Goal: Task Accomplishment & Management: Manage account settings

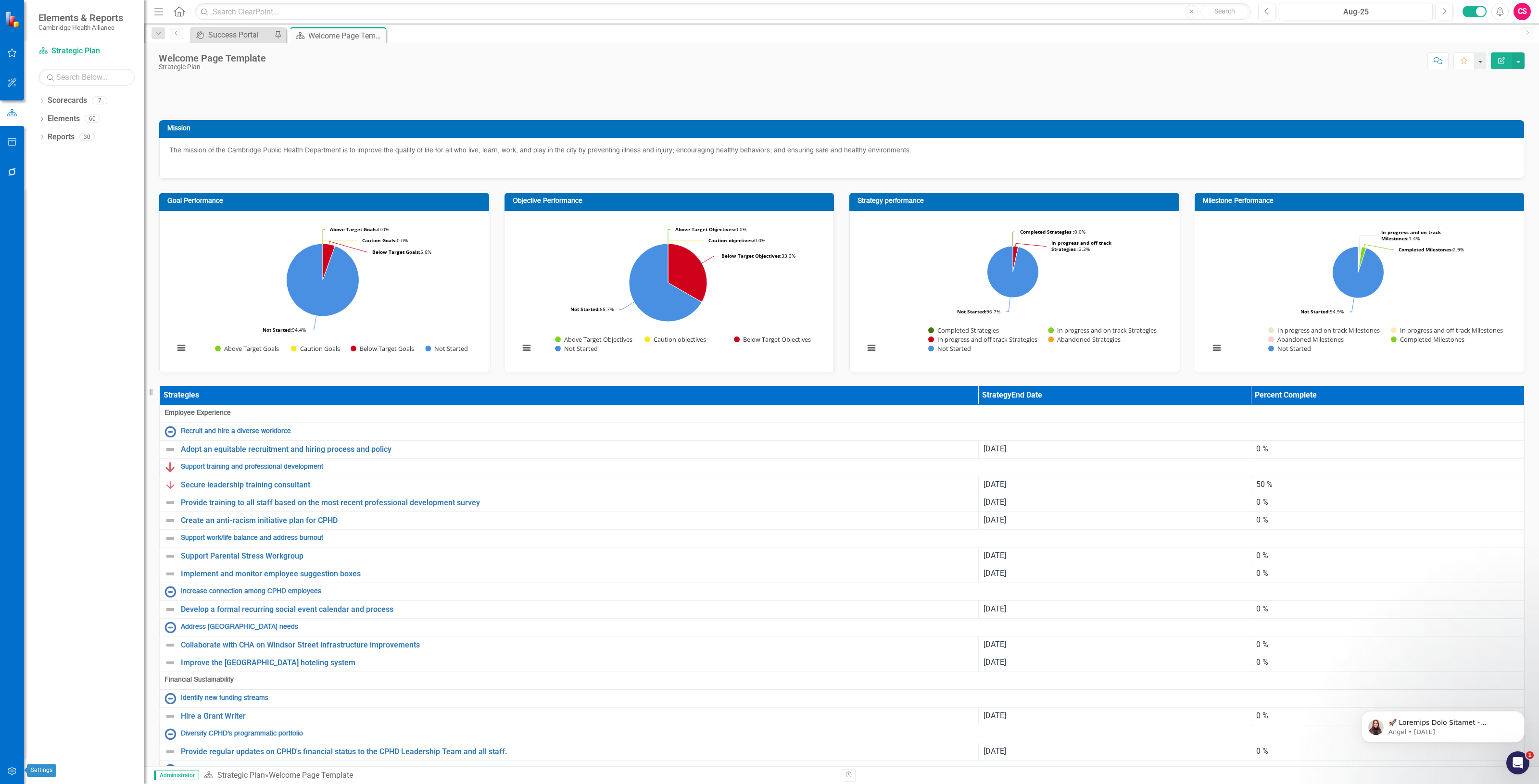
click at [21, 763] on button "button" at bounding box center [12, 771] width 21 height 20
click at [79, 218] on link "System Setup" at bounding box center [86, 222] width 96 height 11
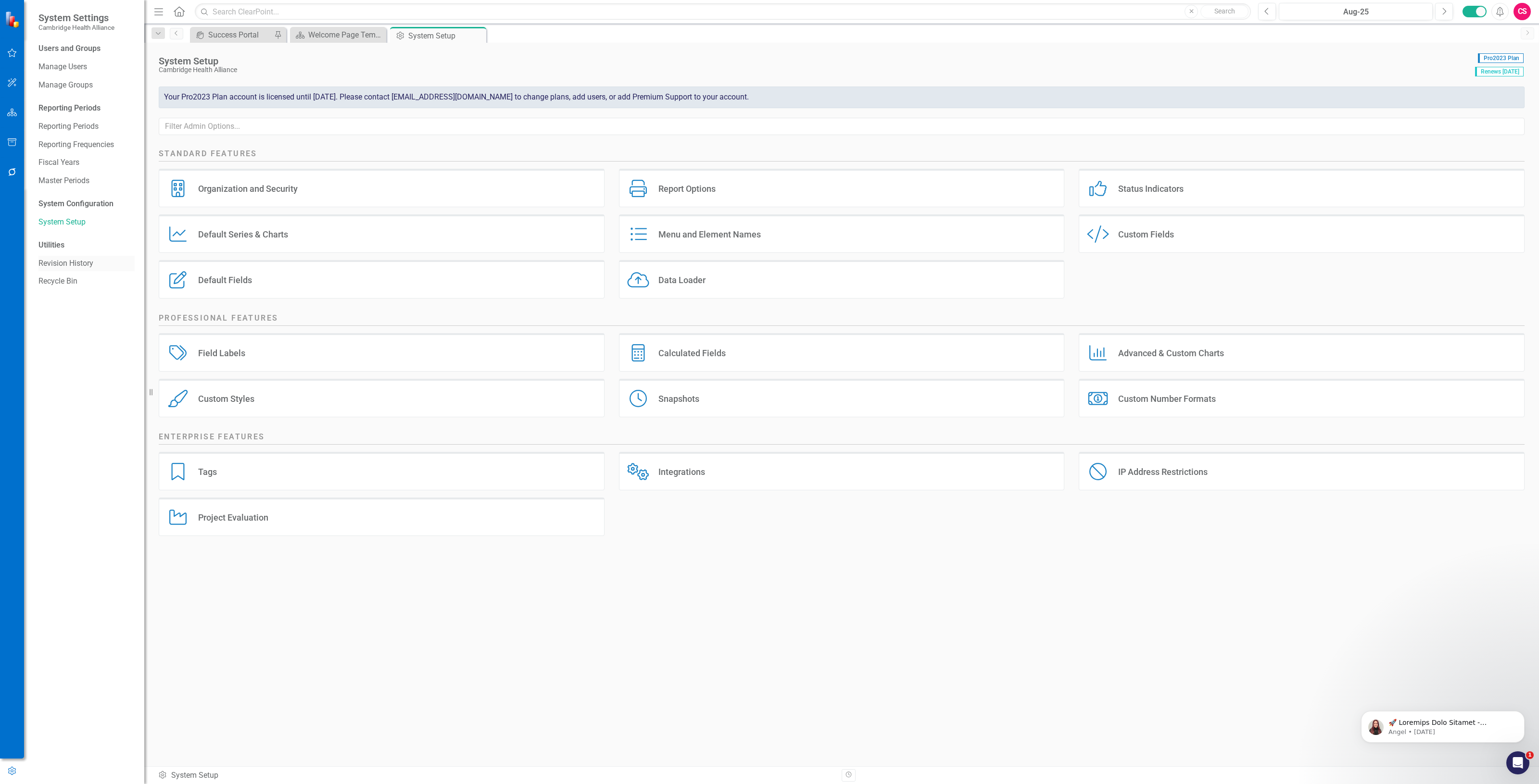
click at [82, 267] on link "Revision History" at bounding box center [86, 263] width 96 height 11
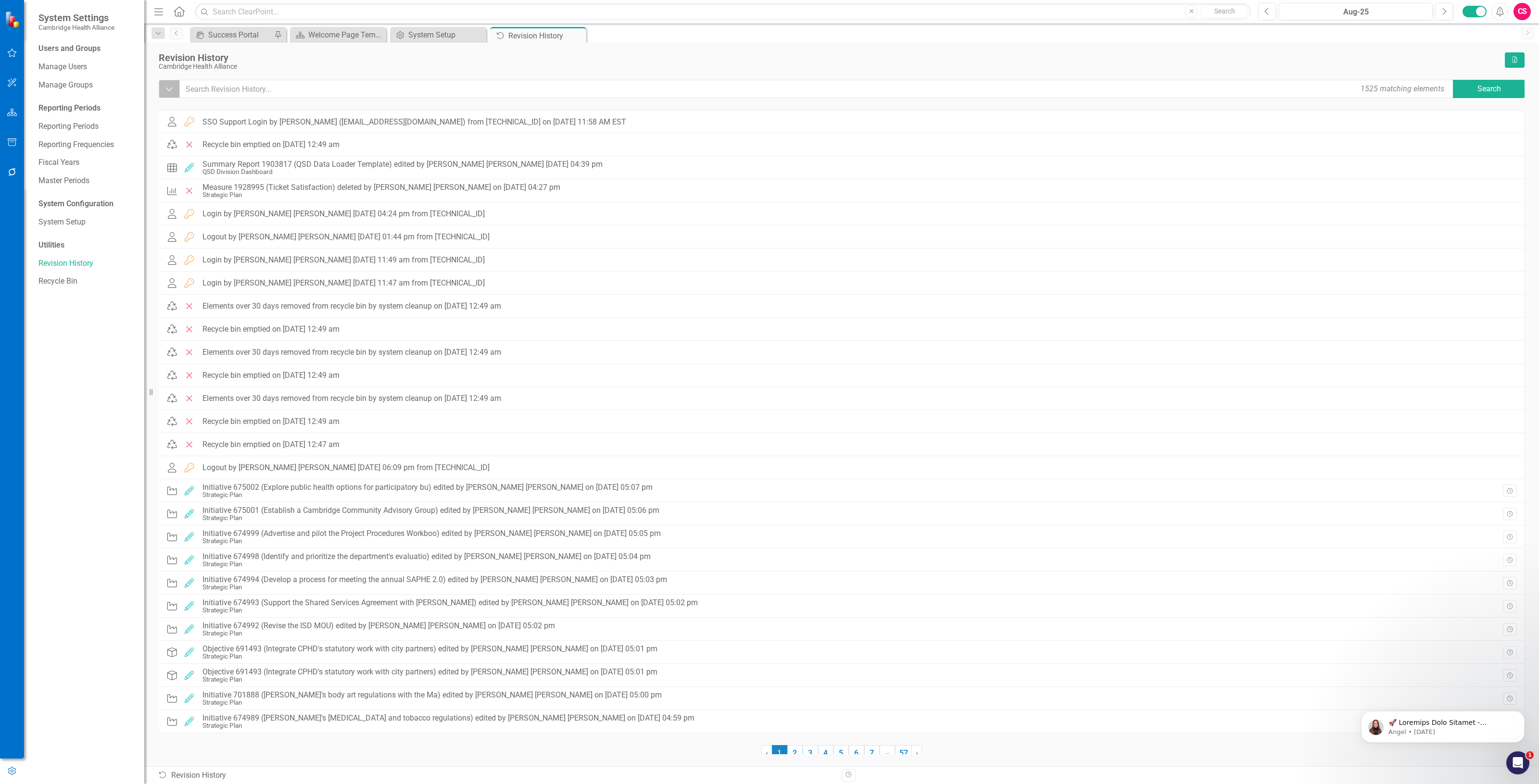
click at [176, 90] on button "Dropdown" at bounding box center [170, 88] width 21 height 18
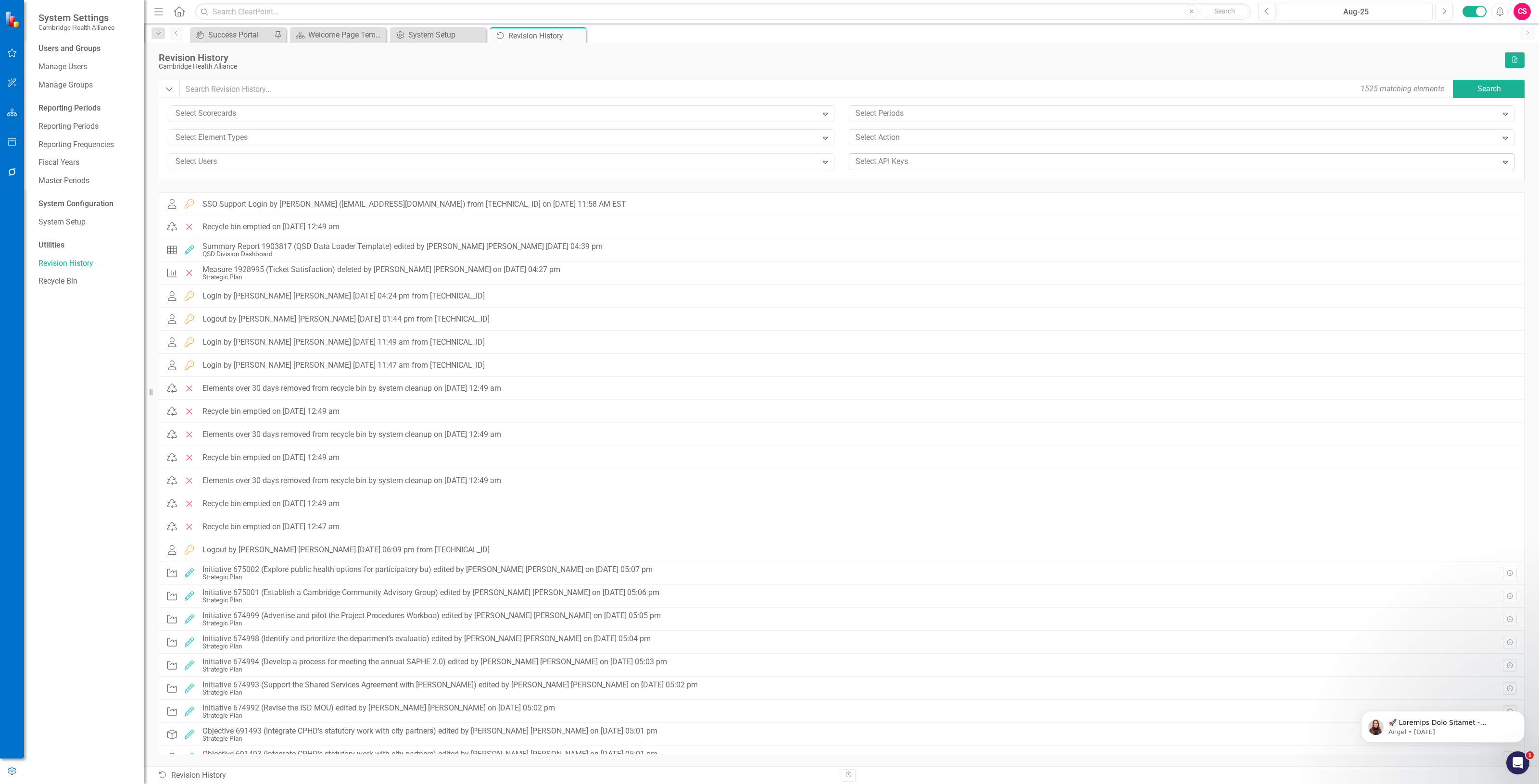
click at [879, 169] on div "Select API Keys" at bounding box center [1174, 161] width 646 height 15
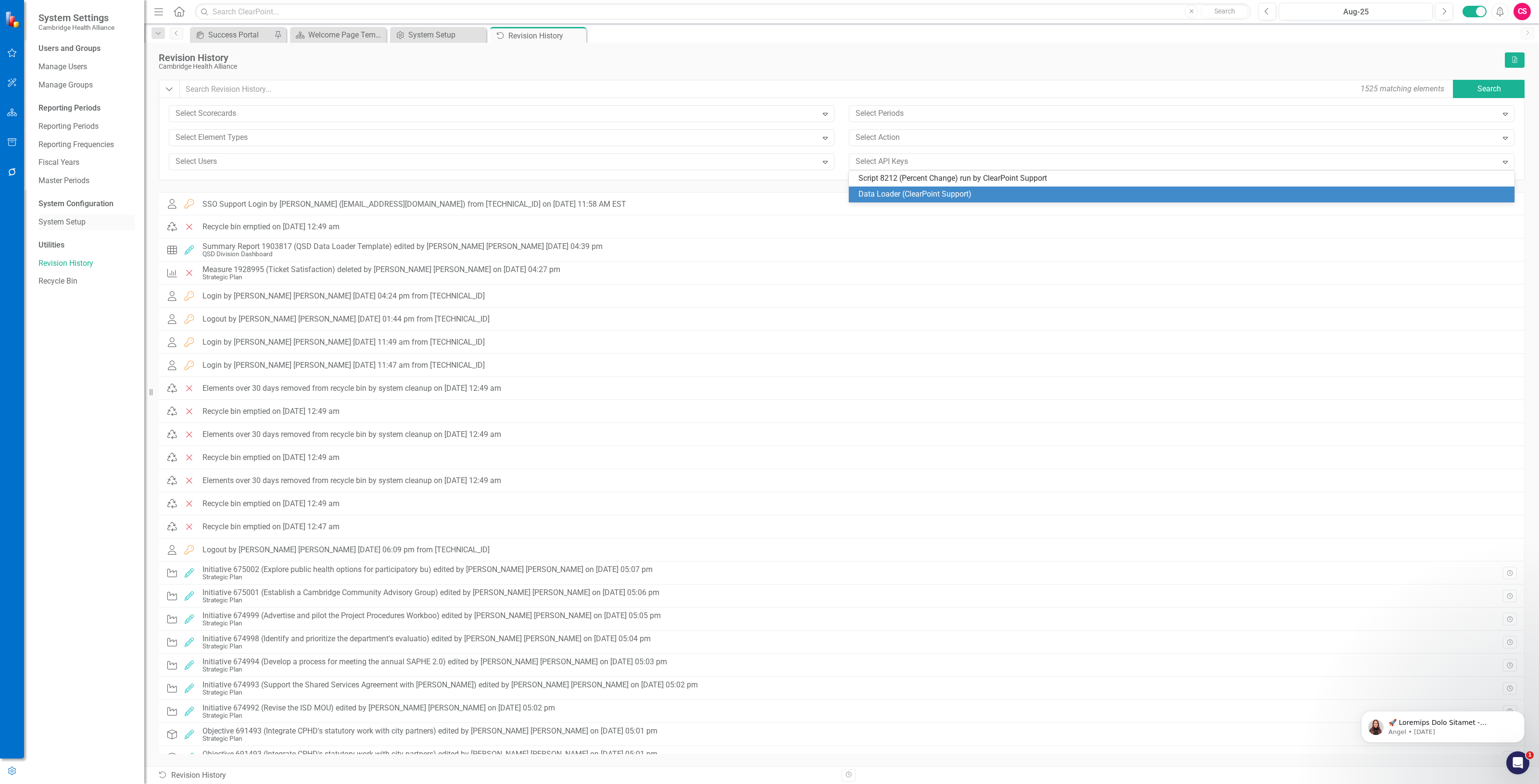
click at [66, 218] on link "System Setup" at bounding box center [86, 222] width 96 height 11
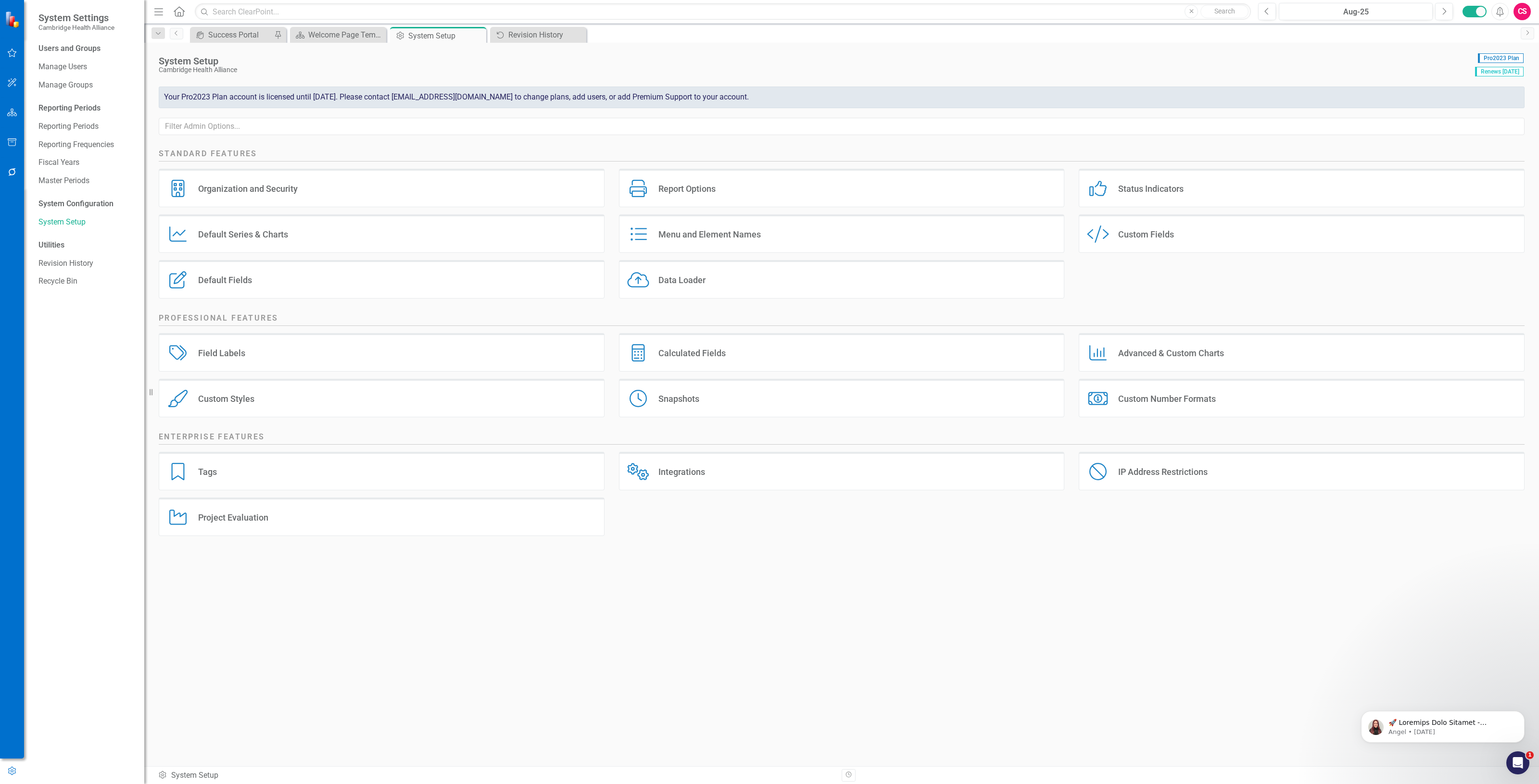
click at [780, 268] on div "Data Loader Data Loader" at bounding box center [841, 279] width 446 height 38
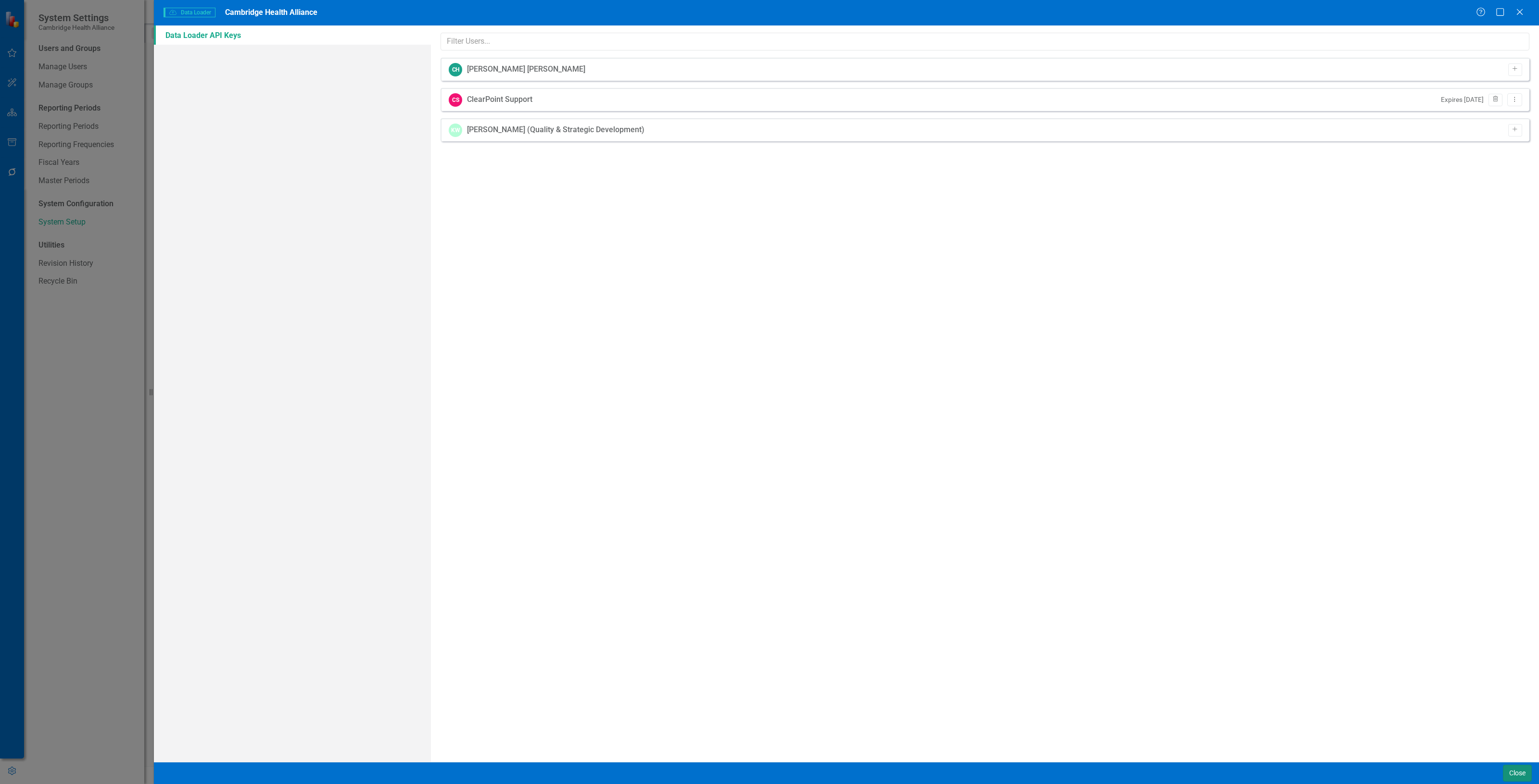
click at [1520, 771] on button "Close" at bounding box center [1517, 773] width 29 height 17
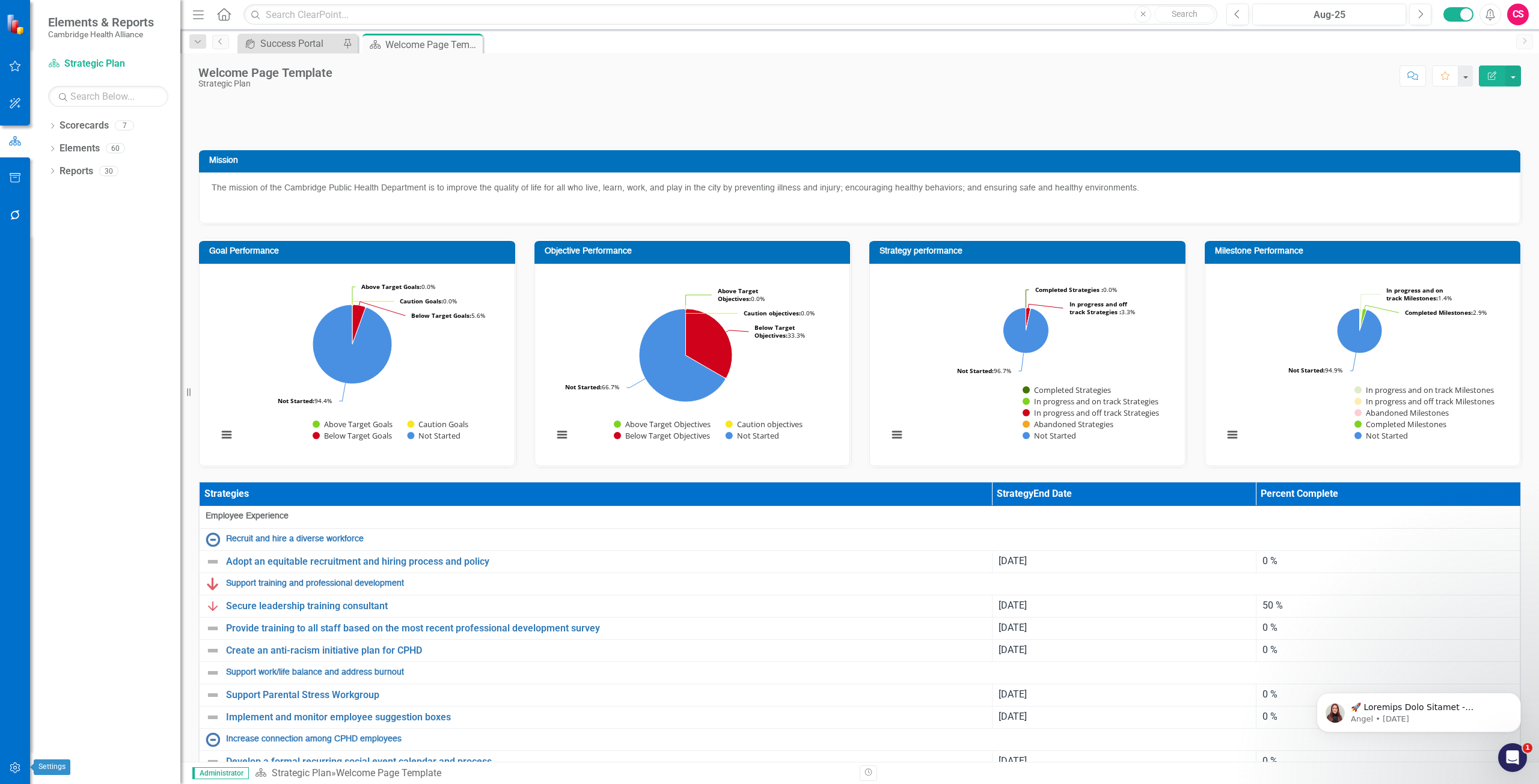
click at [27, 775] on button "button" at bounding box center [15, 769] width 27 height 25
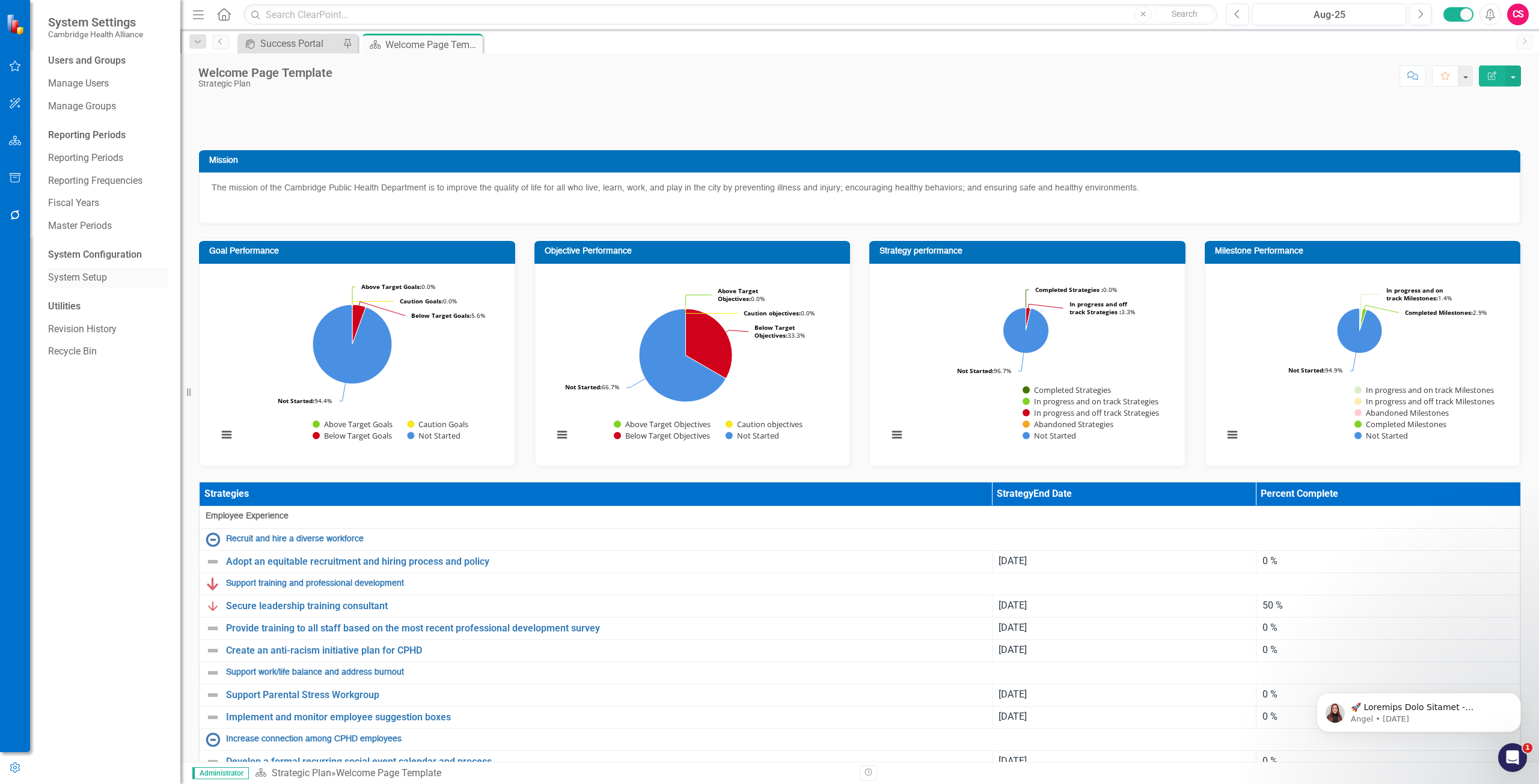
click at [100, 274] on link "System Setup" at bounding box center [107, 278] width 120 height 14
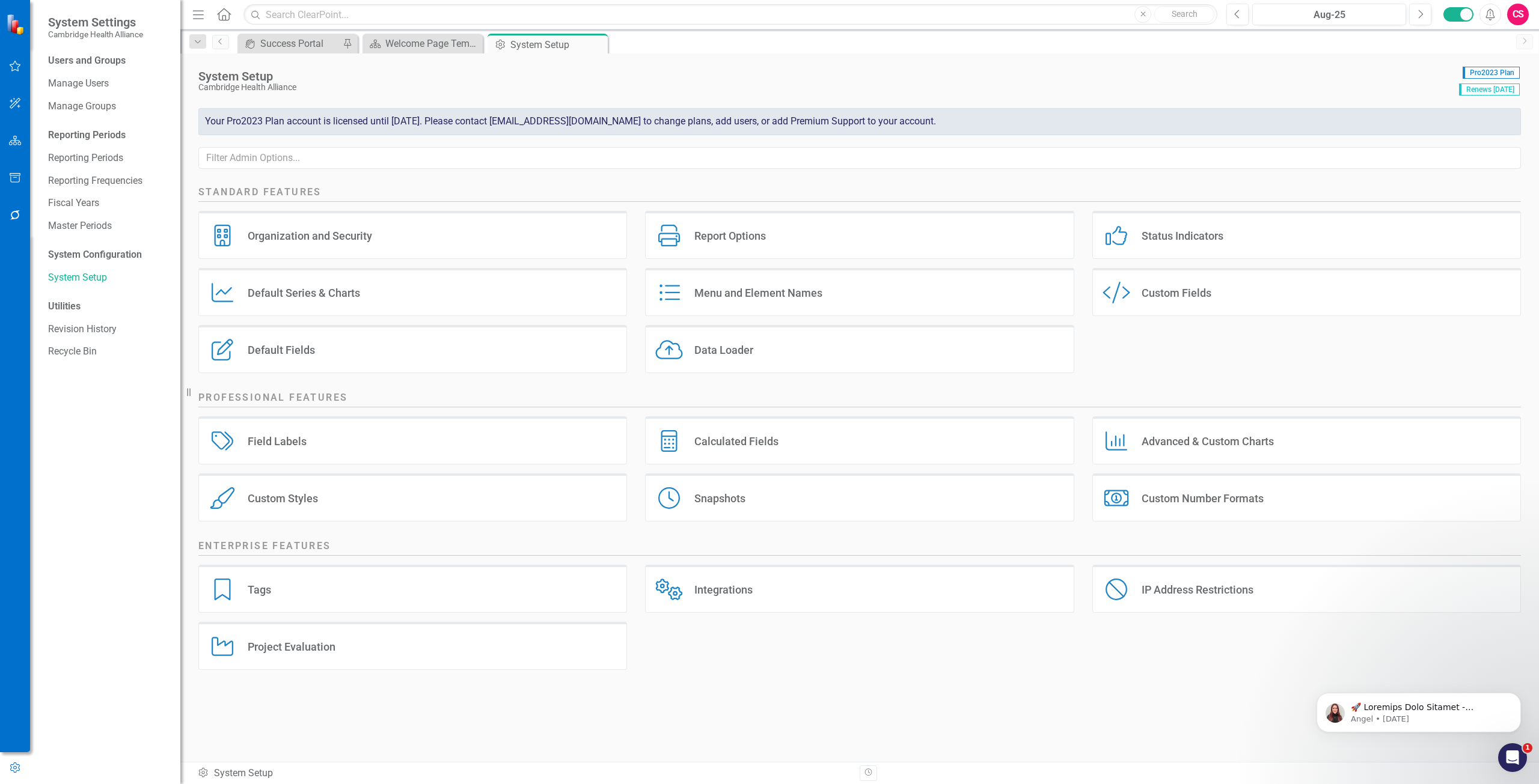
click at [745, 348] on div "Data Loader" at bounding box center [724, 350] width 59 height 14
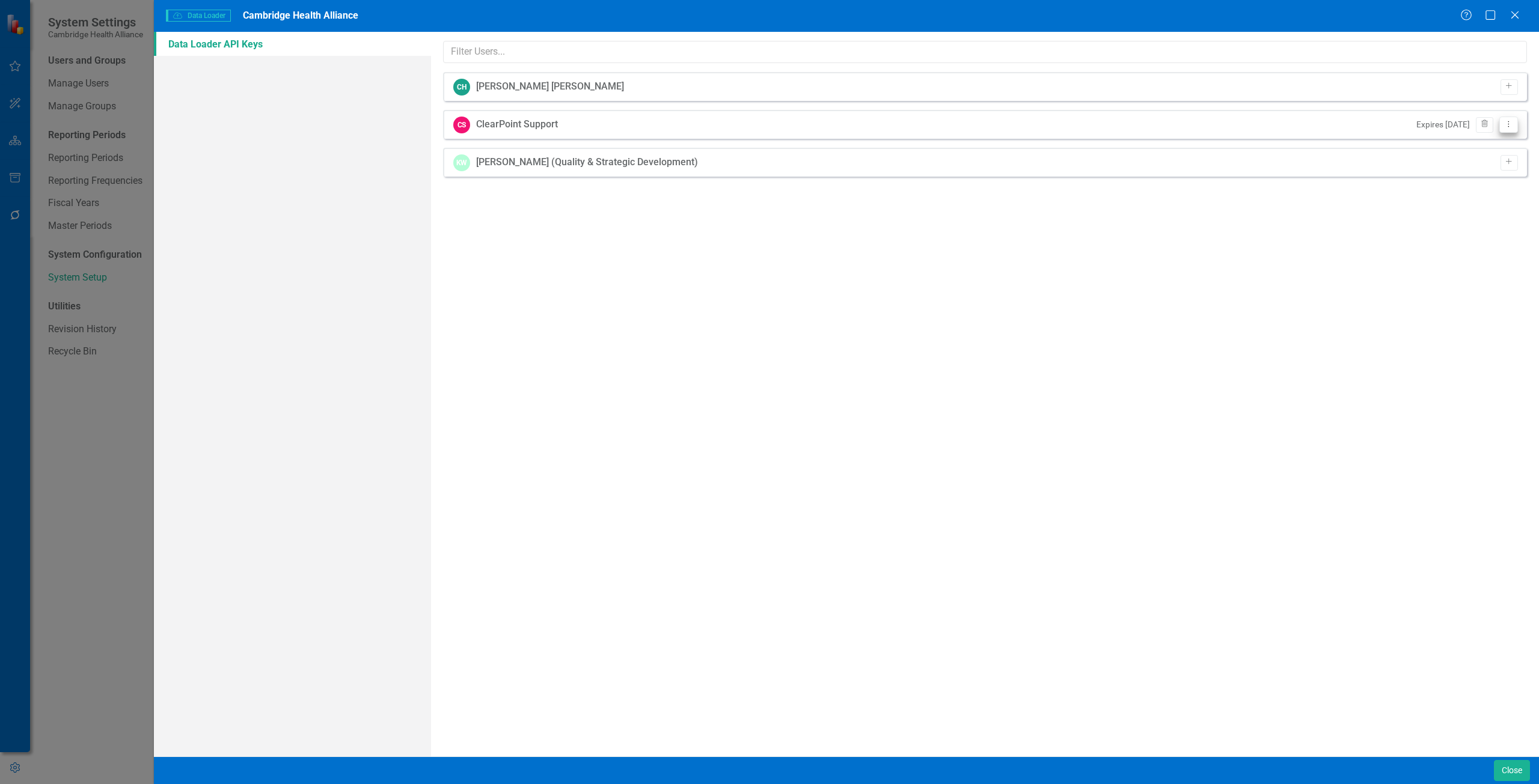
click at [1506, 121] on button "Dropdown Menu" at bounding box center [1508, 124] width 18 height 16
click at [1482, 137] on link "API Key View API Key" at bounding box center [1469, 144] width 95 height 23
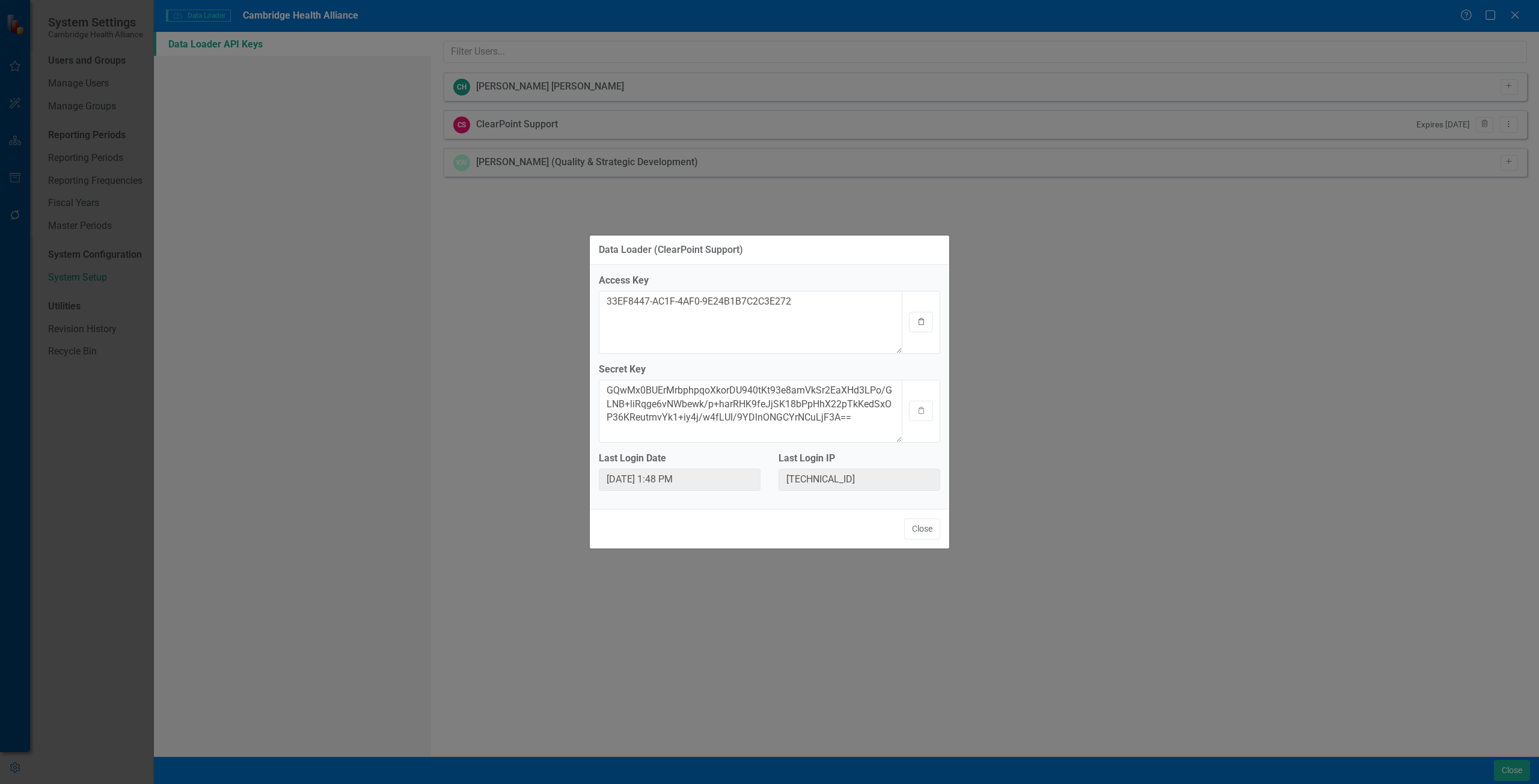
click at [924, 324] on icon "button" at bounding box center [921, 322] width 5 height 8
click at [918, 408] on icon "Clipboard" at bounding box center [921, 410] width 9 height 8
click at [922, 529] on button "Close" at bounding box center [922, 529] width 36 height 21
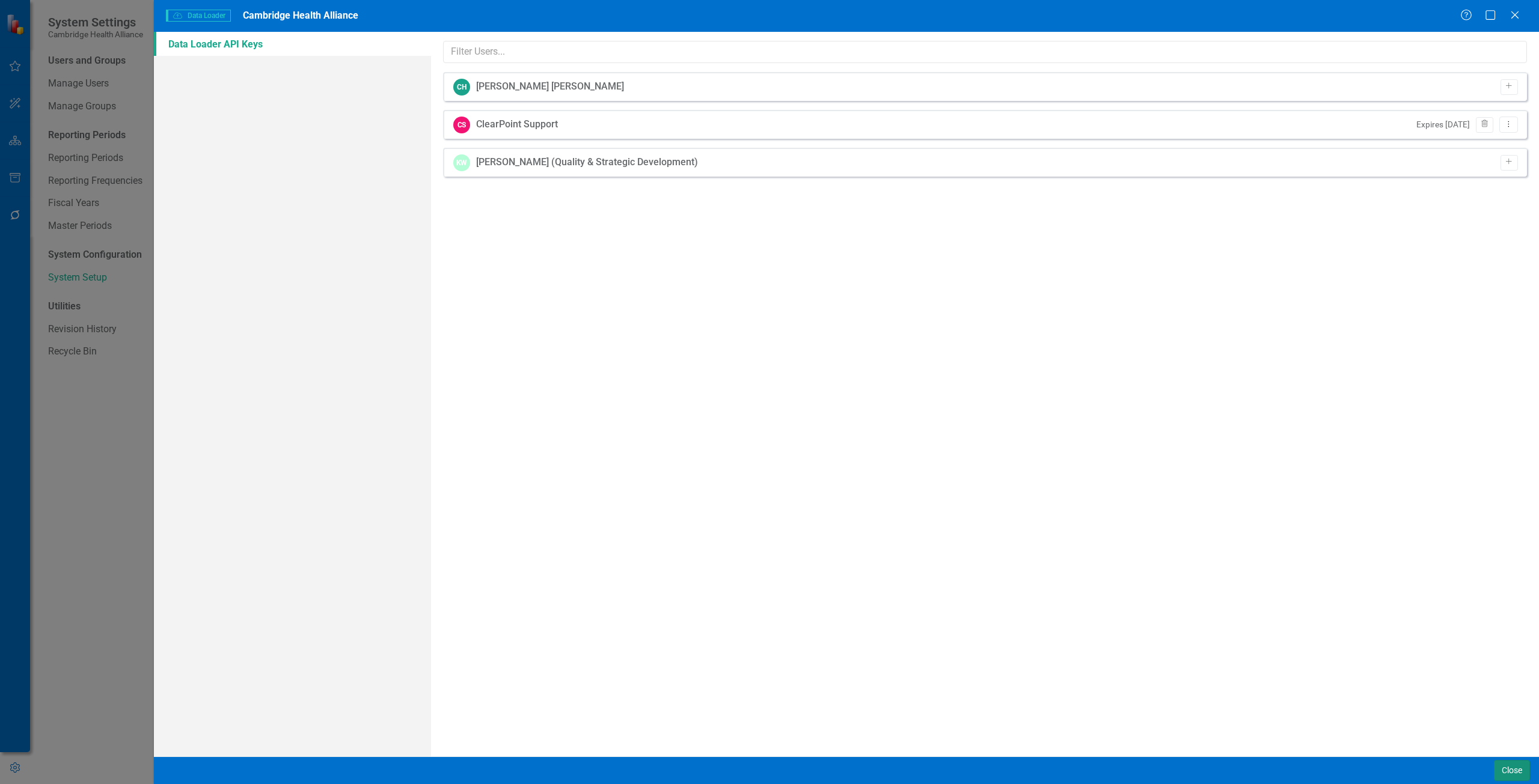
click at [1518, 771] on button "Close" at bounding box center [1511, 771] width 36 height 21
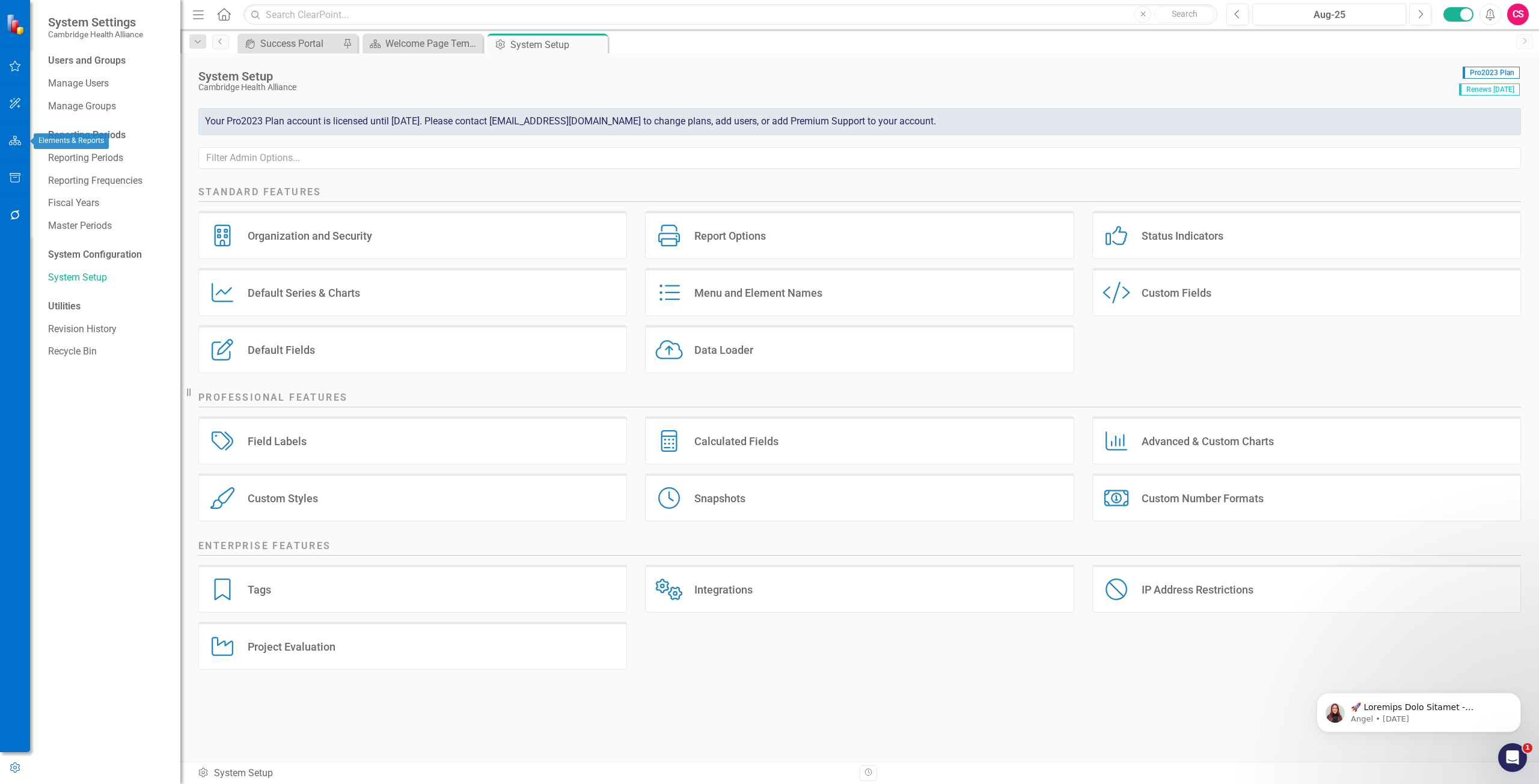
click at [18, 143] on icon "button" at bounding box center [15, 140] width 13 height 9
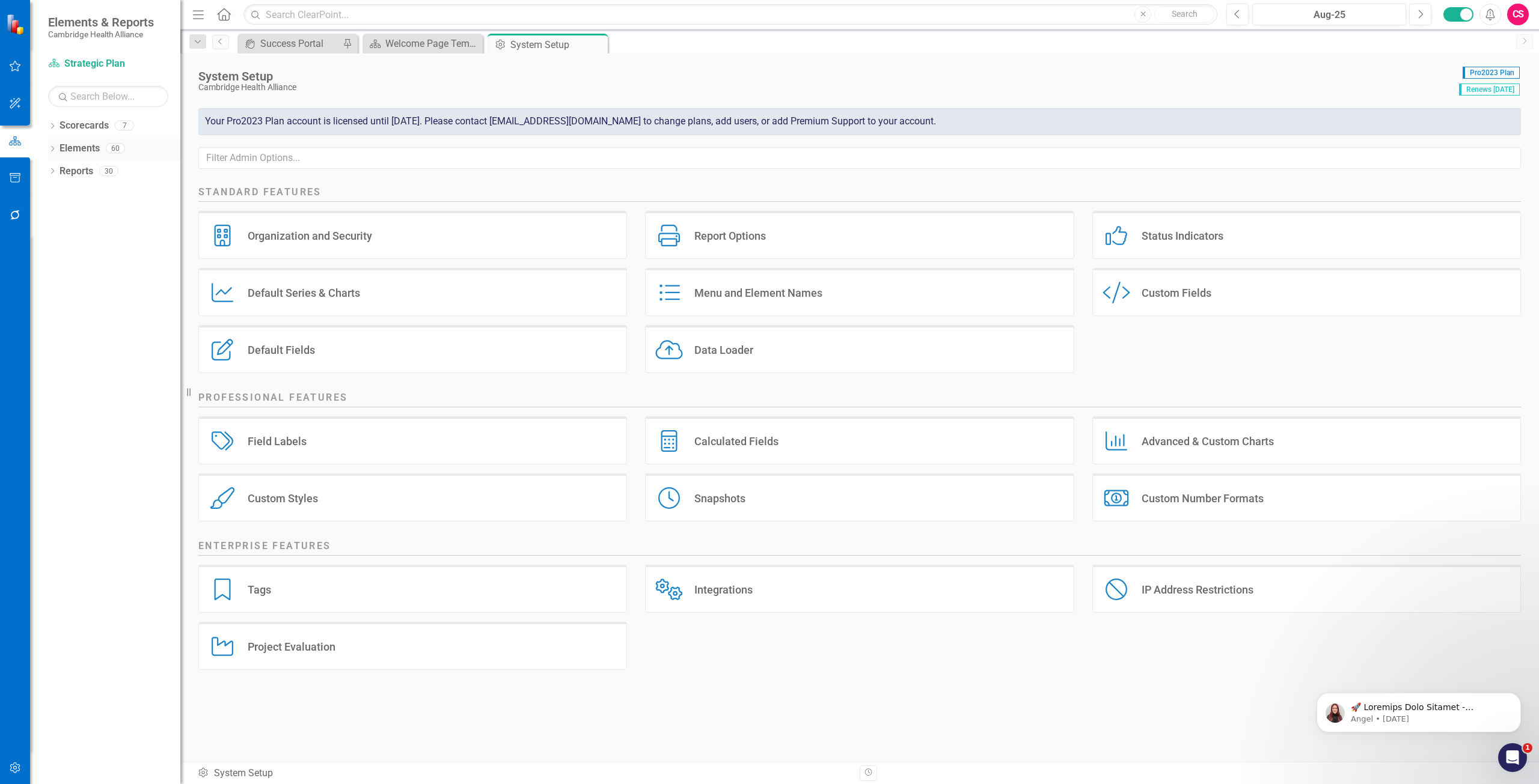
click at [92, 147] on link "Elements" at bounding box center [80, 148] width 40 height 14
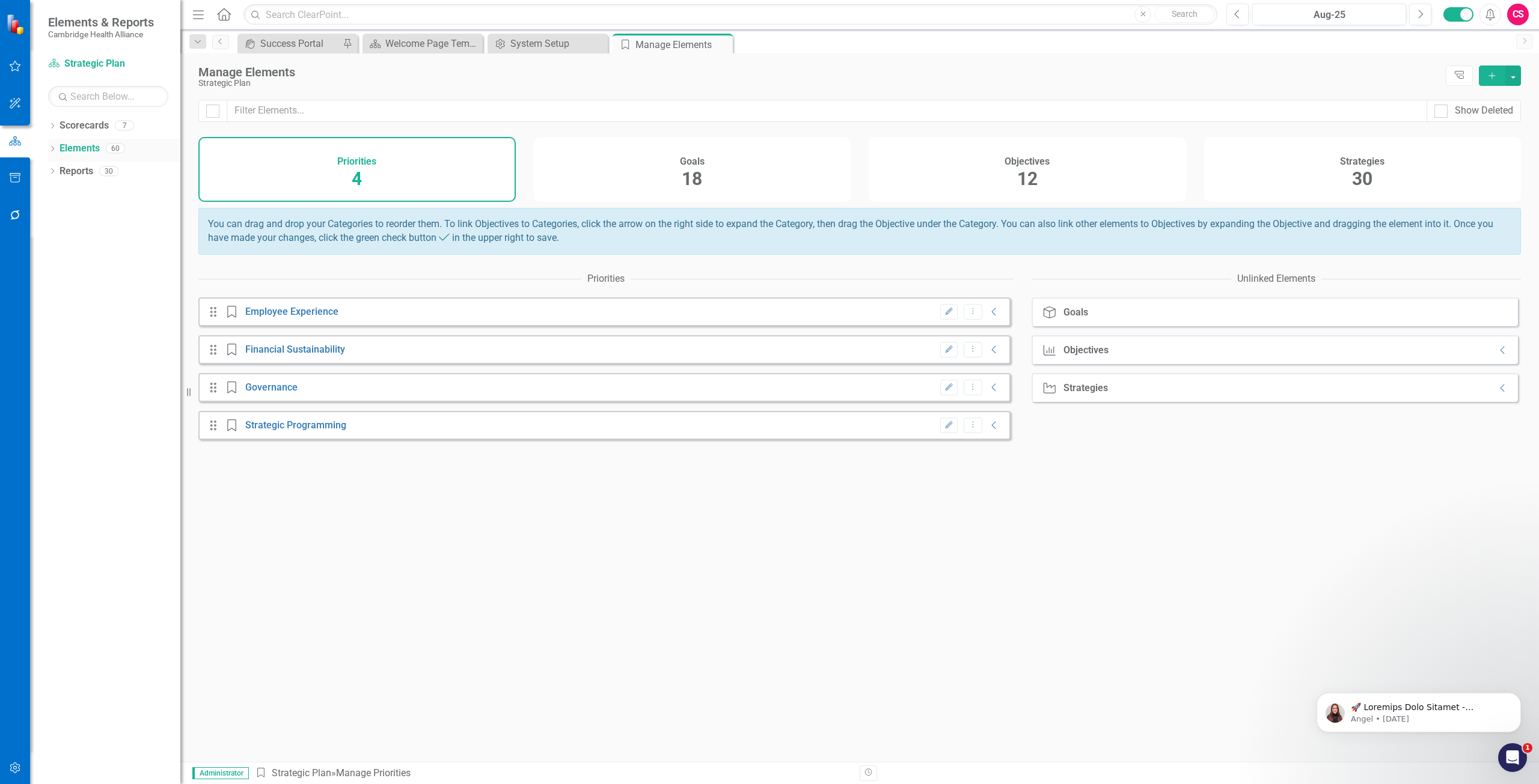
click at [48, 152] on icon "Dropdown" at bounding box center [52, 150] width 8 height 7
click at [1352, 153] on div "Strategies" at bounding box center [1361, 160] width 44 height 14
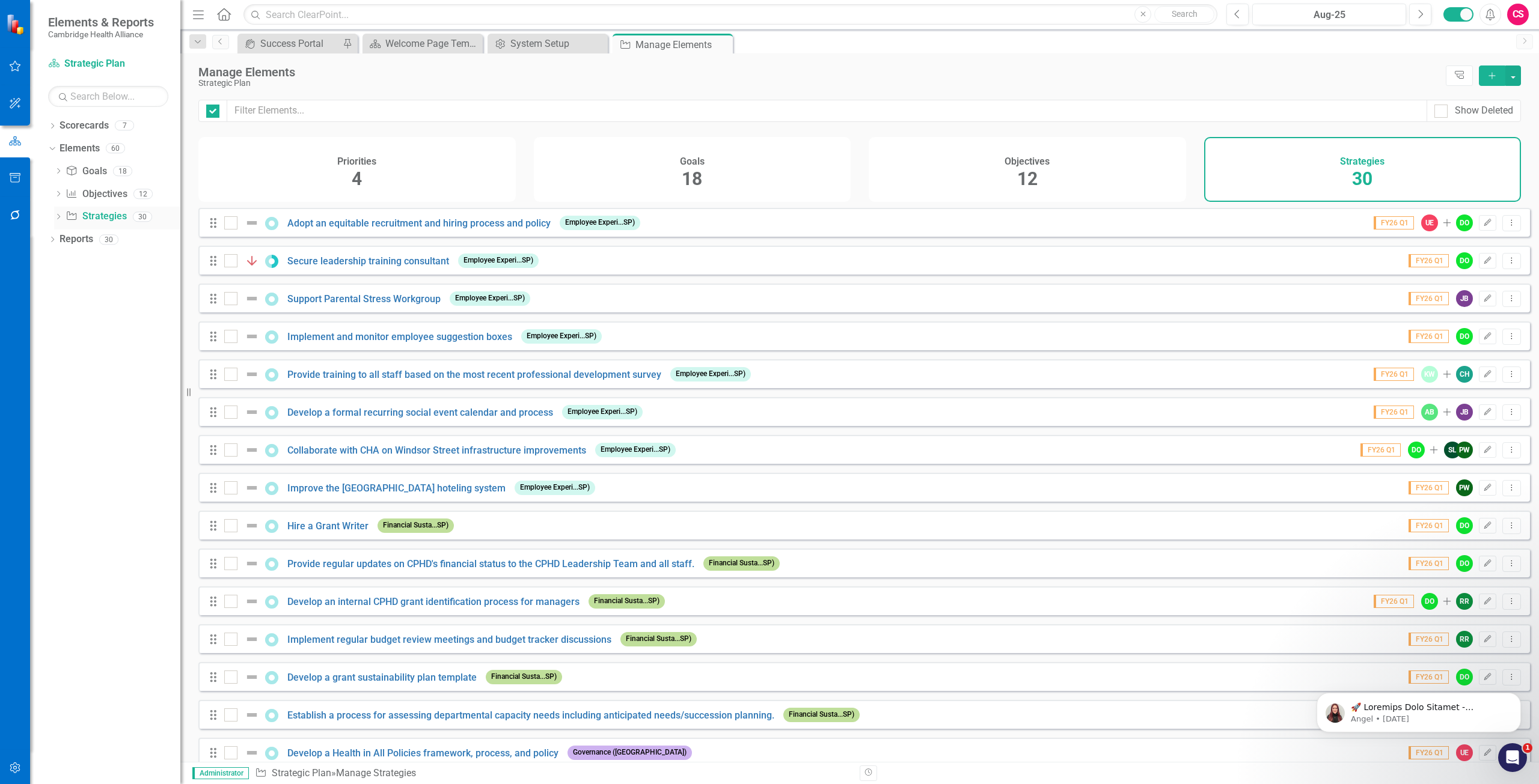
checkbox input "false"
click at [337, 267] on link "Secure leadership training consultant" at bounding box center [368, 261] width 162 height 12
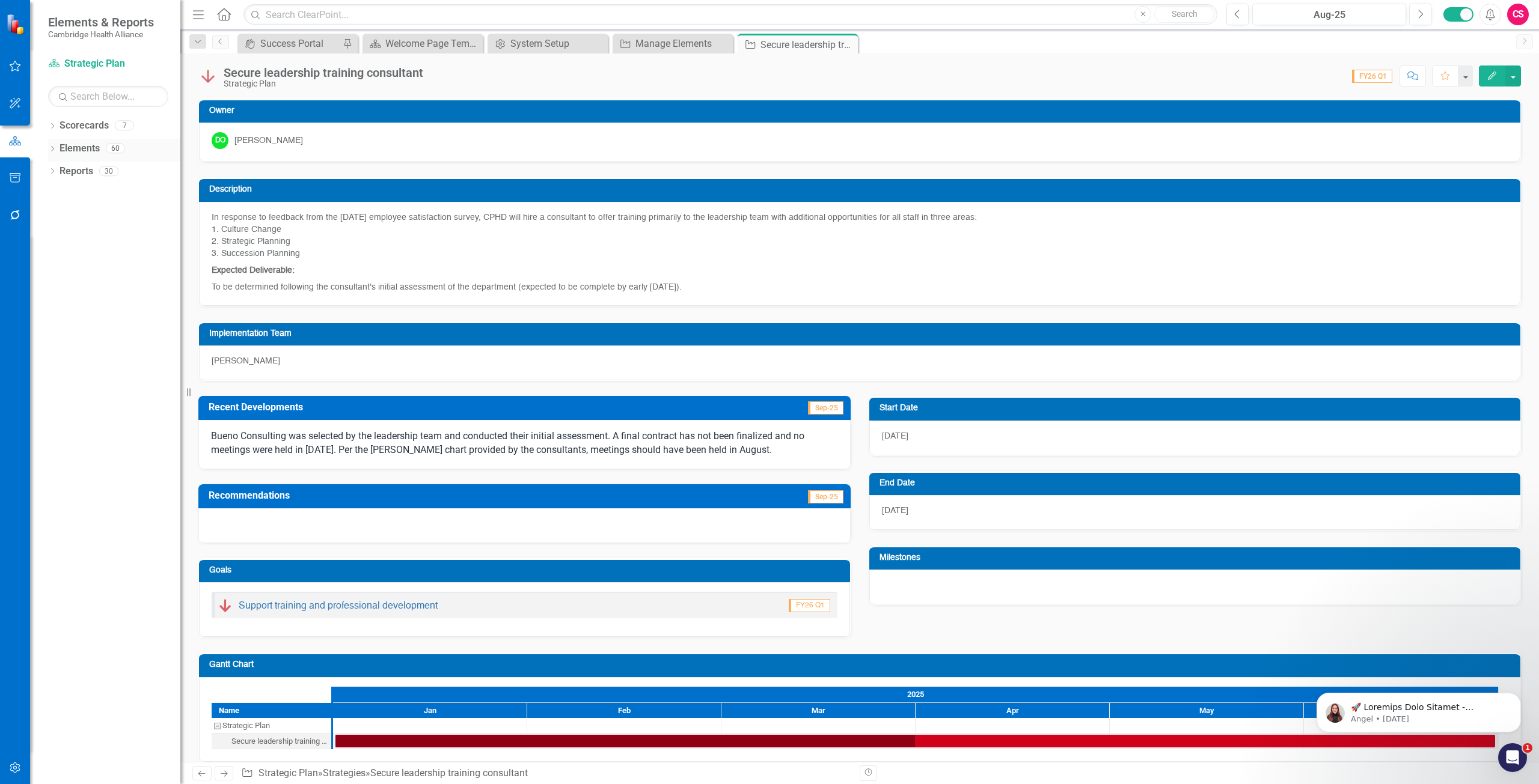
click at [54, 152] on icon "Dropdown" at bounding box center [52, 150] width 8 height 7
click at [204, 80] on img at bounding box center [208, 76] width 19 height 19
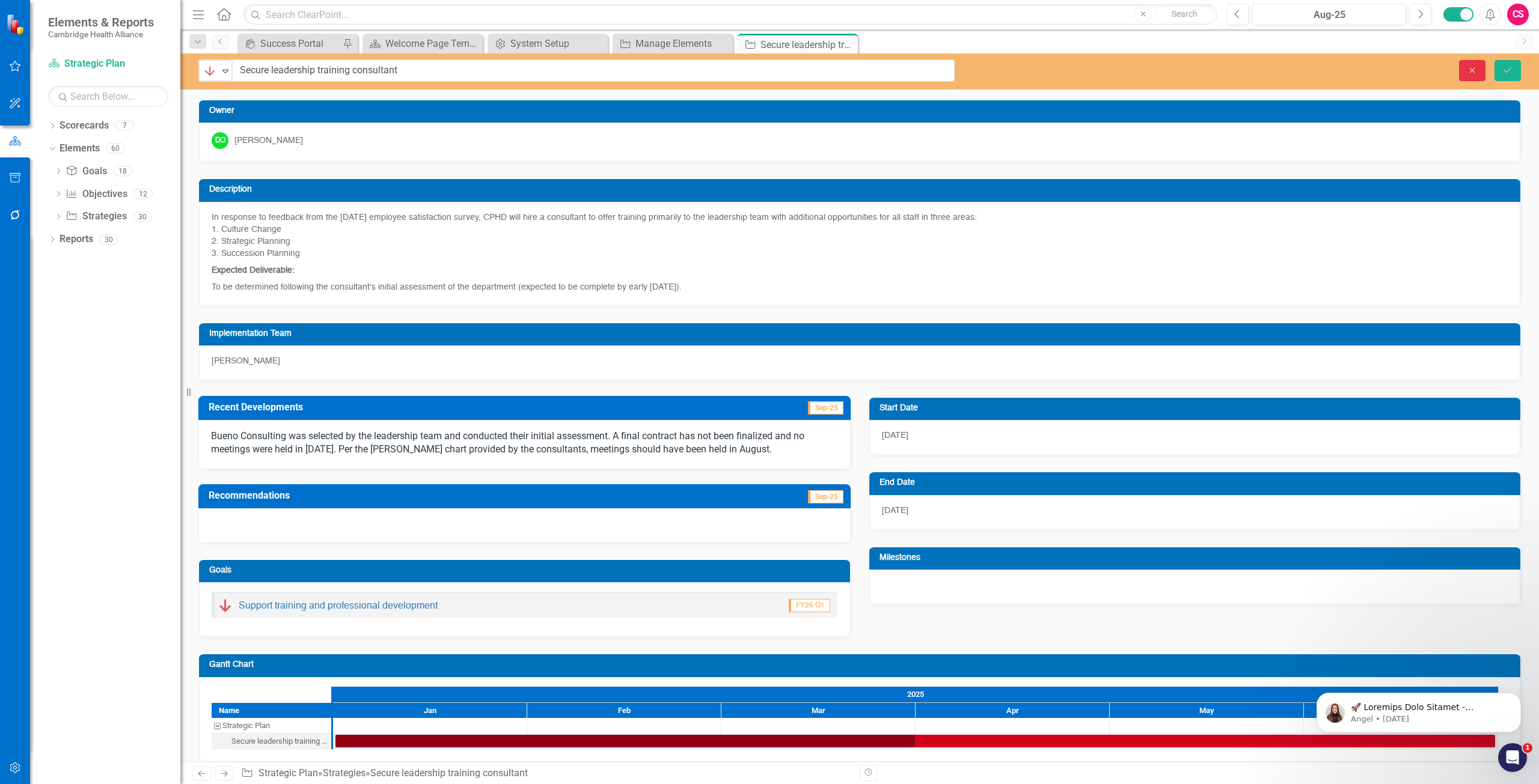
click at [1464, 70] on button "Close" at bounding box center [1472, 70] width 27 height 21
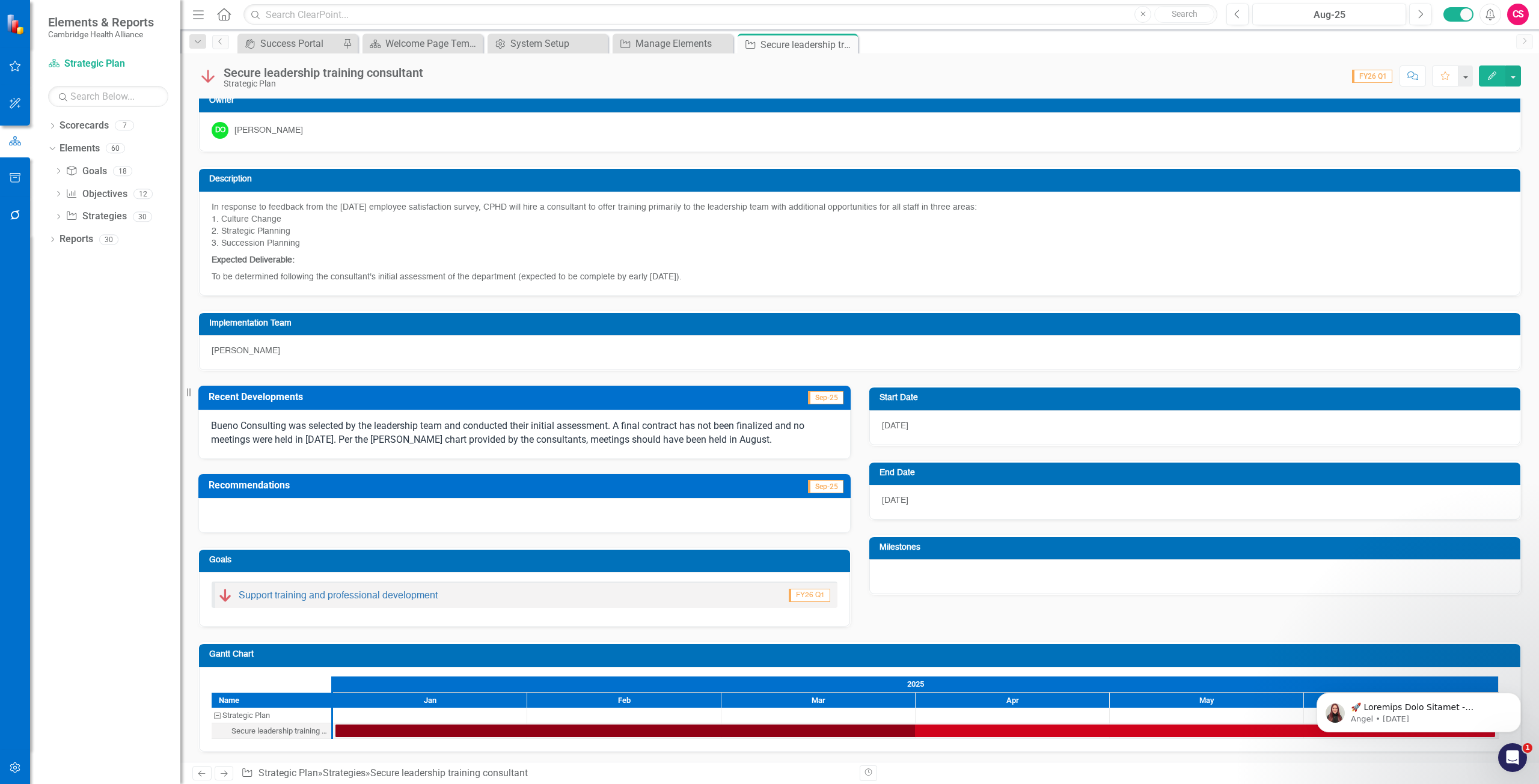
scroll to position [13, 0]
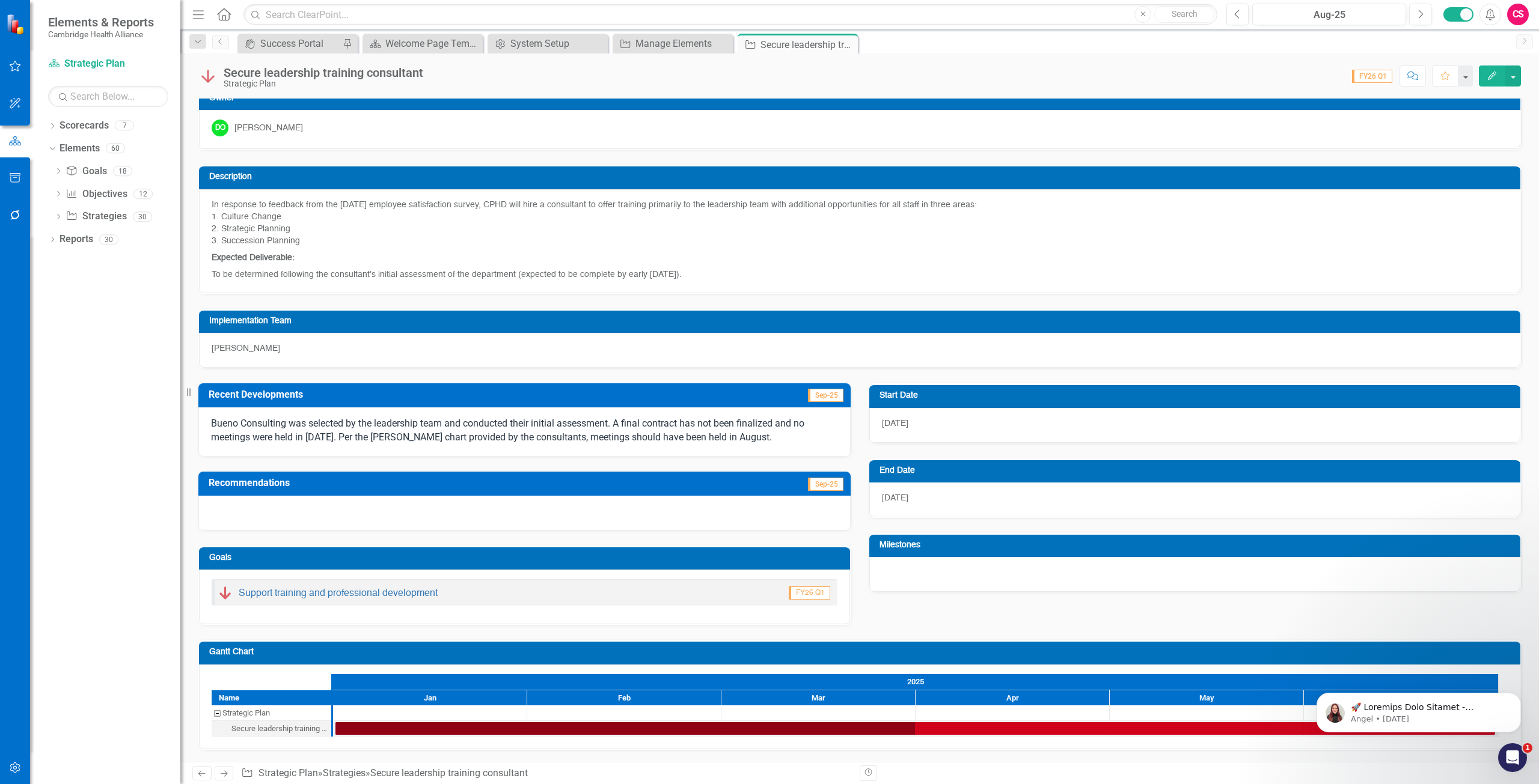
click at [226, 774] on icon at bounding box center [224, 774] width 8 height 6
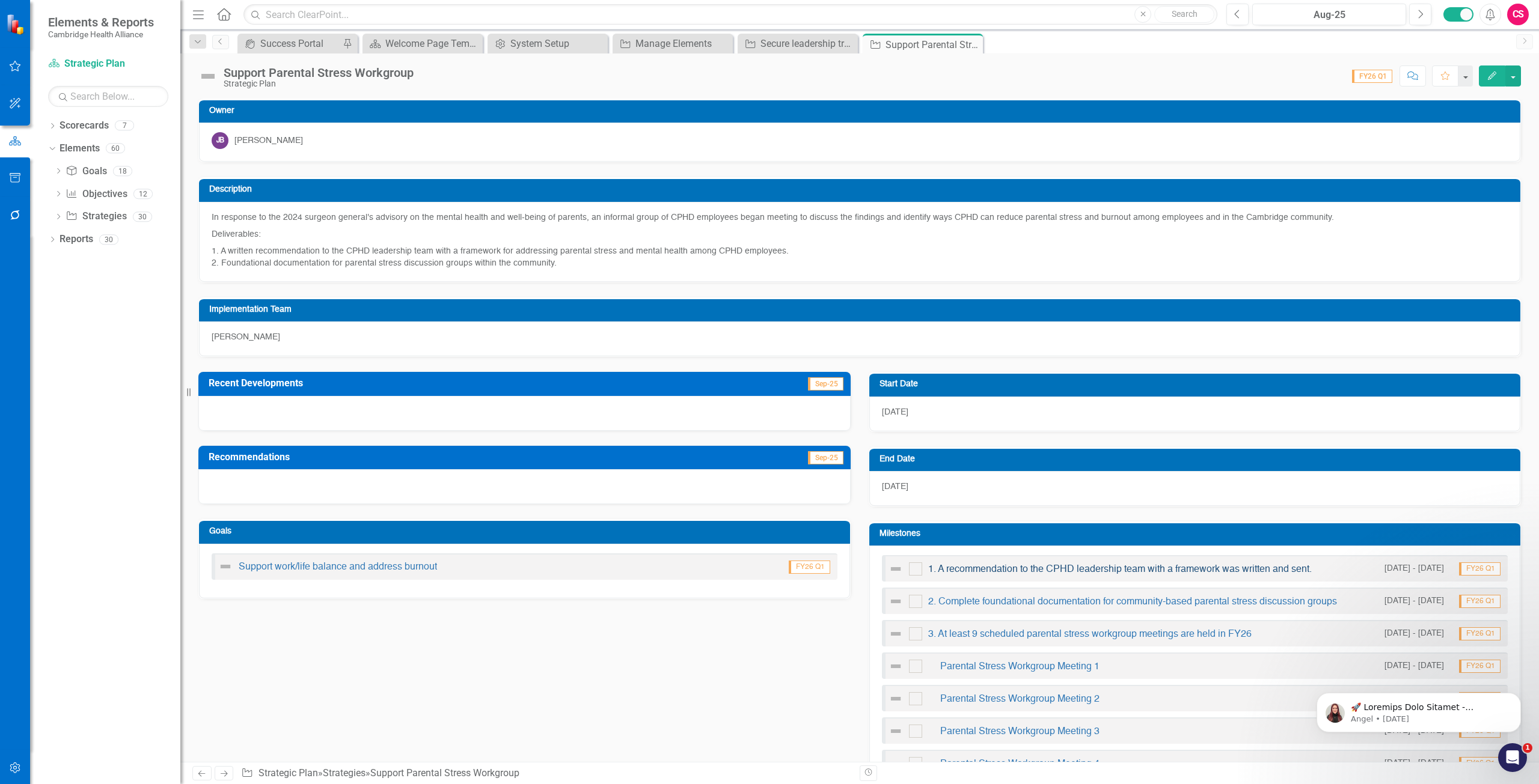
click at [957, 567] on link "1. A recommendation to the CPHD leadership team with a framework was written an…" at bounding box center [1120, 569] width 384 height 9
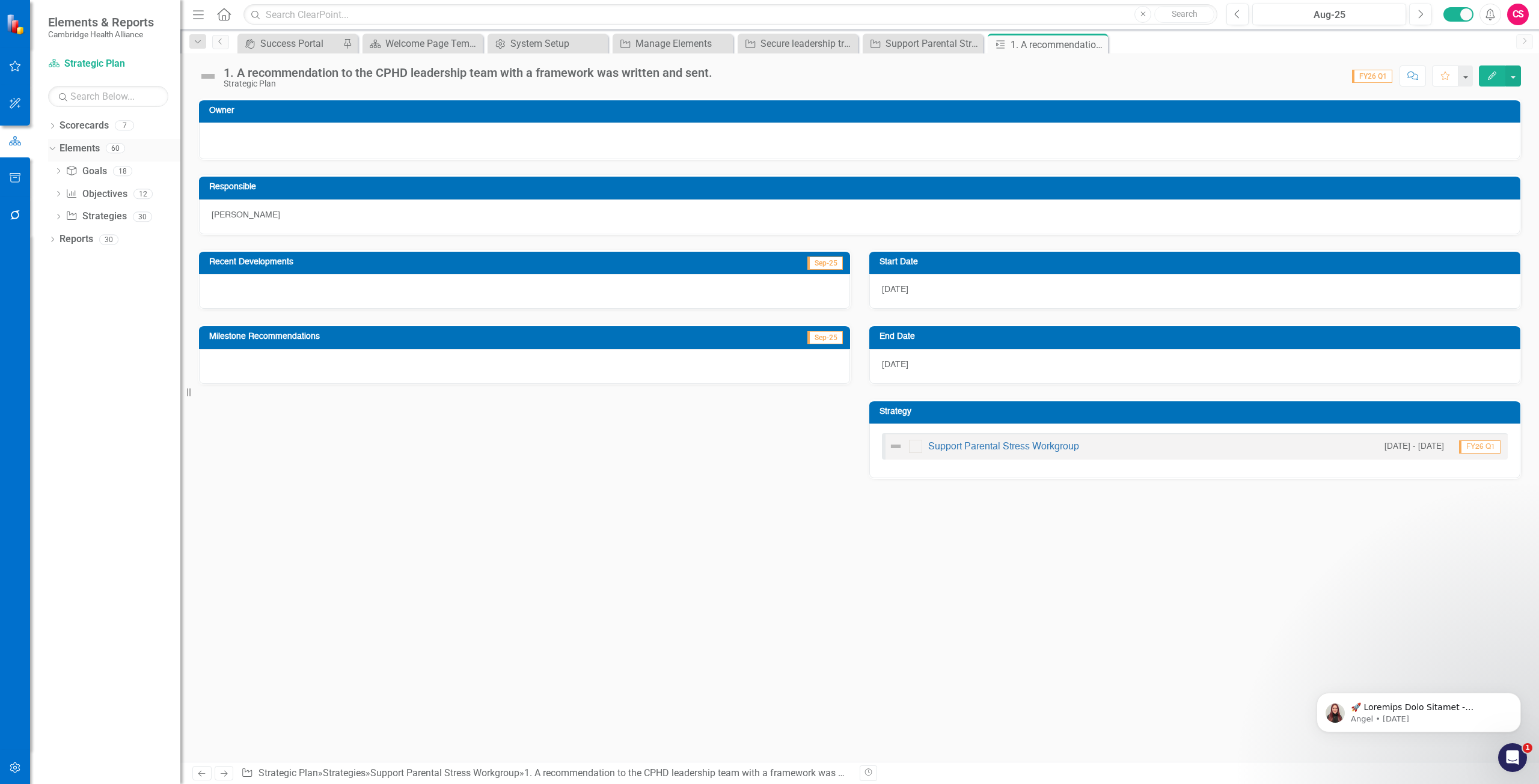
click at [75, 147] on link "Elements" at bounding box center [80, 148] width 40 height 14
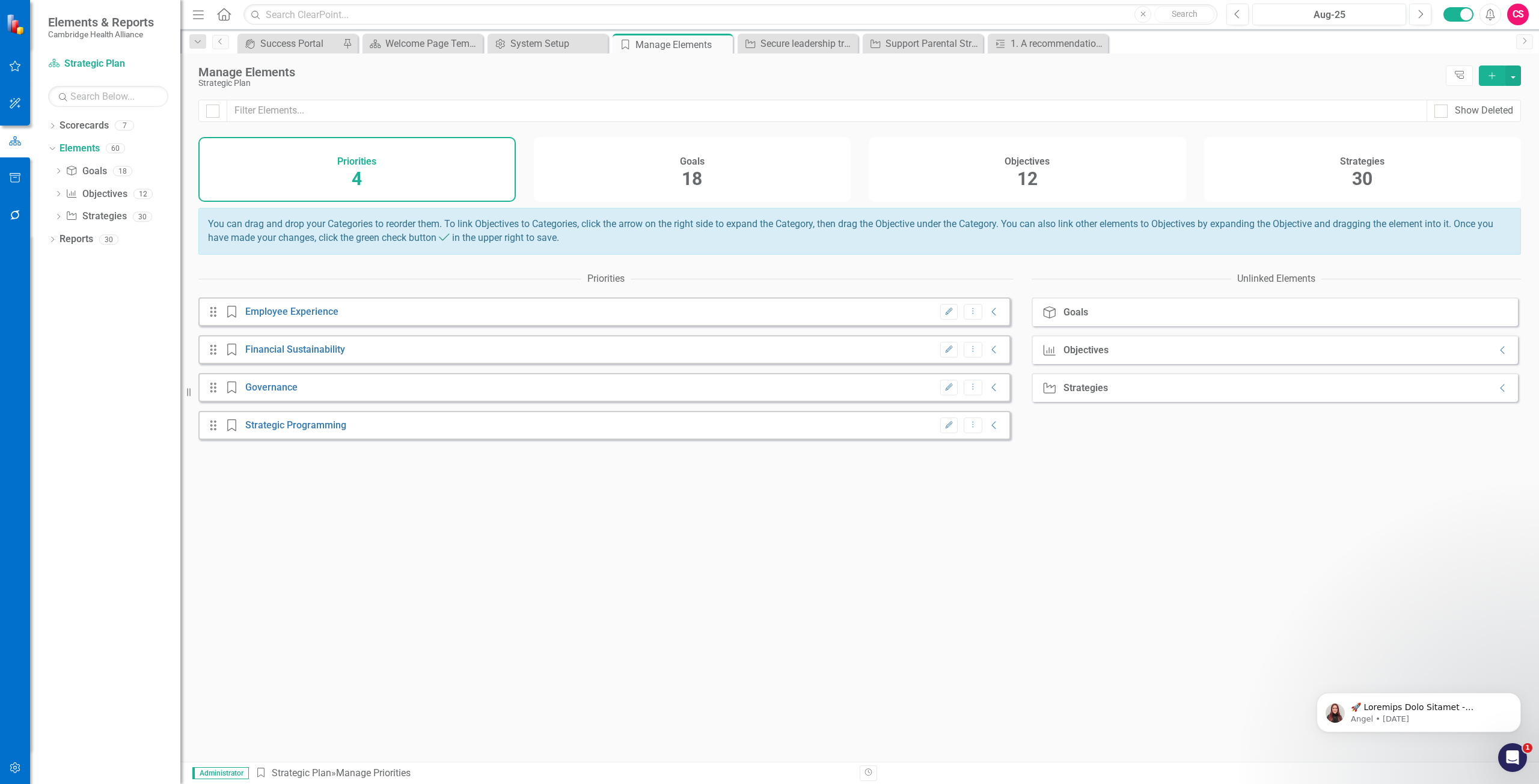
click at [1385, 180] on div "Strategies 30" at bounding box center [1362, 169] width 318 height 64
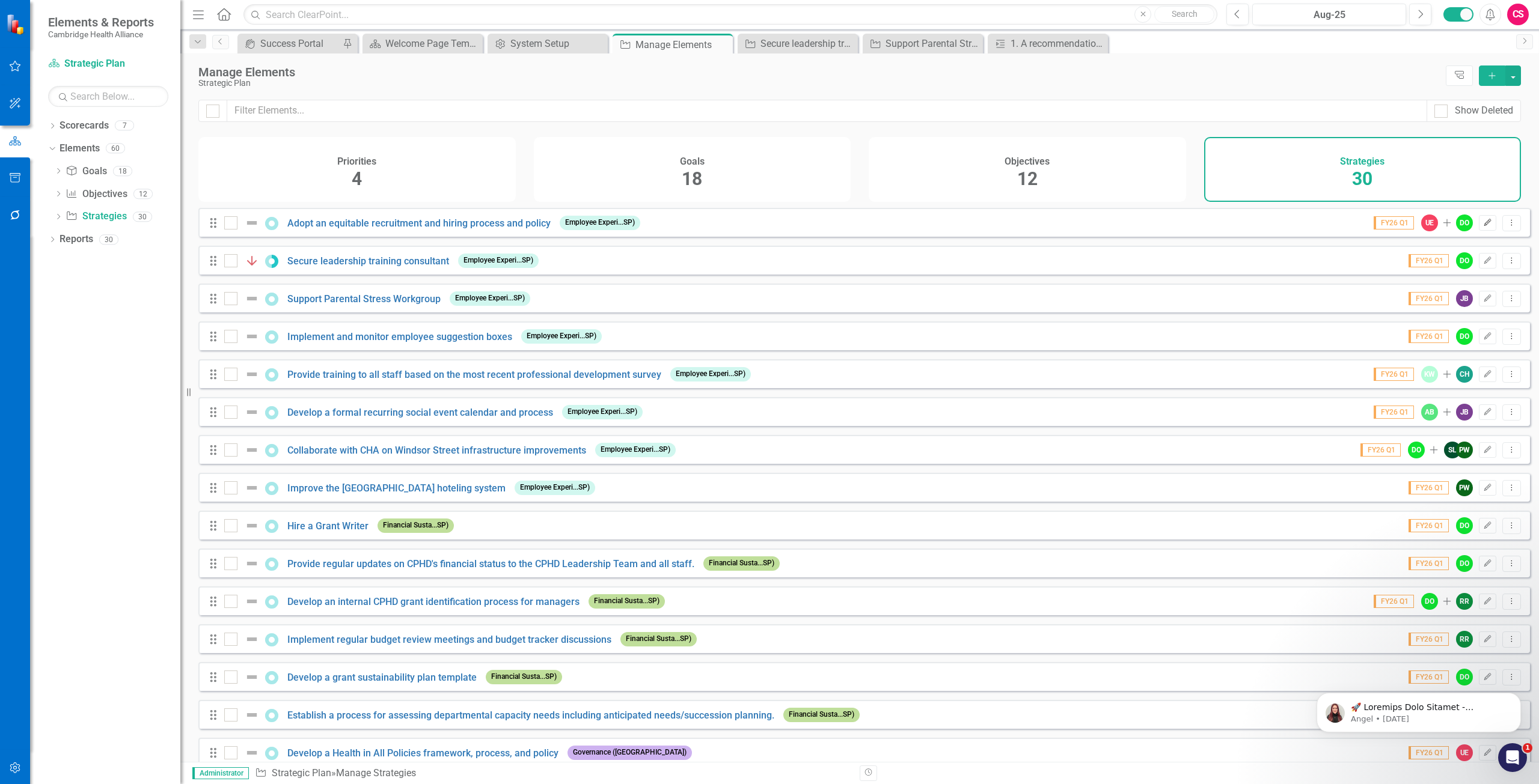
click at [1483, 226] on icon "Edit" at bounding box center [1487, 223] width 9 height 8
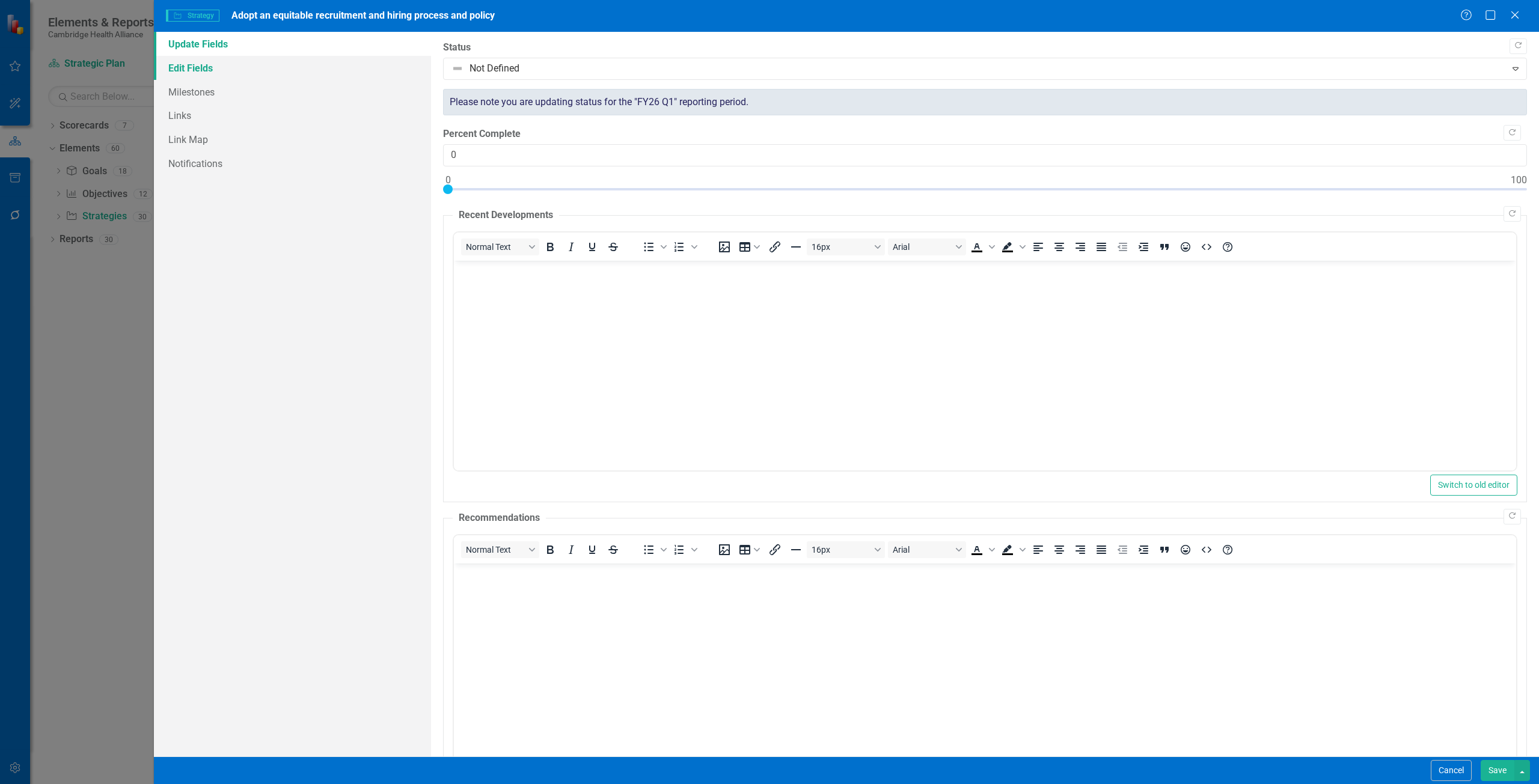
click at [254, 62] on link "Edit Fields" at bounding box center [292, 68] width 277 height 24
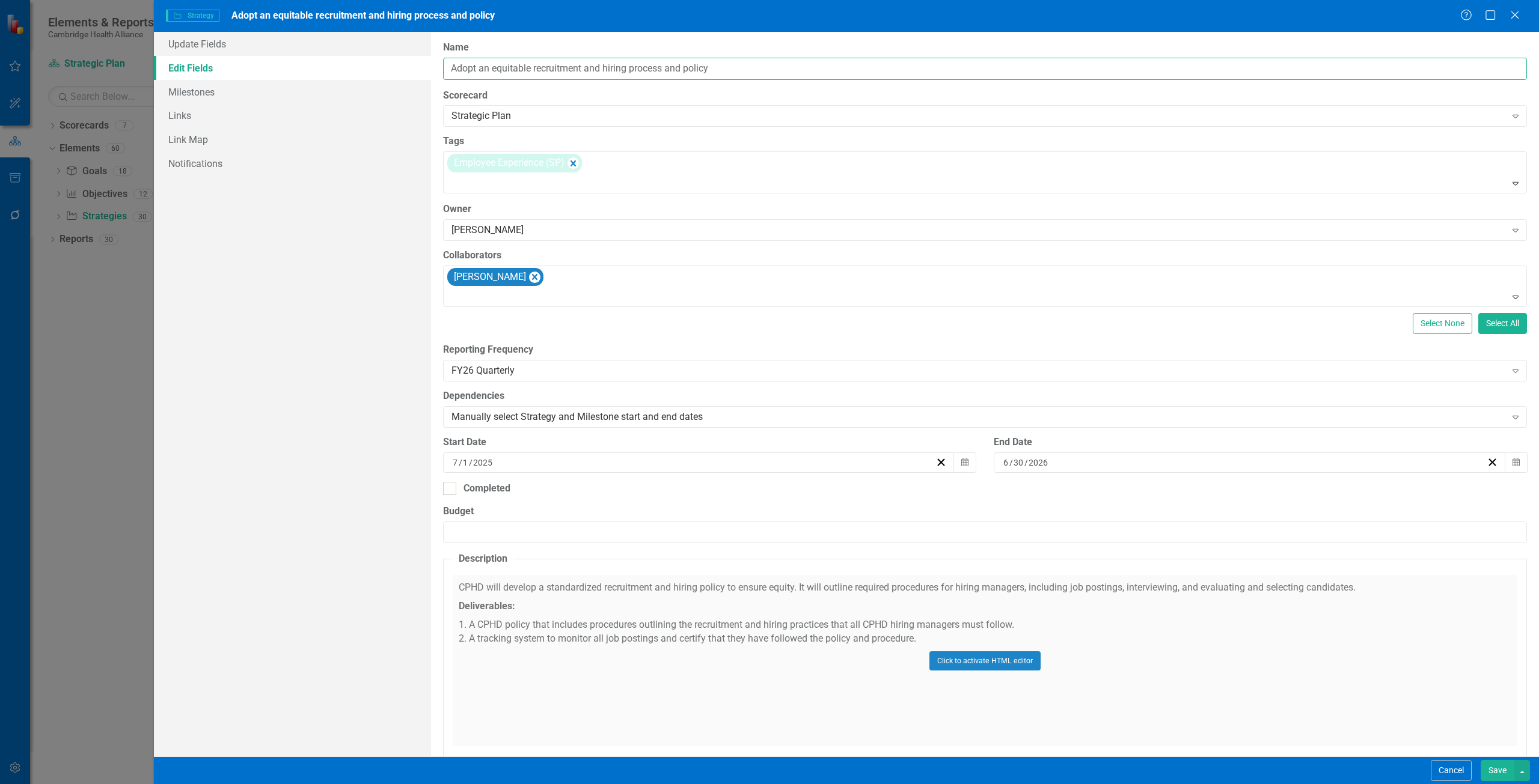
drag, startPoint x: 706, startPoint y: 73, endPoint x: 438, endPoint y: 81, distance: 268.1
click at [438, 82] on div "ClearPoint Can Do More! How ClearPoint Can Help Close Enterprise plans can auto…" at bounding box center [984, 394] width 1108 height 725
click at [1435, 766] on button "Cancel" at bounding box center [1451, 771] width 41 height 21
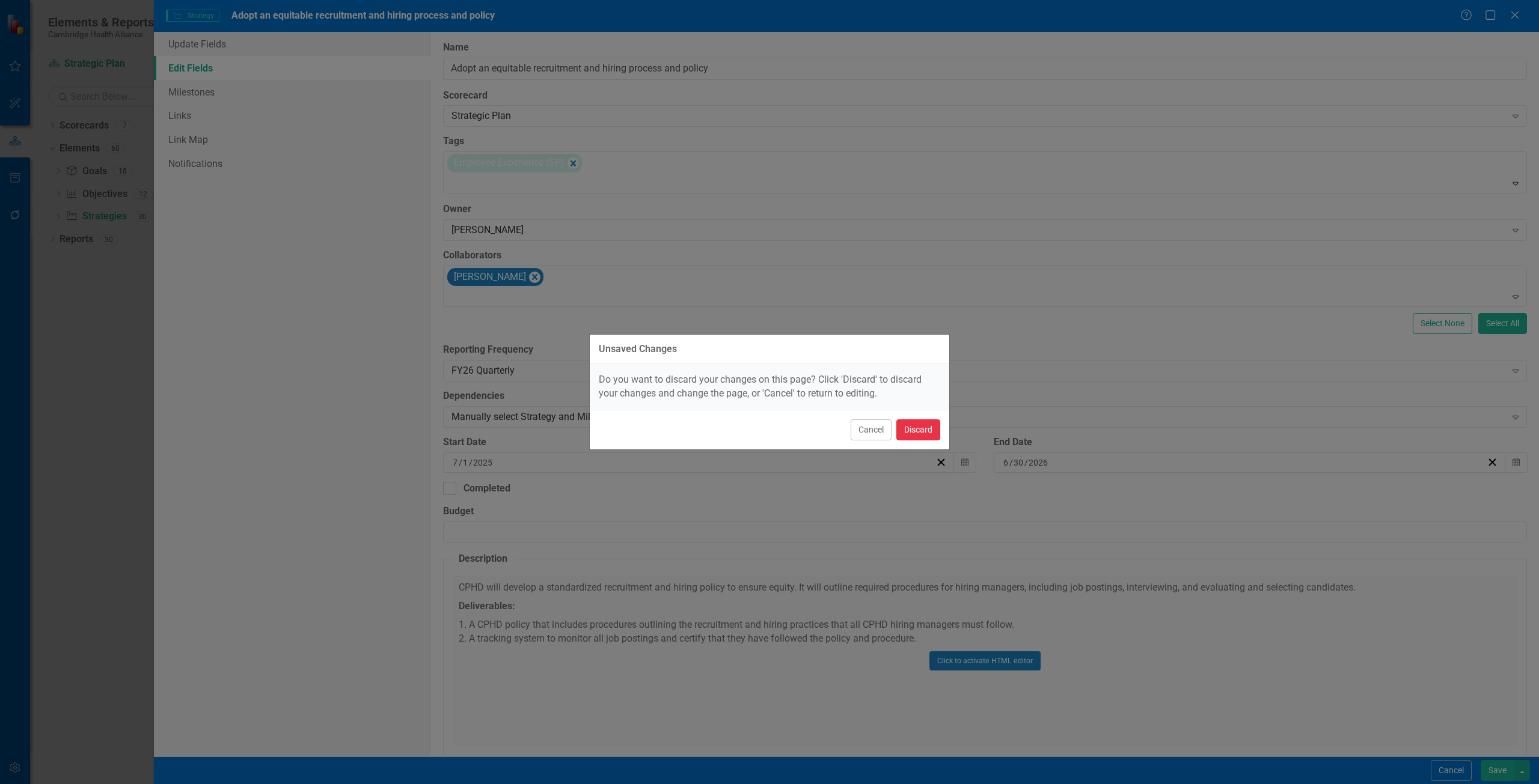
click at [914, 429] on button "Discard" at bounding box center [918, 430] width 44 height 21
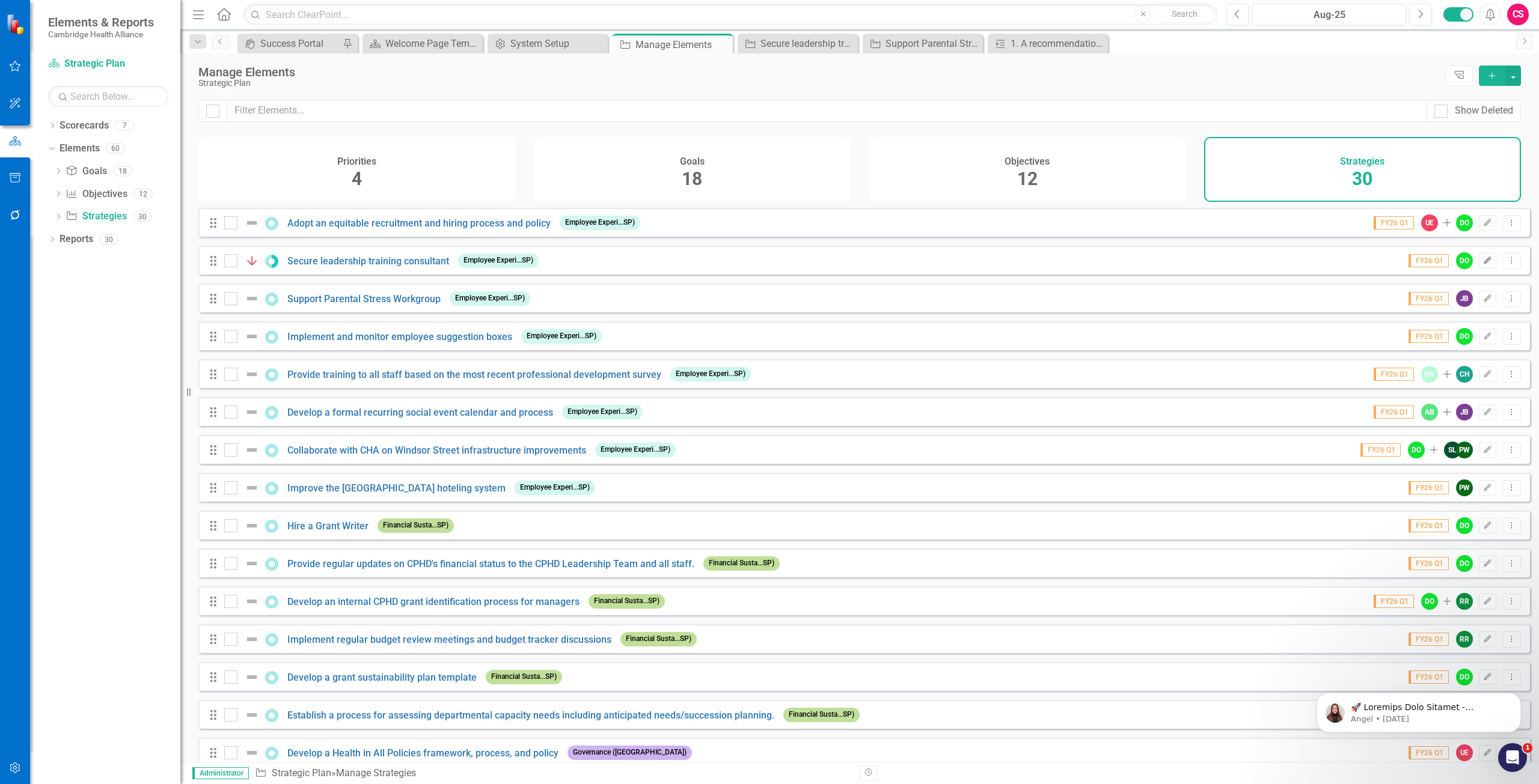
click at [1483, 265] on icon "Edit" at bounding box center [1487, 260] width 9 height 8
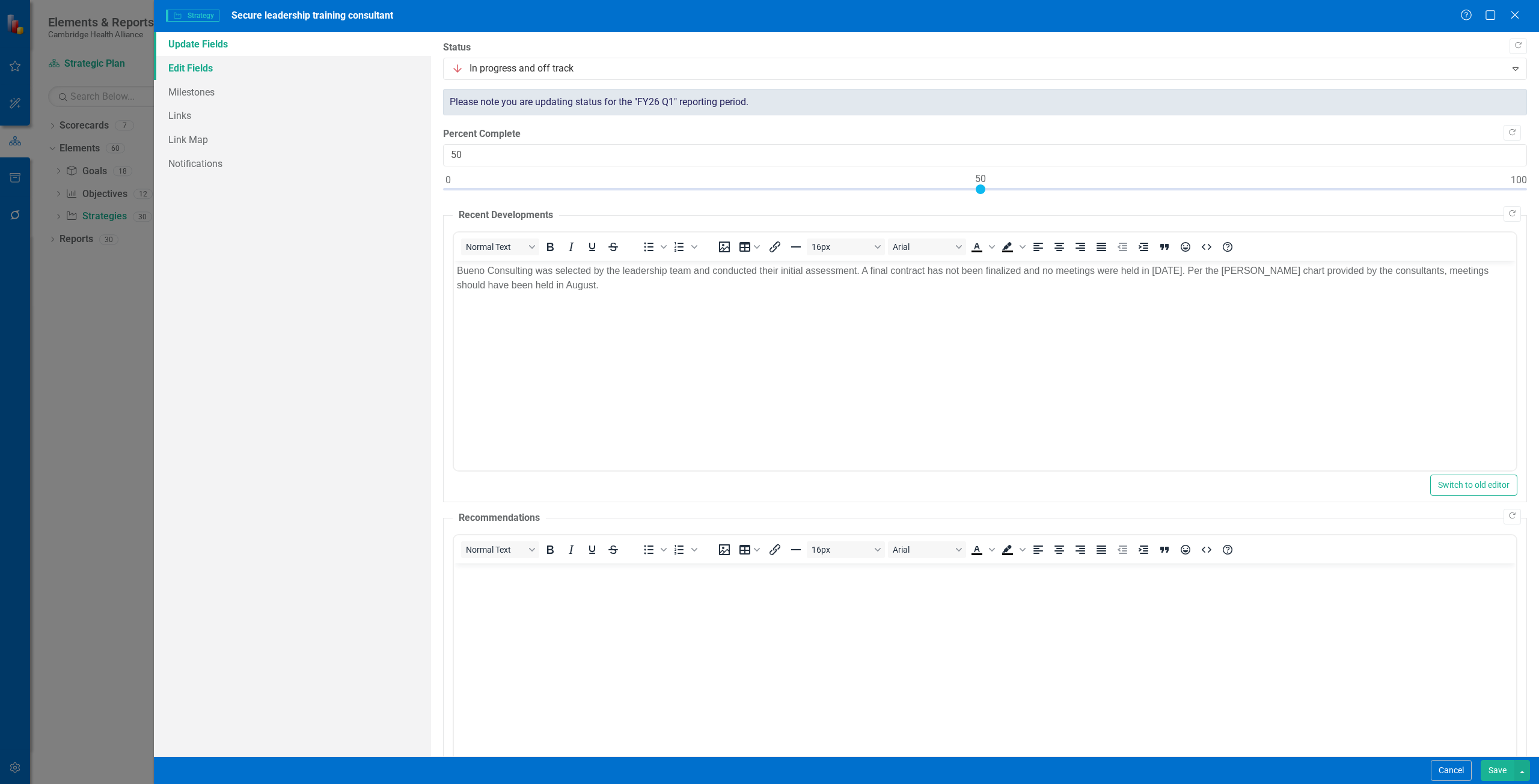
click at [245, 70] on link "Edit Fields" at bounding box center [292, 68] width 277 height 24
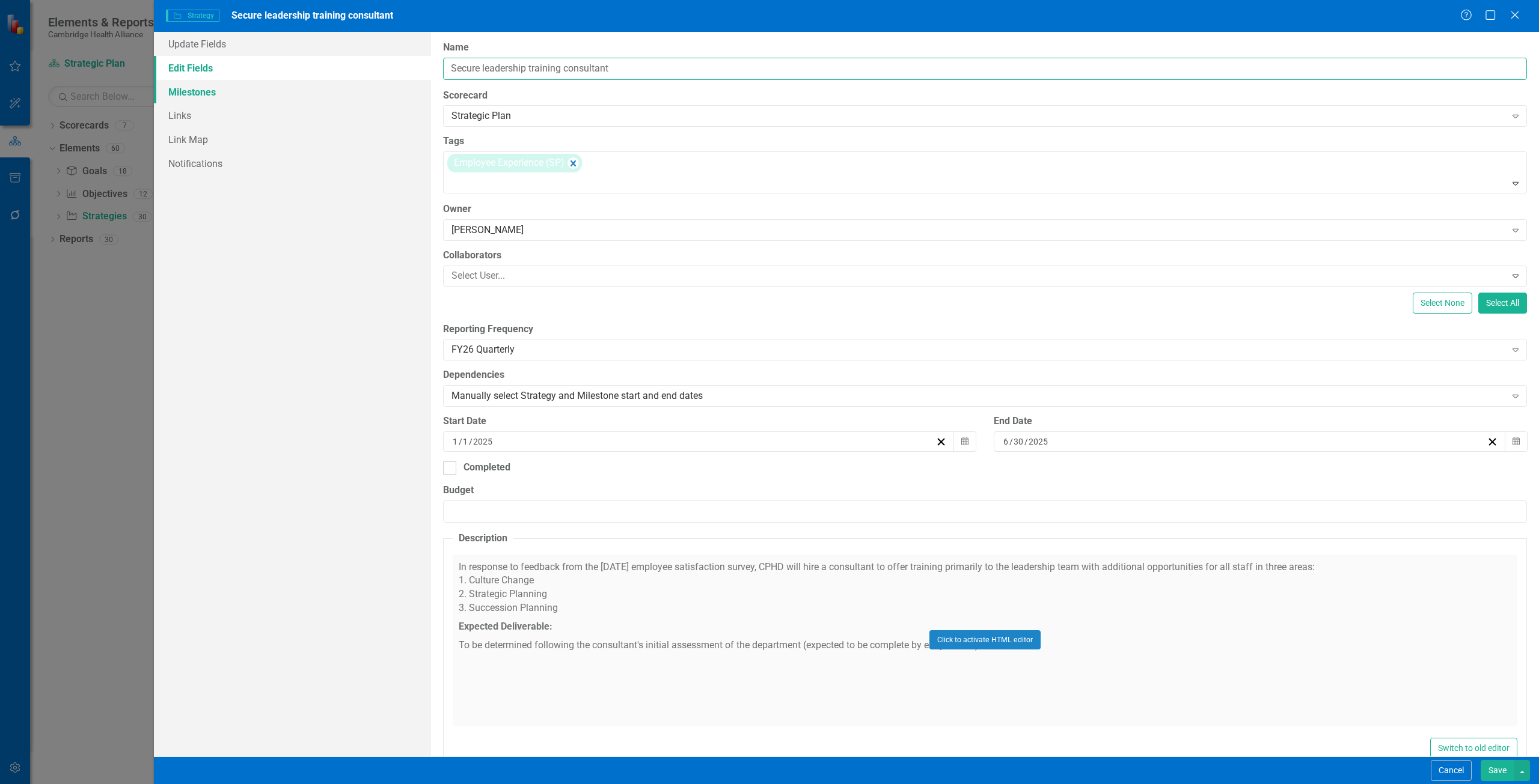
drag, startPoint x: 607, startPoint y: 71, endPoint x: 411, endPoint y: 86, distance: 196.6
click at [411, 86] on div "Update Fields Edit Fields Milestones Links Link Map Notifications "Update" fiel…" at bounding box center [846, 394] width 1385 height 725
click at [1444, 769] on button "Cancel" at bounding box center [1451, 771] width 41 height 21
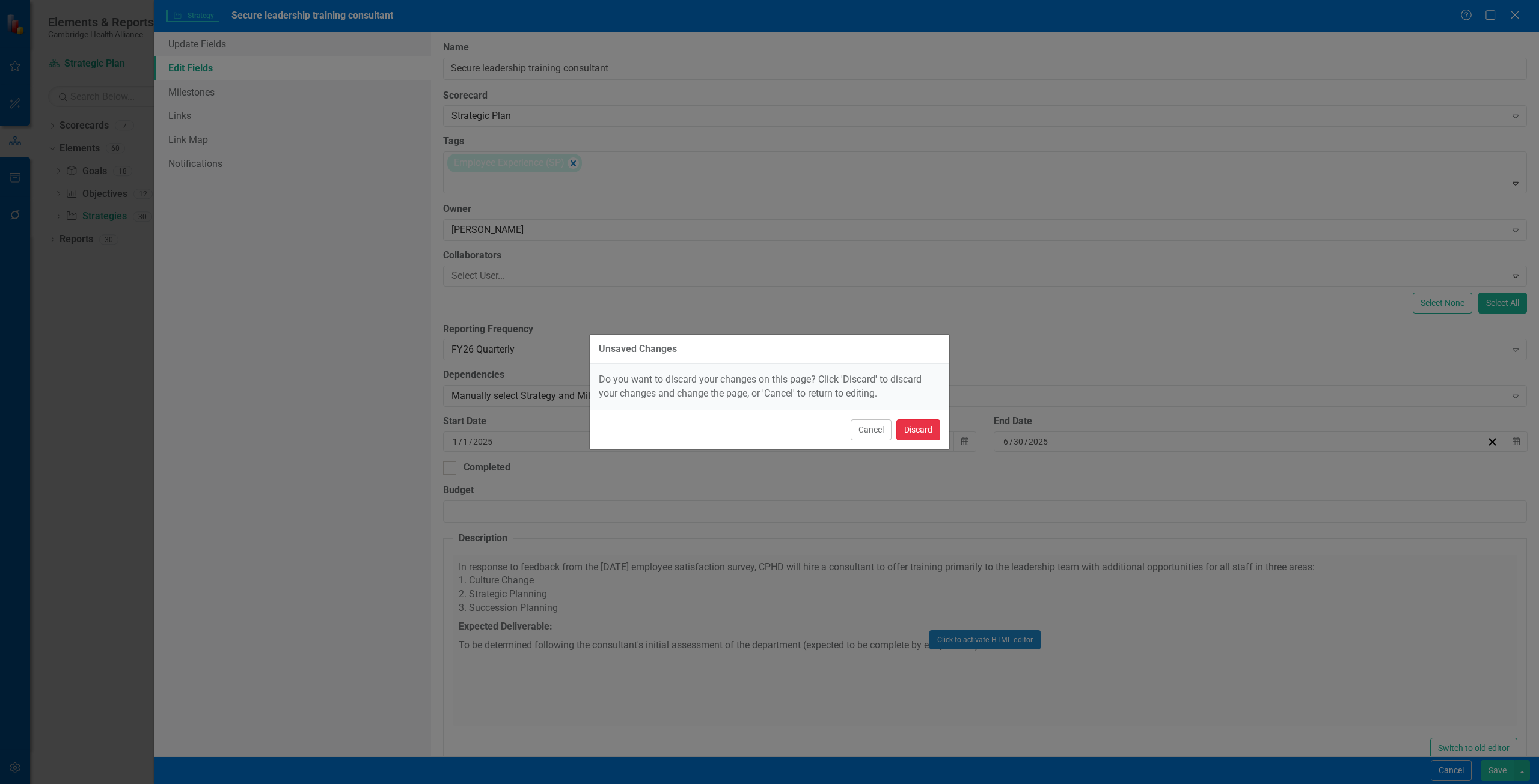
click at [918, 422] on button "Discard" at bounding box center [918, 430] width 44 height 21
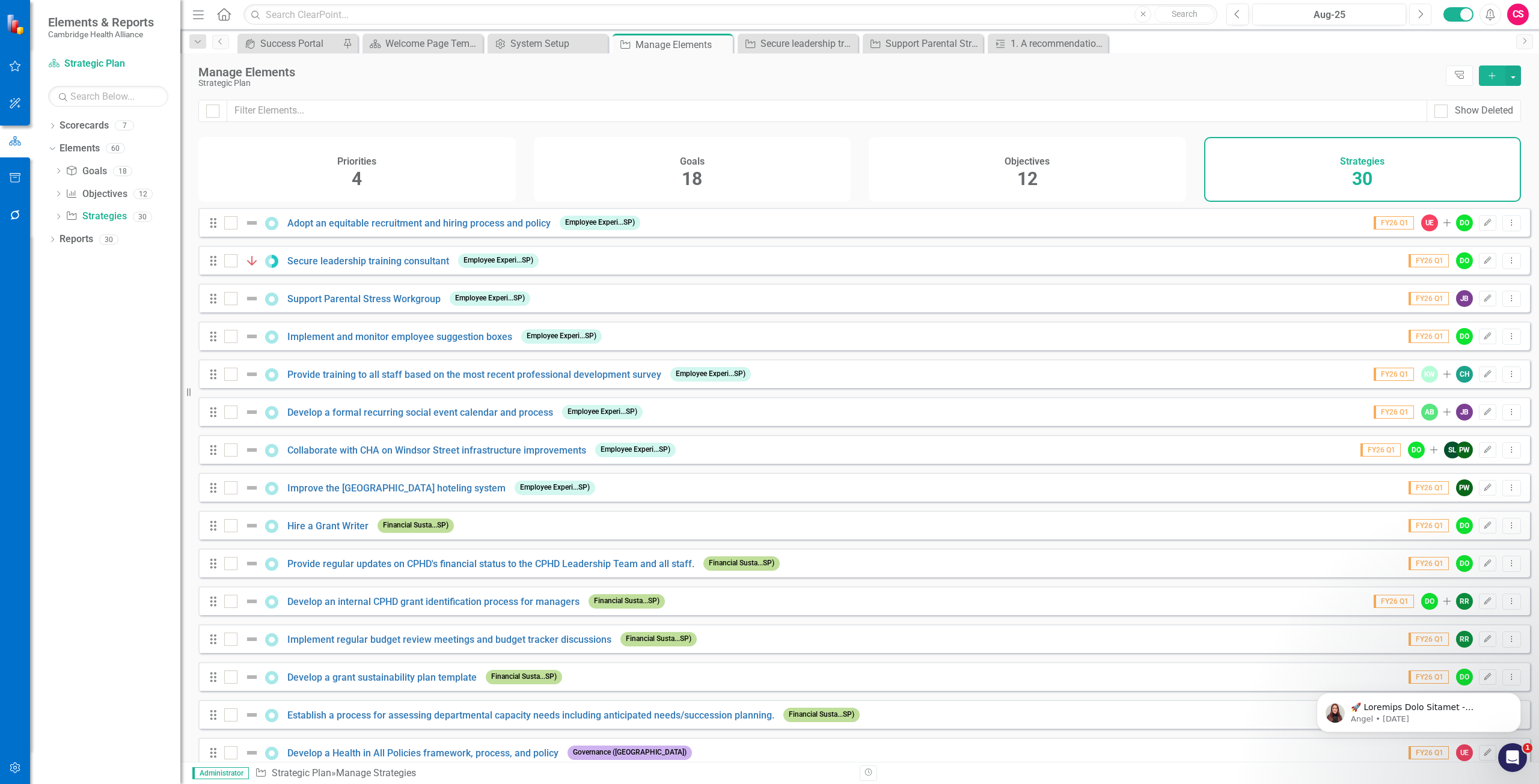
click at [1418, 8] on button "Next" at bounding box center [1420, 14] width 23 height 22
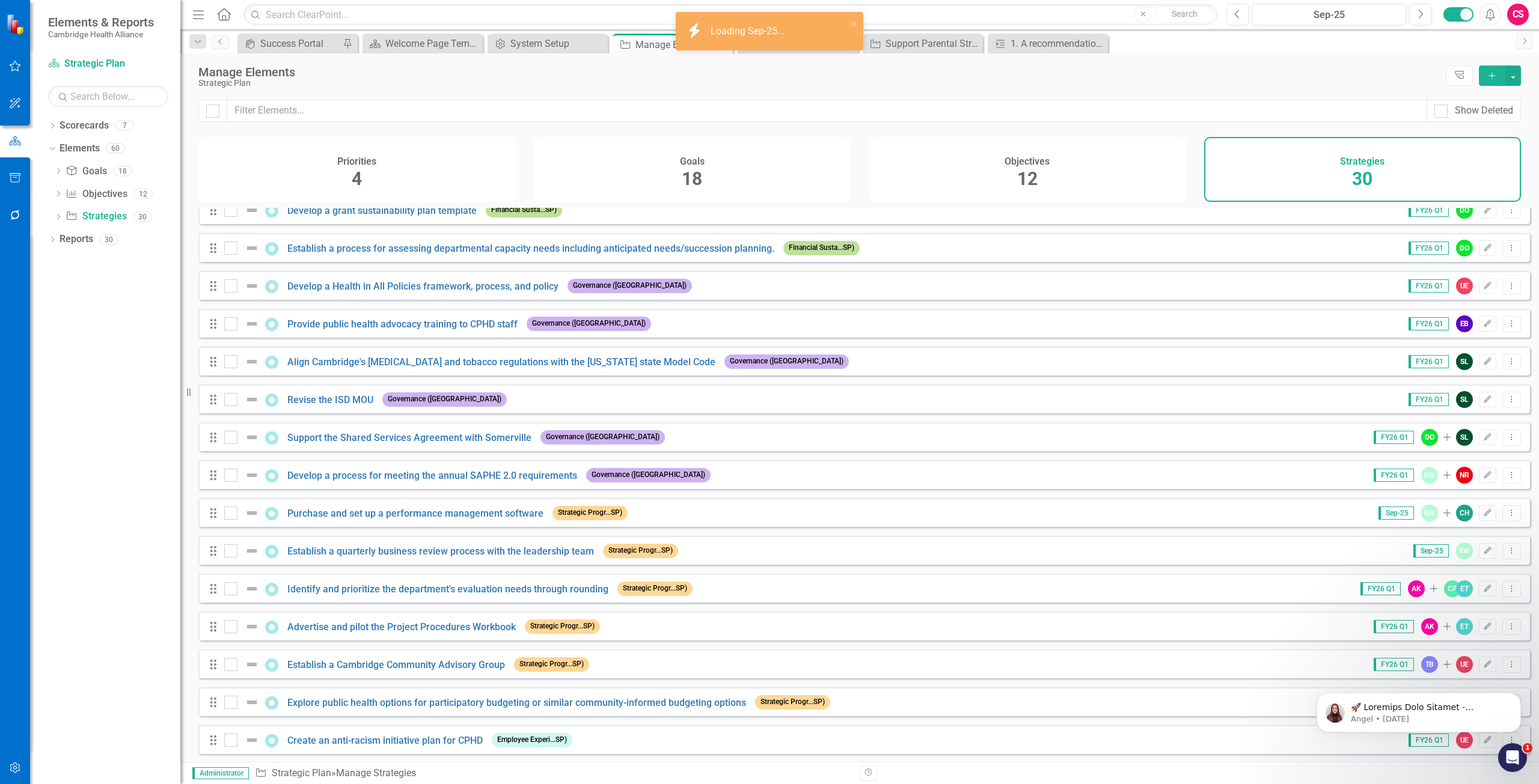
scroll to position [481, 0]
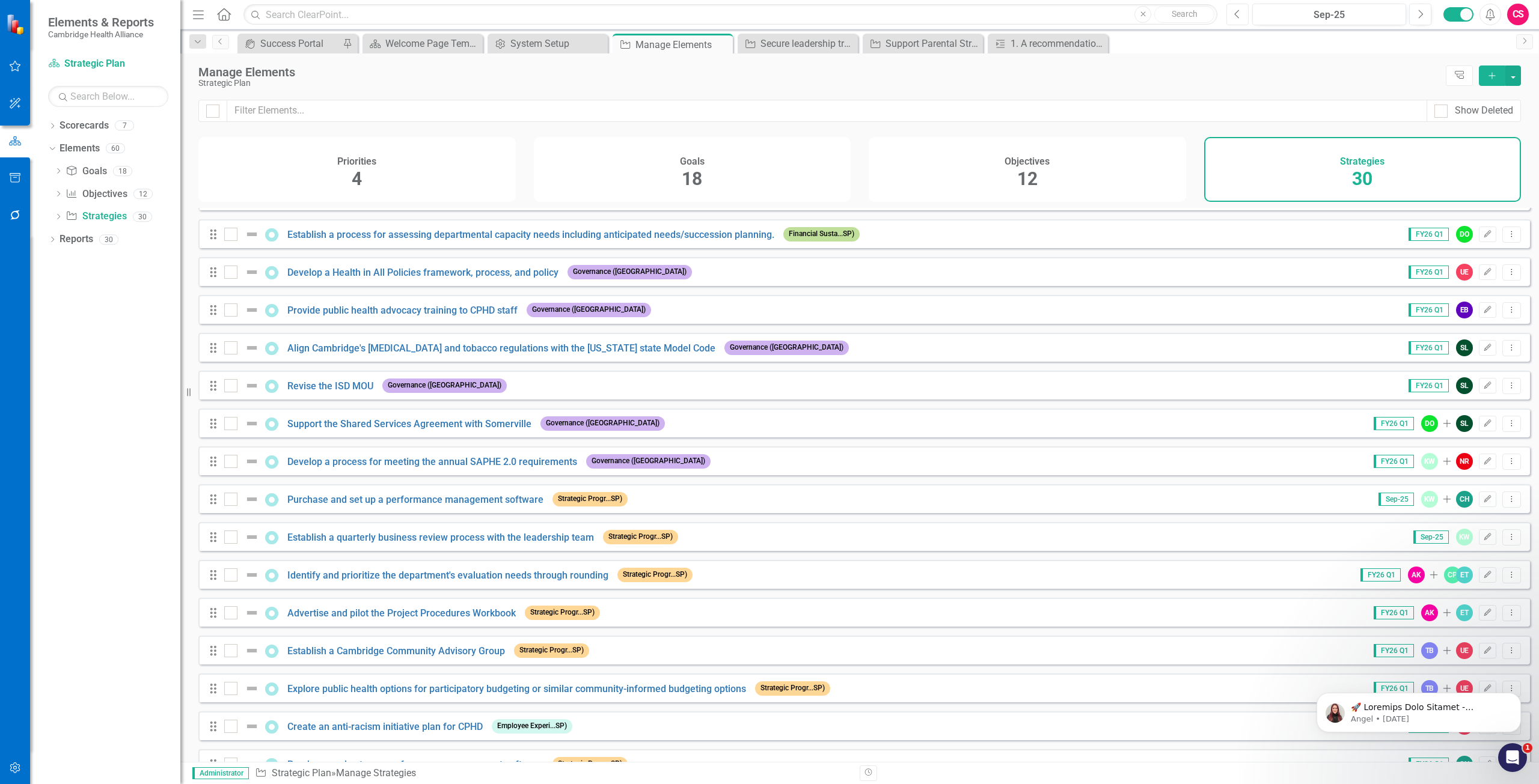
click at [1232, 23] on button "Previous" at bounding box center [1237, 14] width 23 height 22
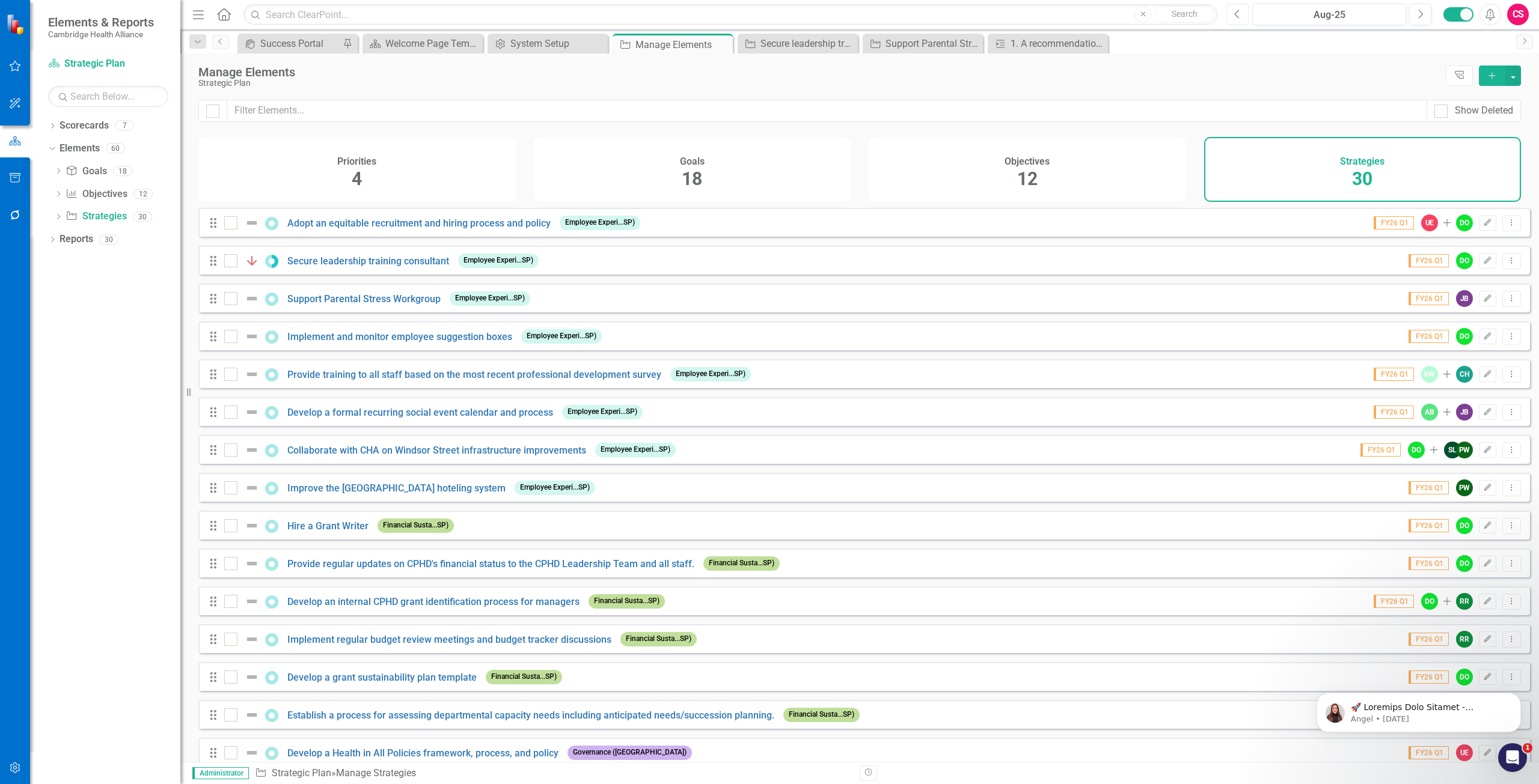
click at [1232, 23] on button "Previous" at bounding box center [1237, 14] width 23 height 22
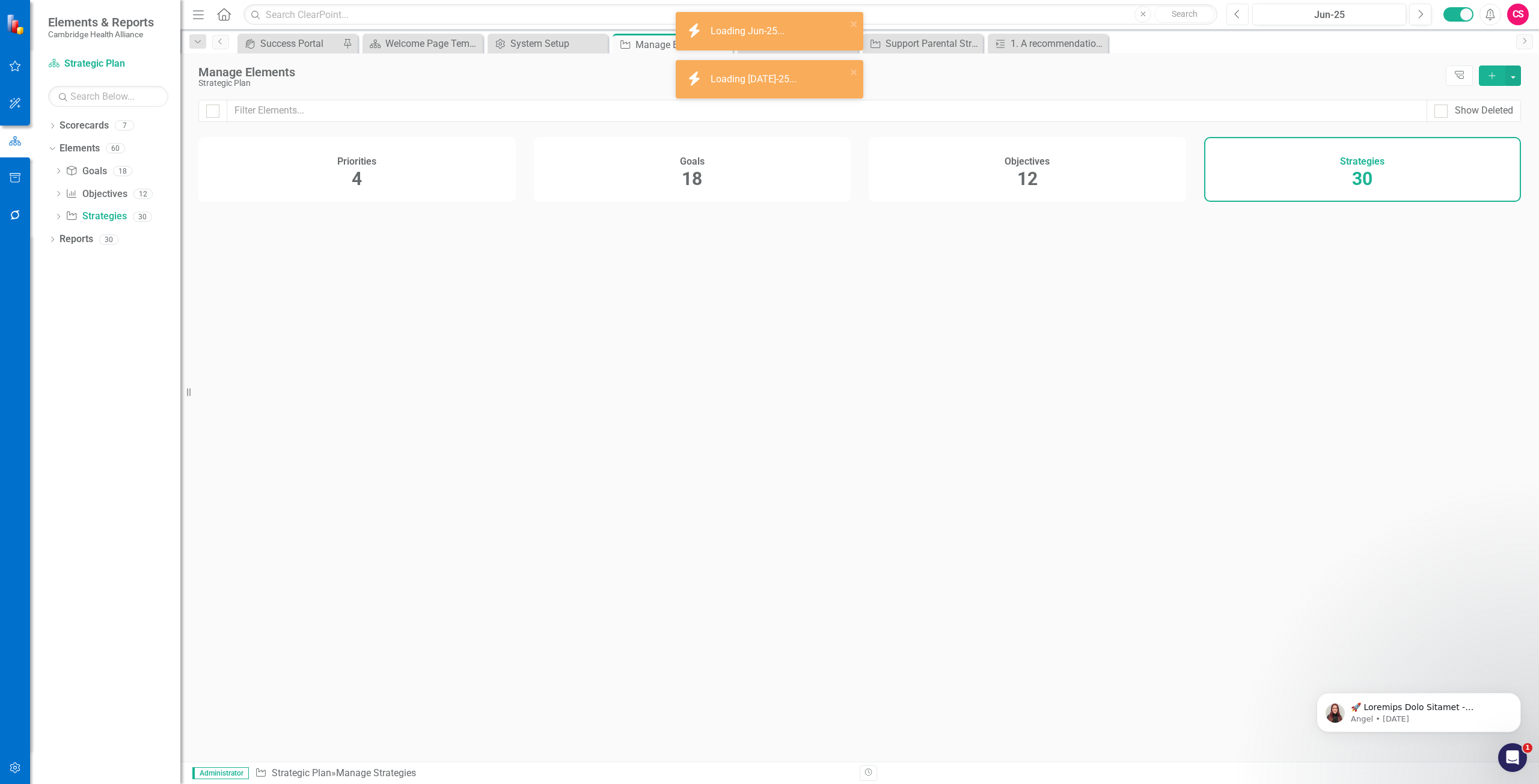
checkbox input "false"
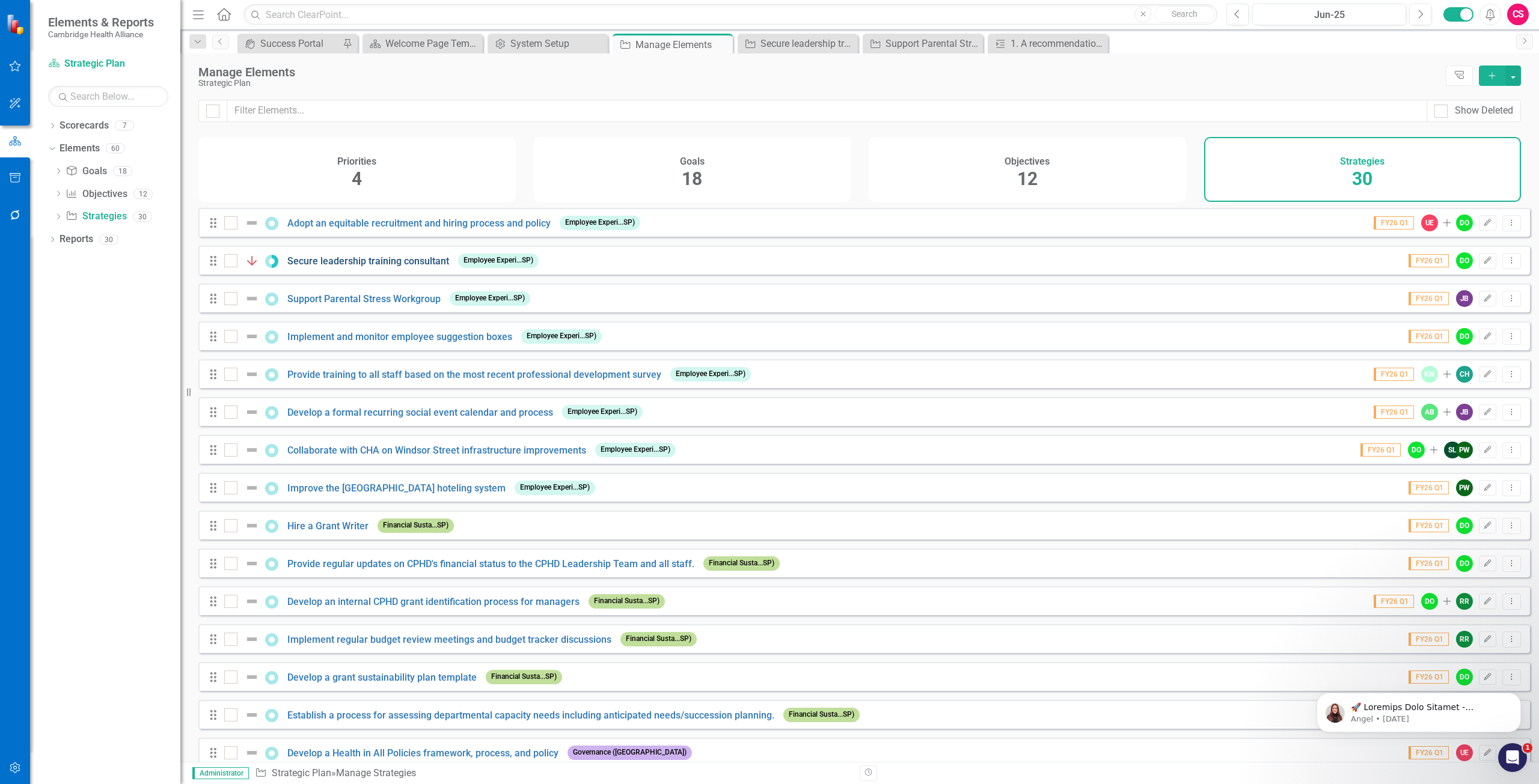
click at [349, 266] on link "Secure leadership training consultant" at bounding box center [368, 261] width 162 height 12
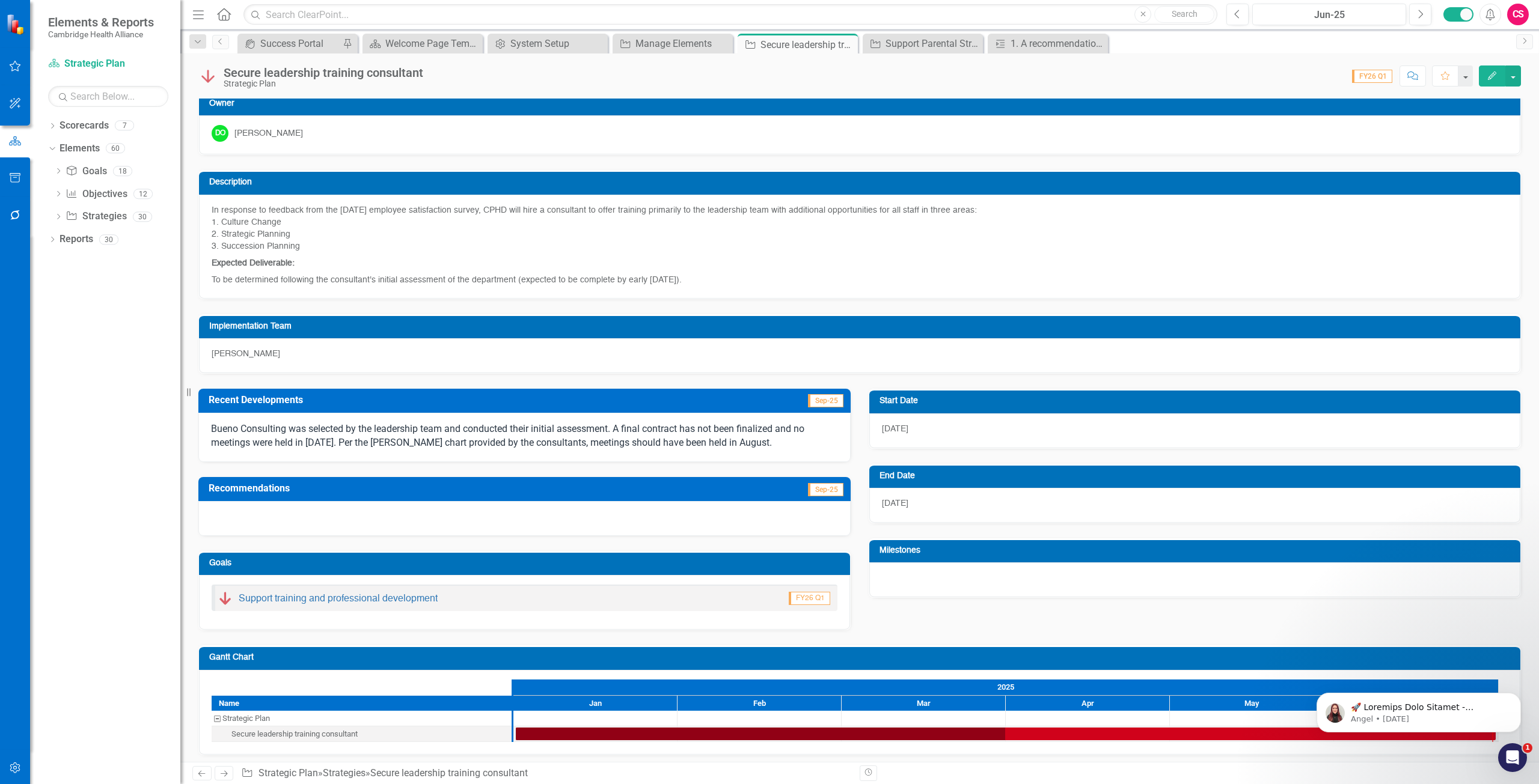
scroll to position [13, 0]
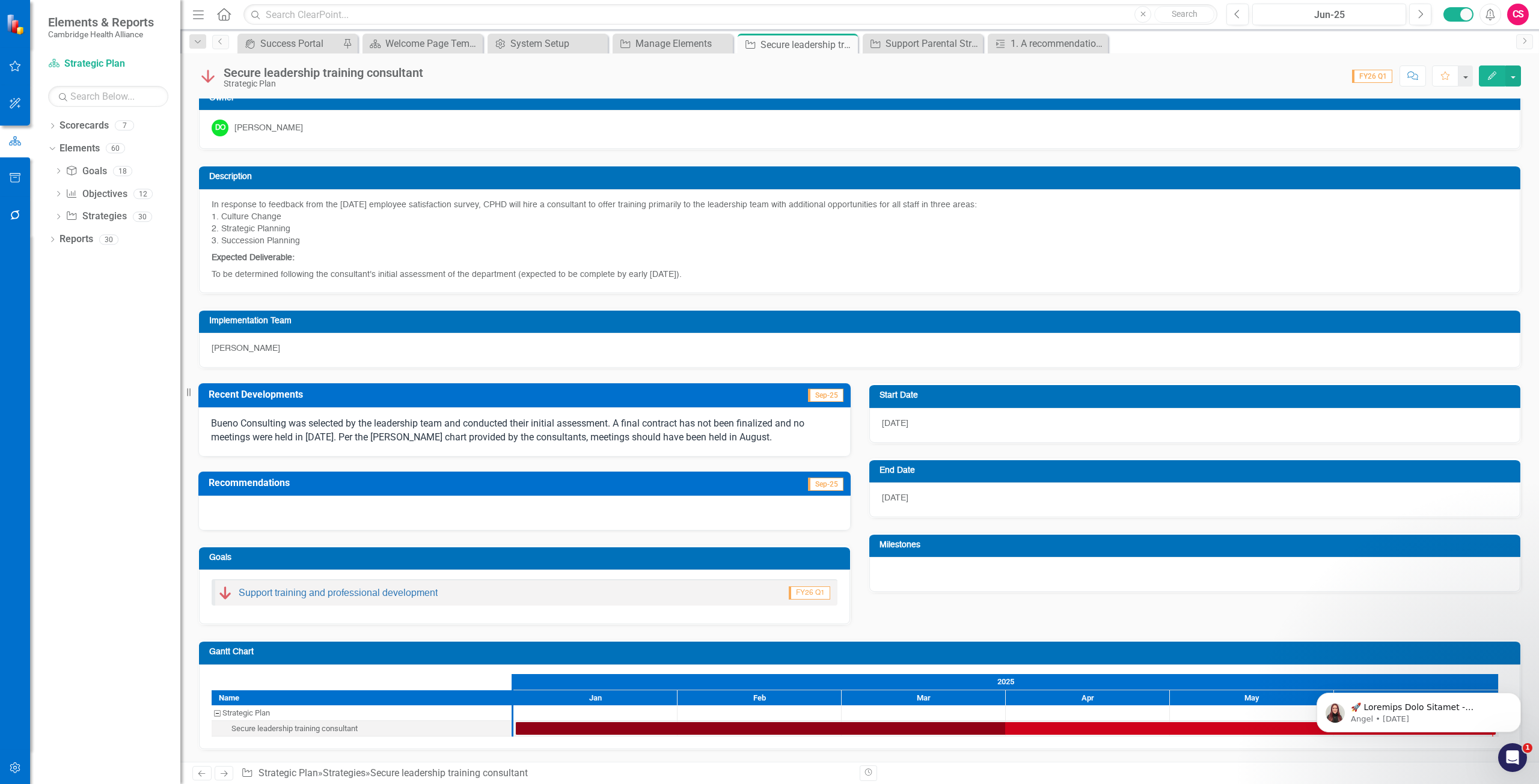
click at [204, 86] on div "Secure leadership training consultant Strategic Plan" at bounding box center [314, 76] width 231 height 23
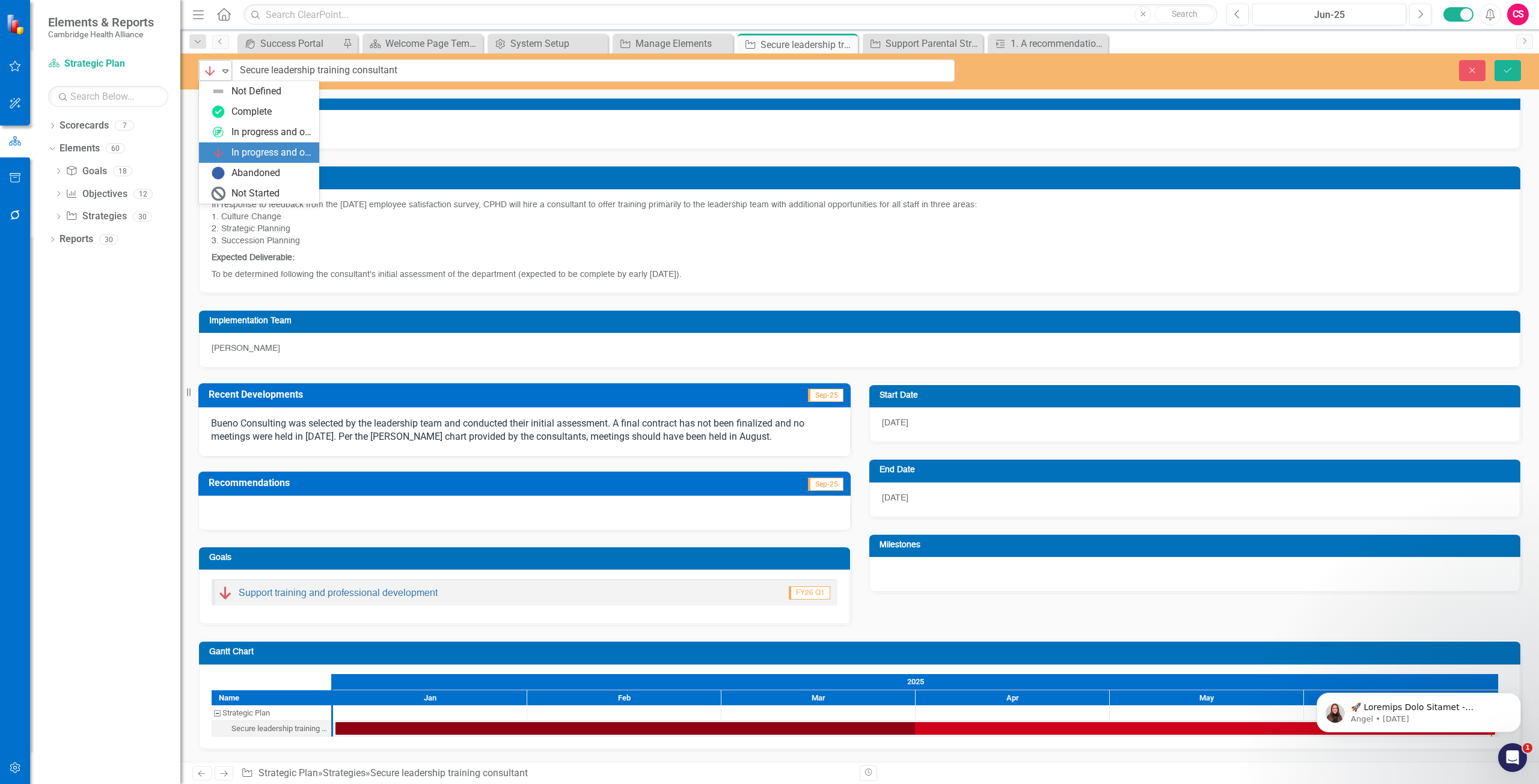
click at [214, 69] on img at bounding box center [209, 70] width 14 height 14
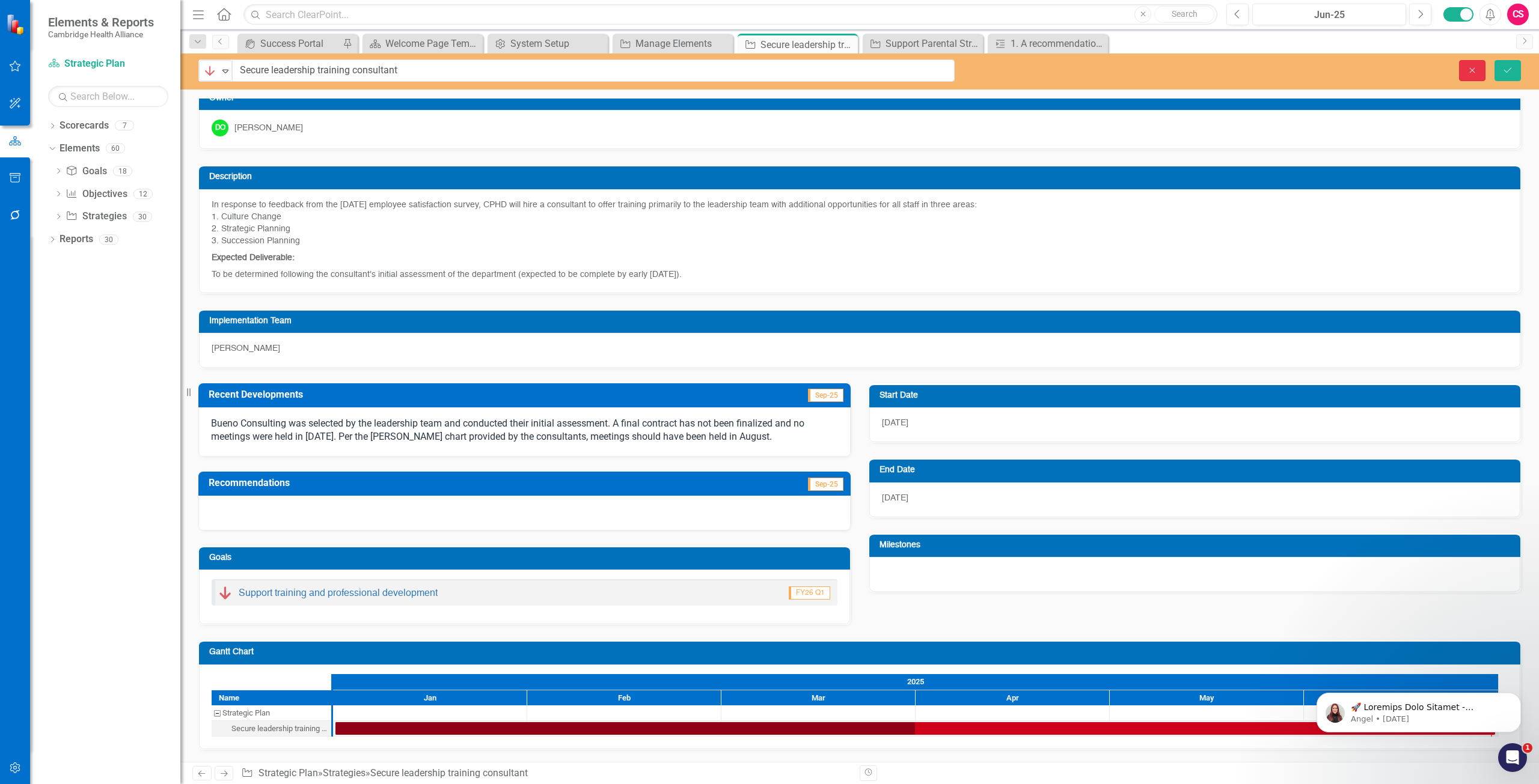
click at [1476, 71] on icon "Close" at bounding box center [1472, 70] width 11 height 8
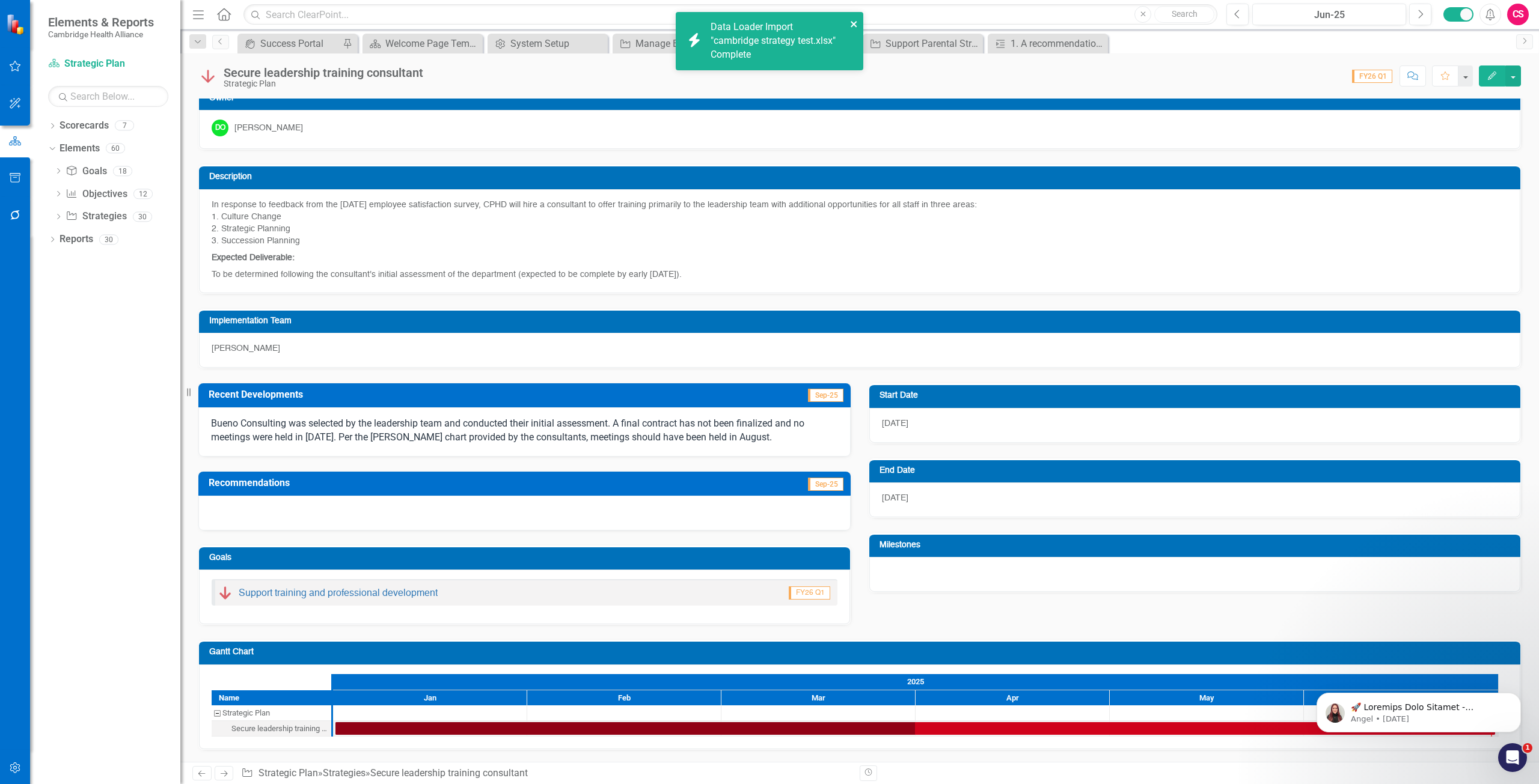
click at [855, 23] on icon "close" at bounding box center [853, 23] width 6 height 6
click at [1421, 20] on button "Next" at bounding box center [1420, 14] width 23 height 22
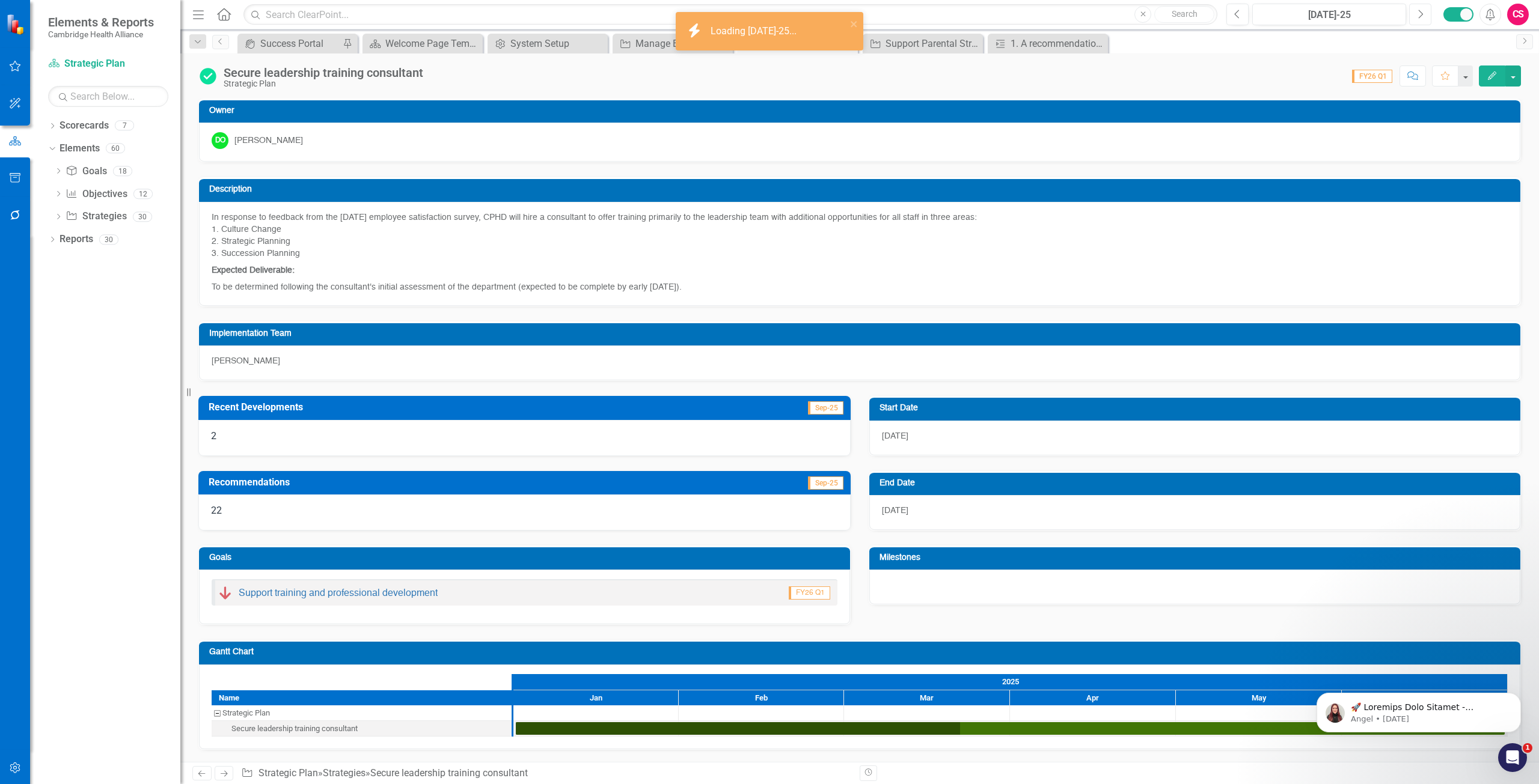
click at [1420, 11] on icon "button" at bounding box center [1421, 13] width 5 height 8
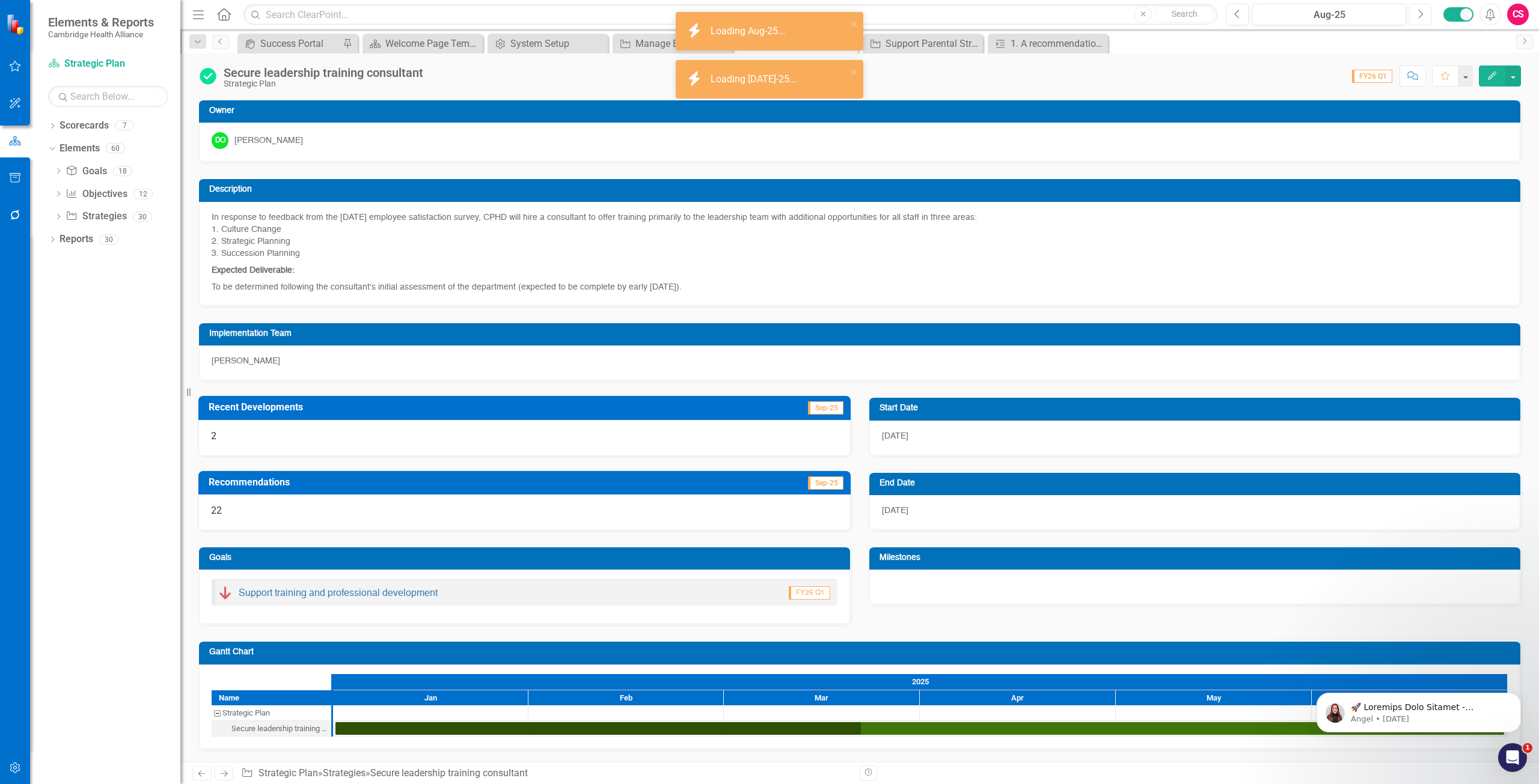
click at [1420, 11] on icon "button" at bounding box center [1421, 13] width 5 height 8
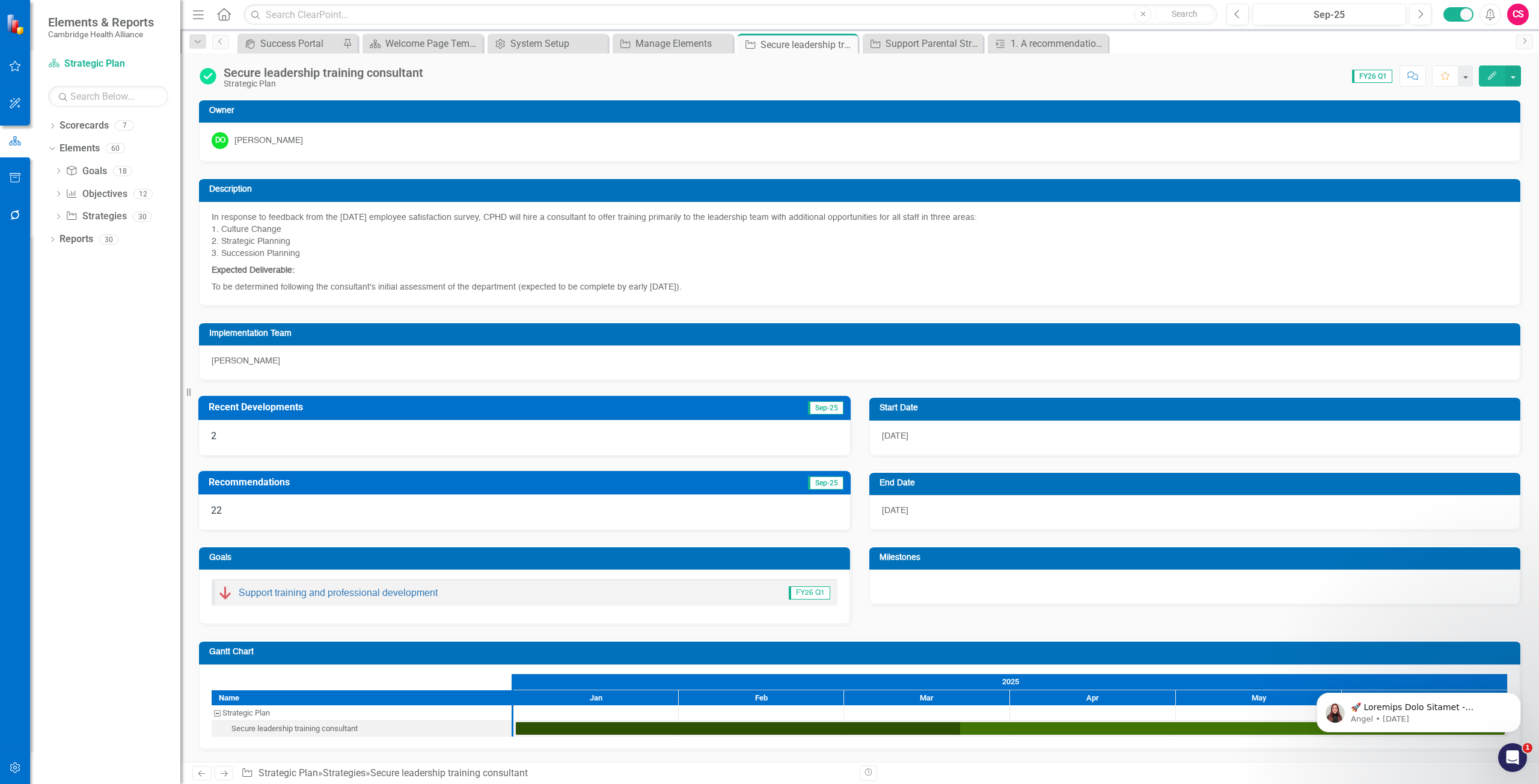
click at [1488, 75] on icon "Edit" at bounding box center [1491, 75] width 11 height 8
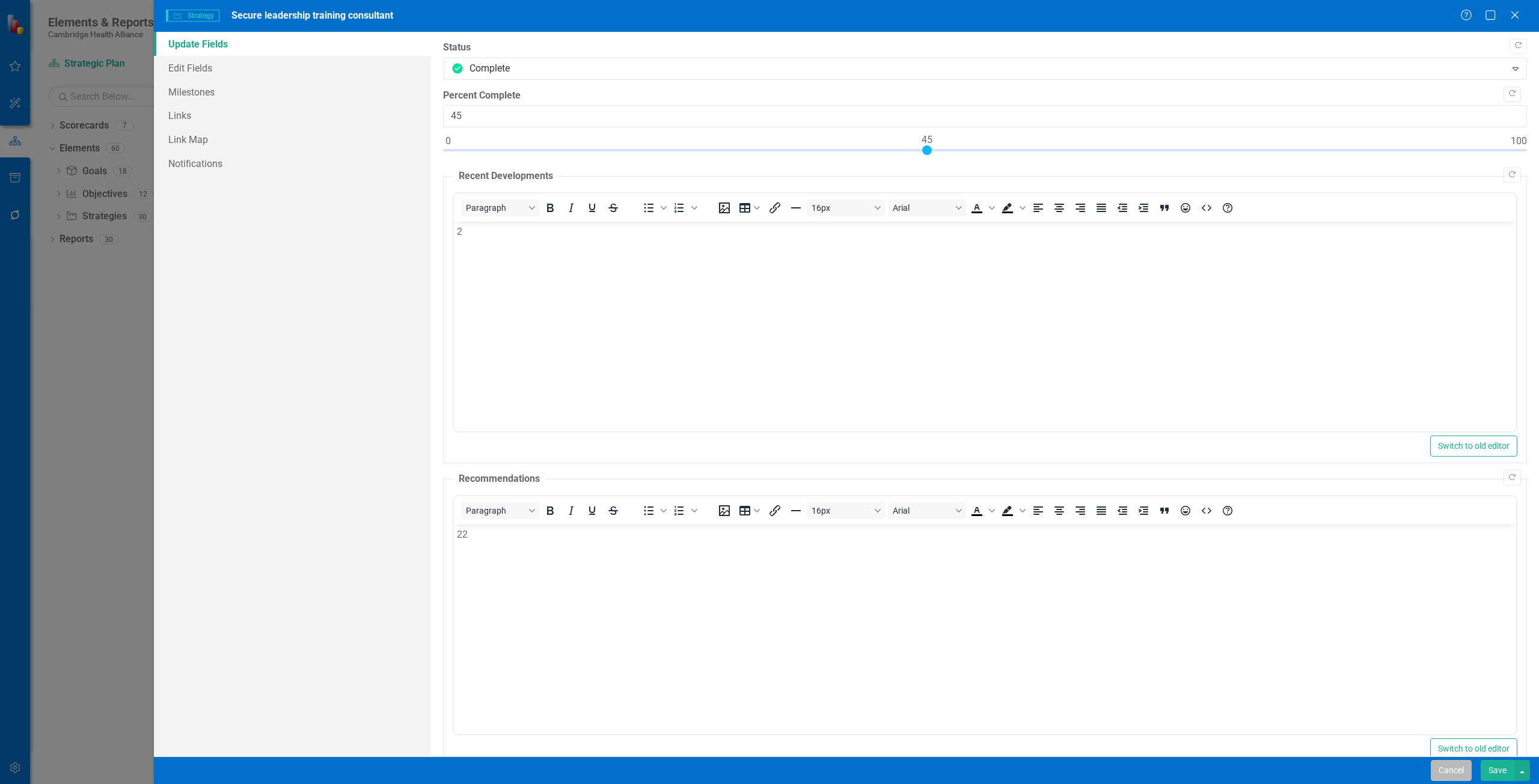
click at [1438, 770] on button "Cancel" at bounding box center [1451, 771] width 41 height 21
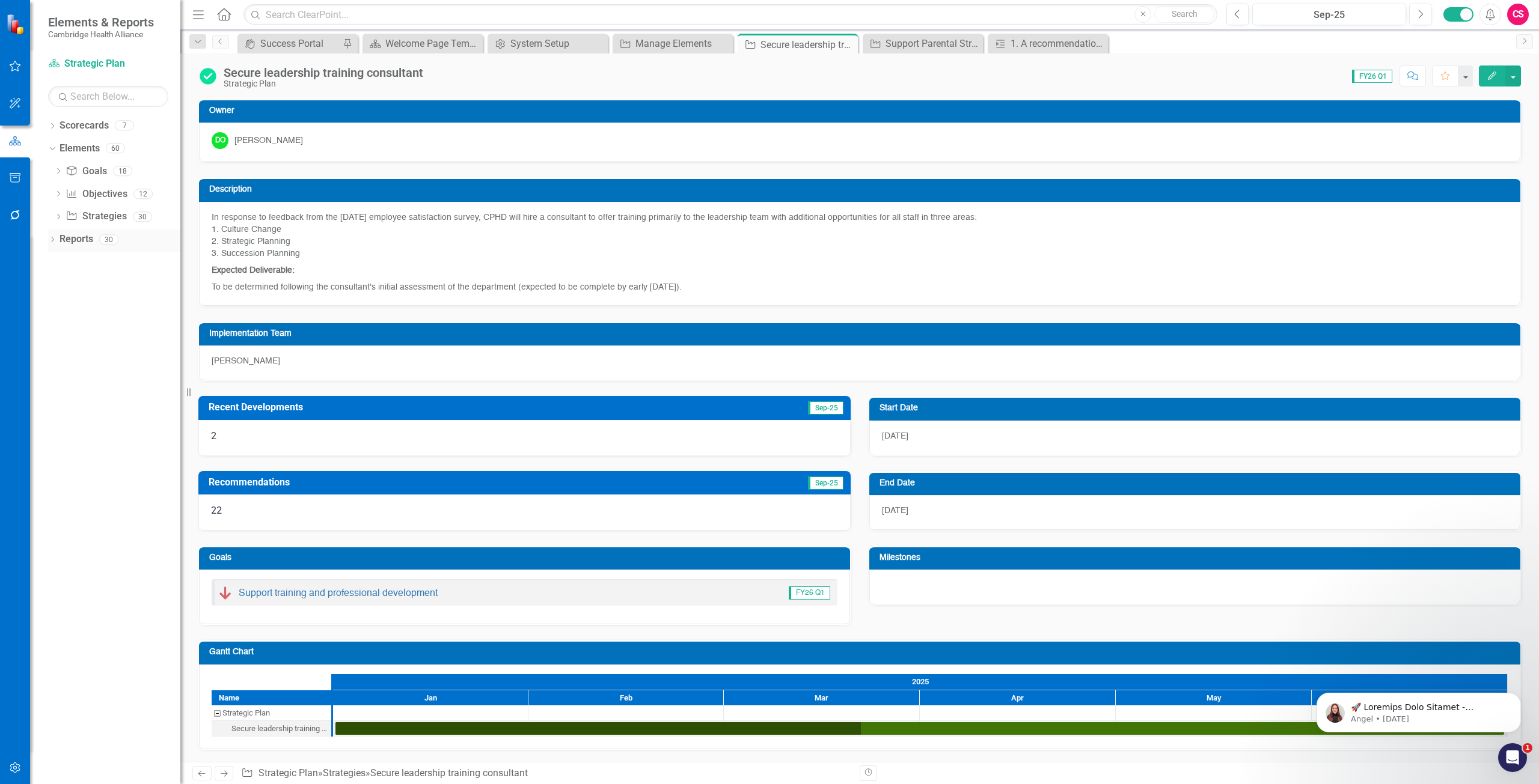
click at [85, 235] on link "Reports" at bounding box center [76, 240] width 34 height 14
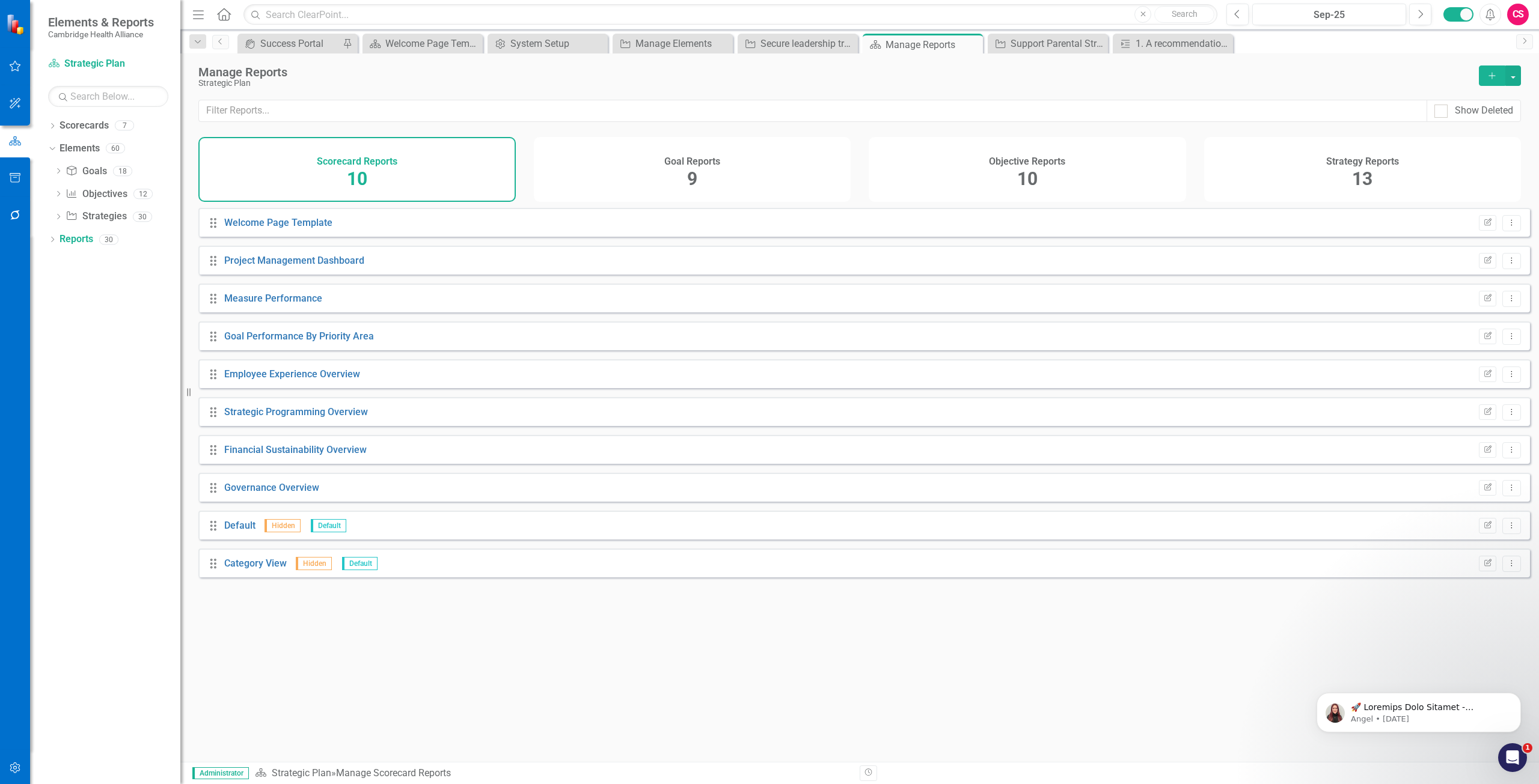
click at [989, 158] on h4 "Objective Reports" at bounding box center [1026, 162] width 76 height 11
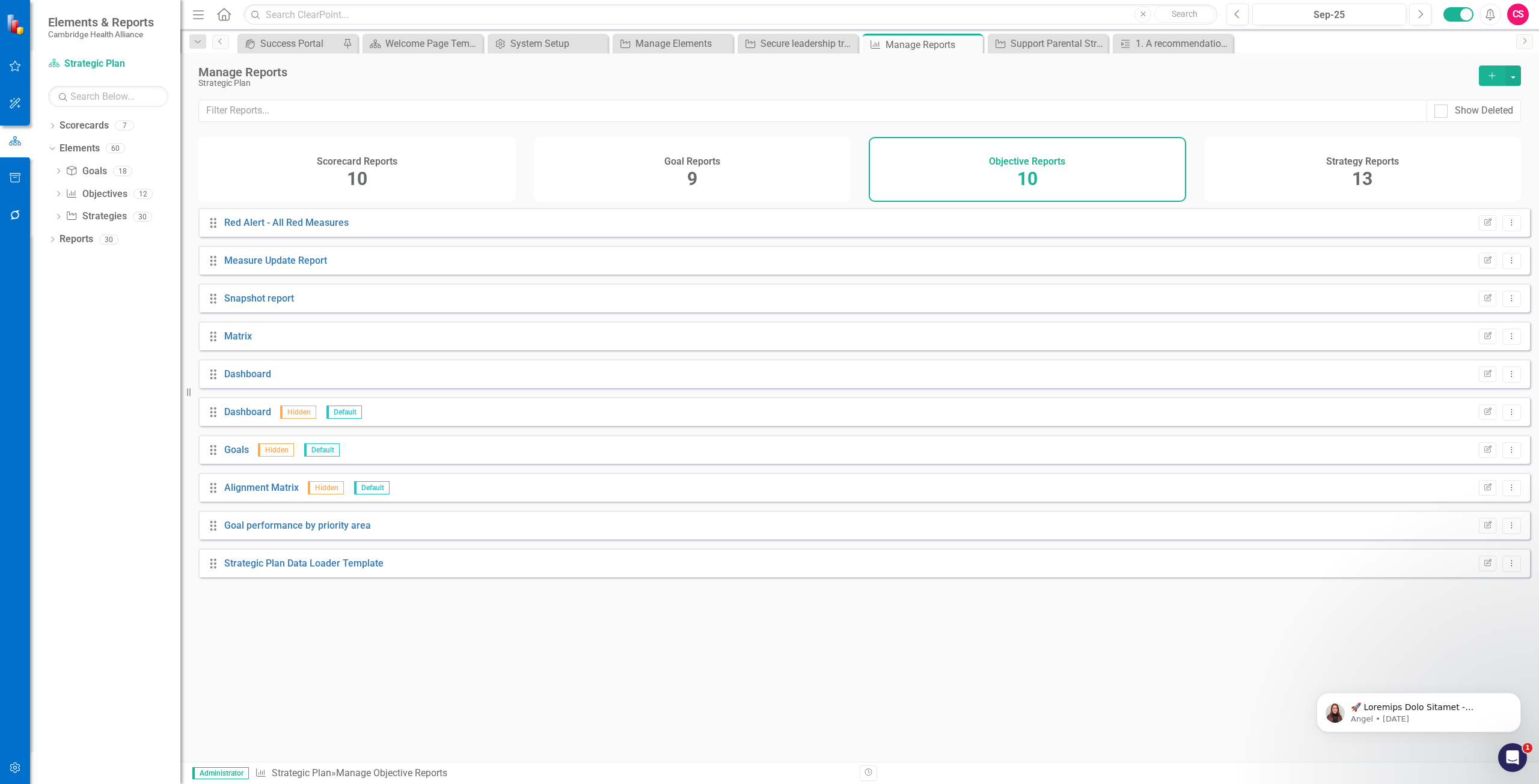
click at [1396, 171] on div "Strategy Reports 13" at bounding box center [1362, 169] width 318 height 64
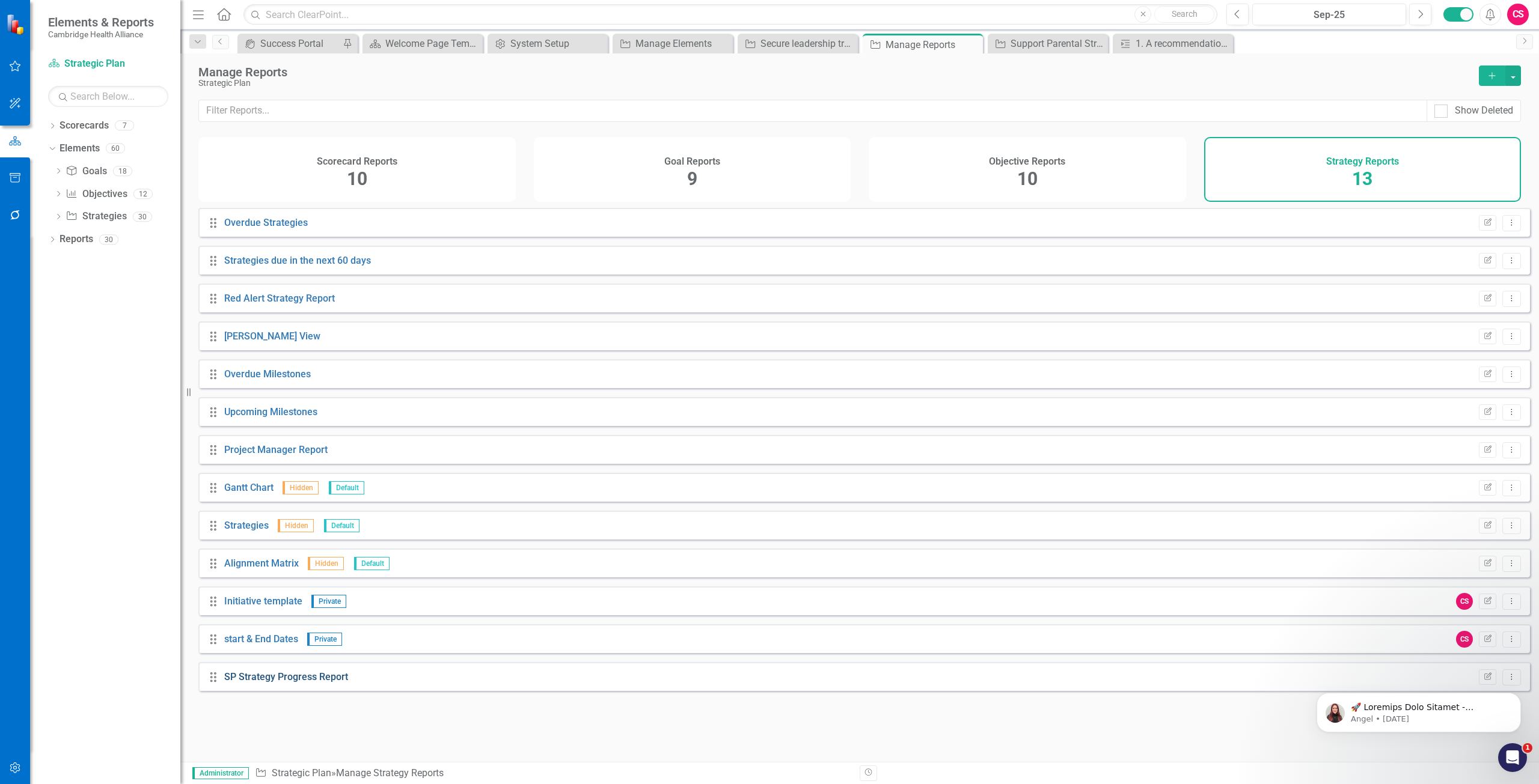
click at [267, 683] on link "SP Strategy Progress Report" at bounding box center [287, 677] width 124 height 12
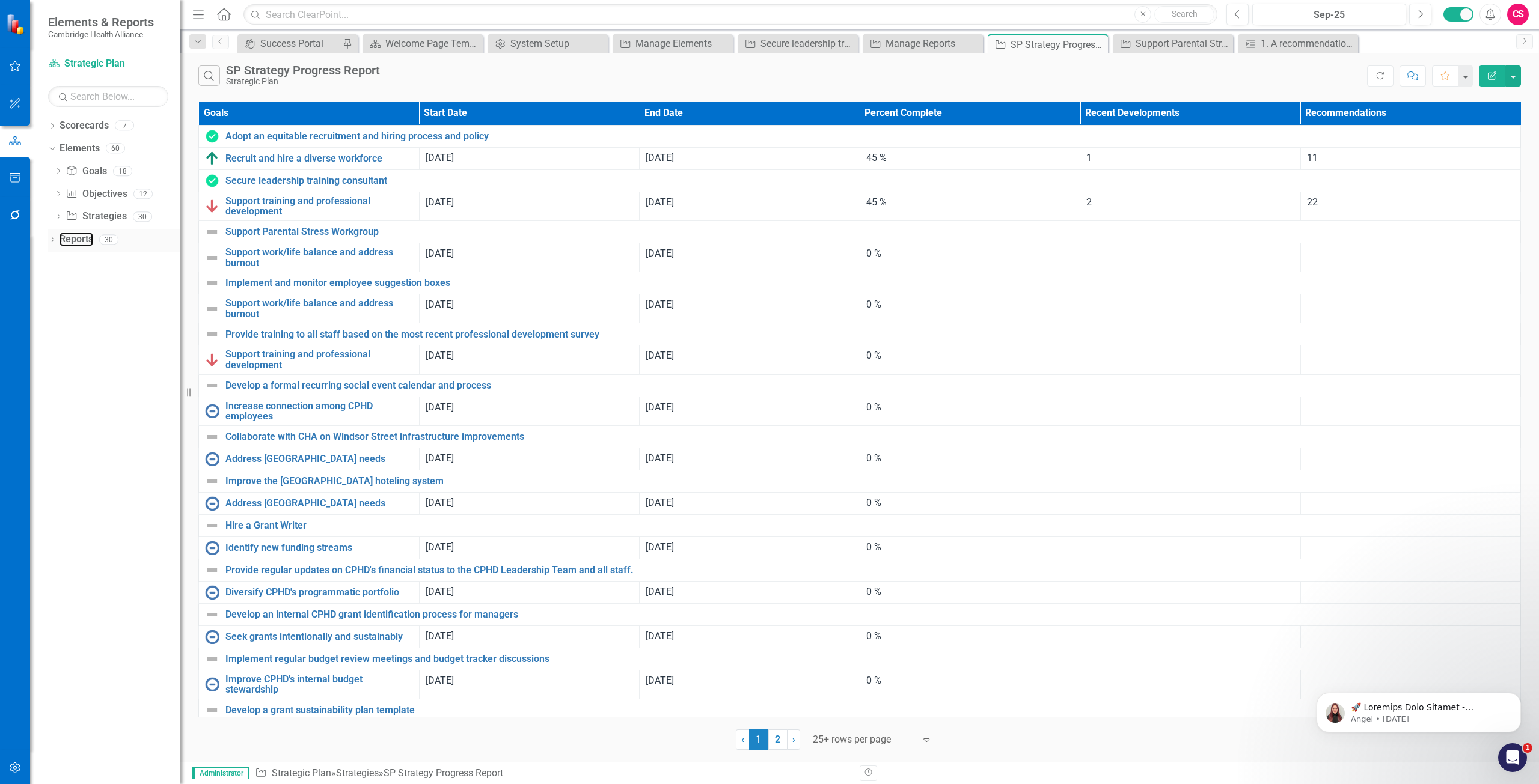
click at [64, 231] on div "Reports" at bounding box center [76, 240] width 34 height 20
click at [67, 231] on div "Reports" at bounding box center [76, 240] width 34 height 20
click at [66, 240] on link "Reports" at bounding box center [76, 240] width 34 height 14
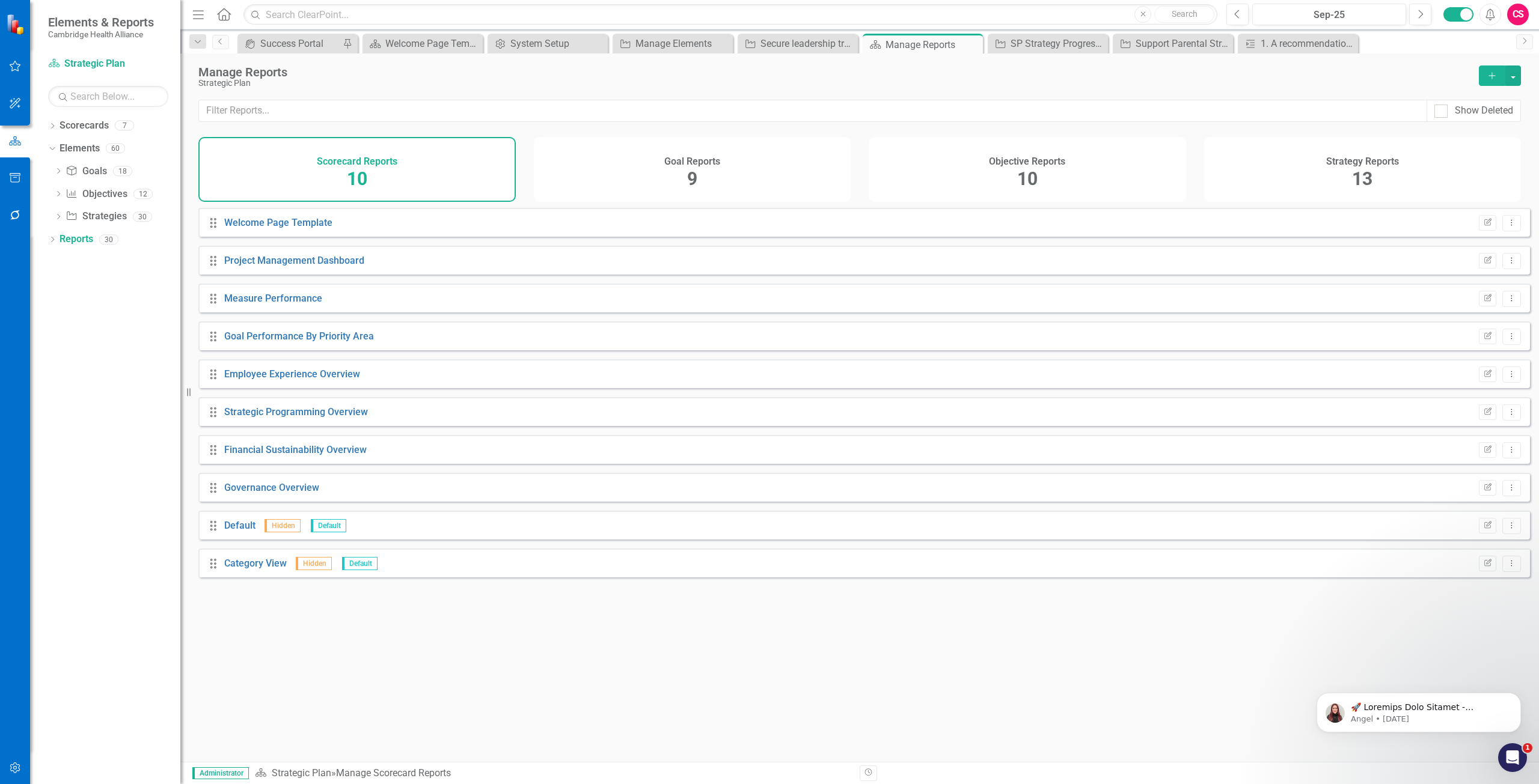
click at [1089, 180] on div "Objective Reports 10" at bounding box center [1027, 169] width 318 height 64
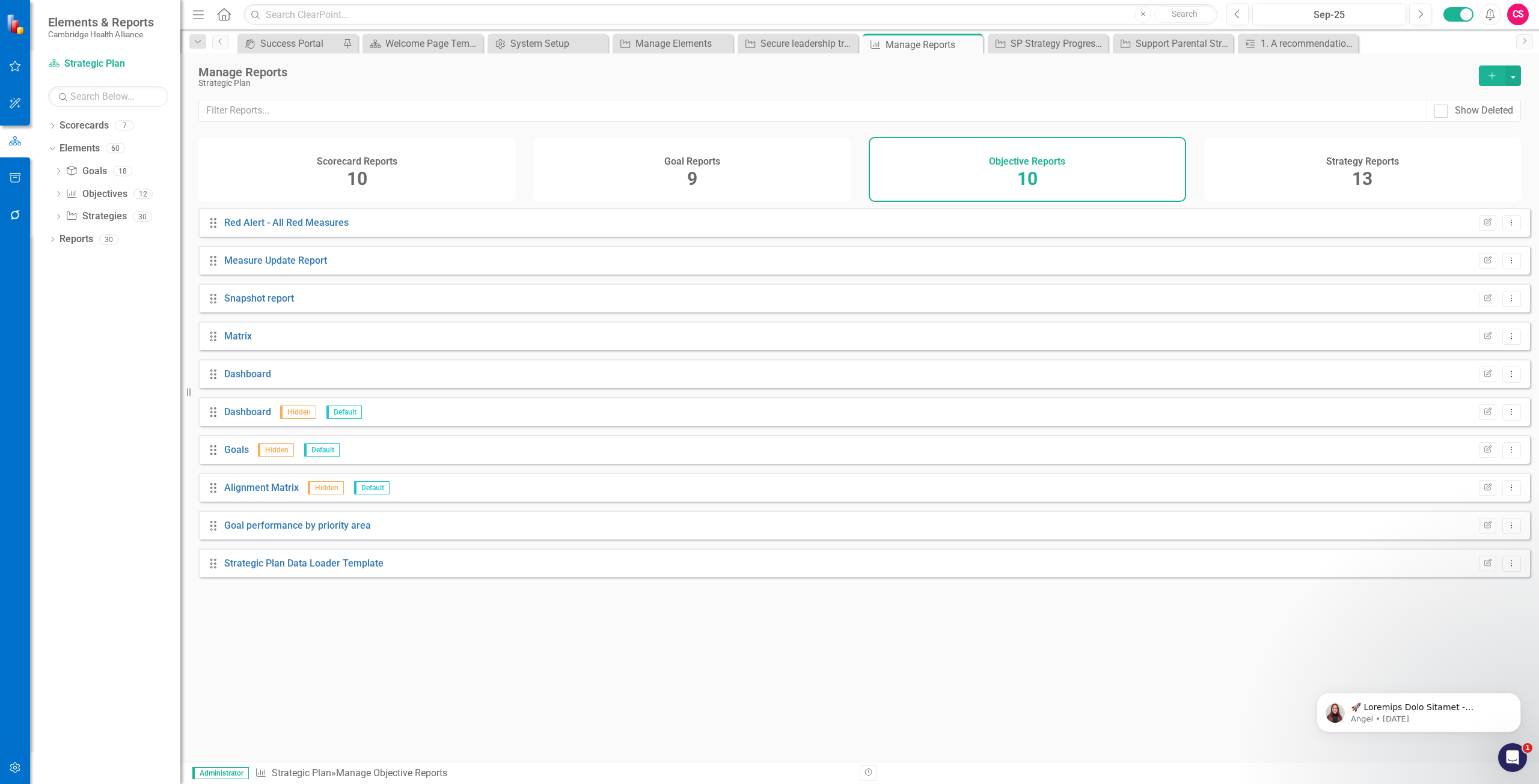
click at [1399, 176] on div "Strategy Reports 13" at bounding box center [1362, 169] width 318 height 64
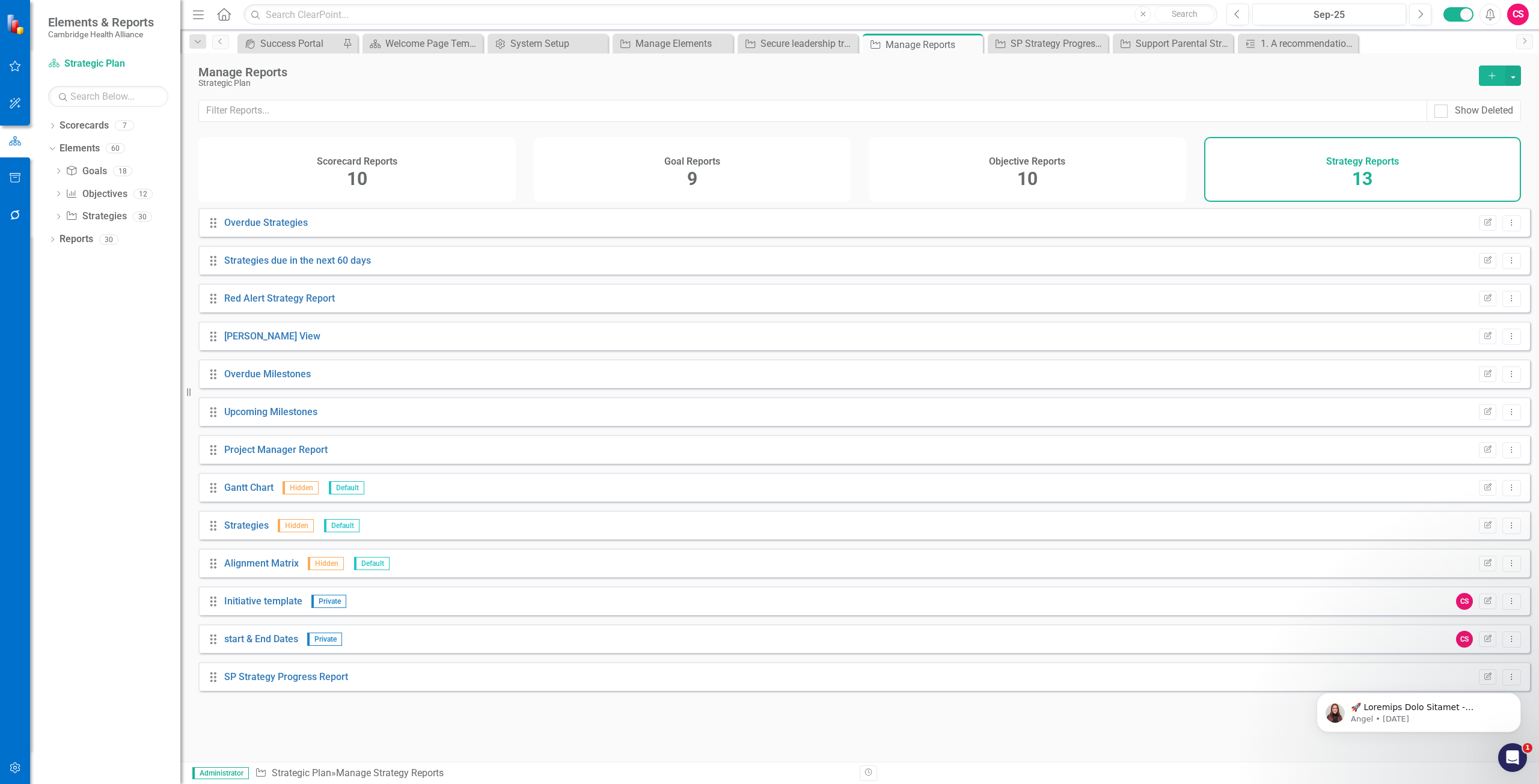
click at [1001, 177] on div "Objective Reports 10" at bounding box center [1027, 169] width 318 height 64
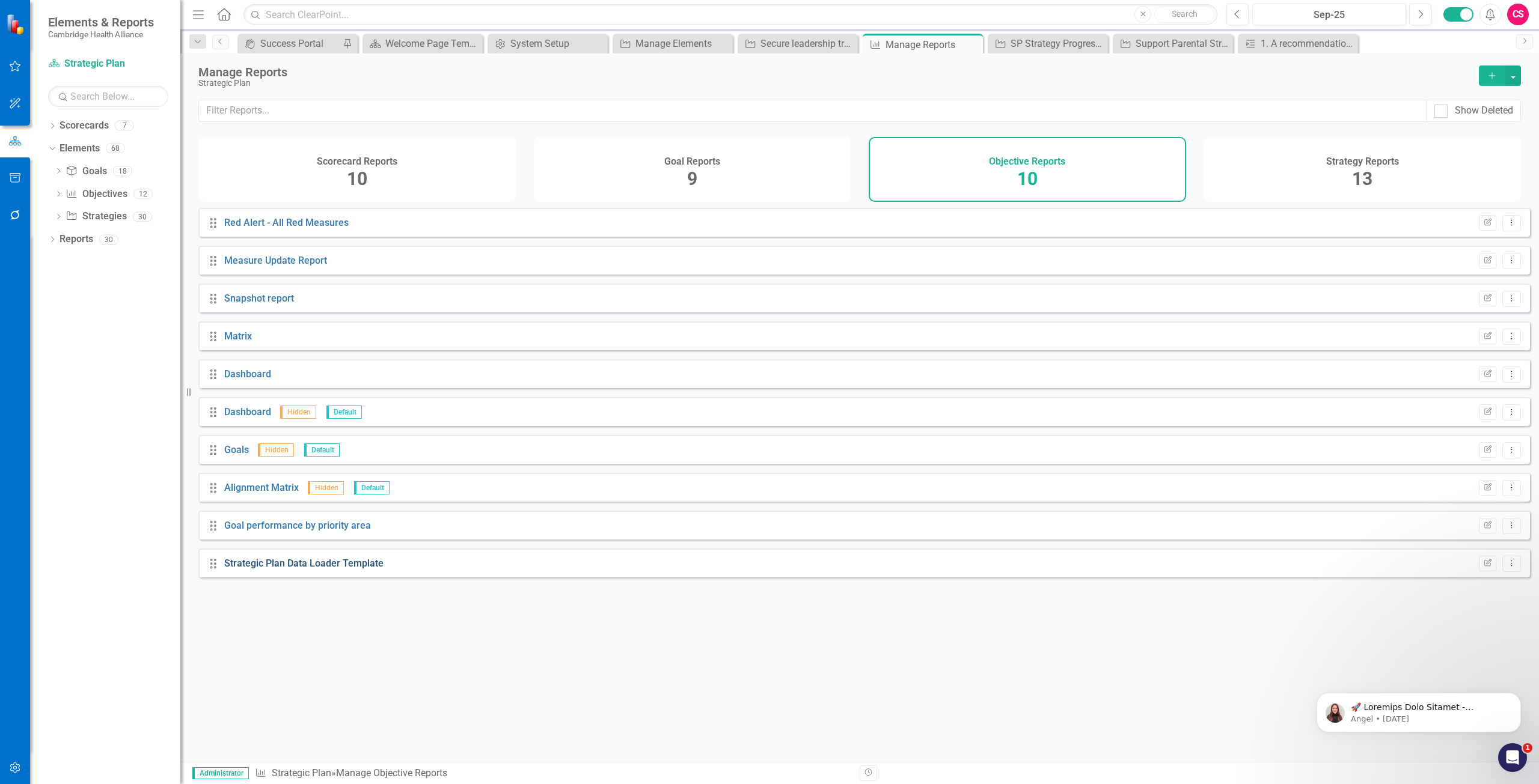
click at [301, 569] on link "Strategic Plan Data Loader Template" at bounding box center [304, 564] width 159 height 12
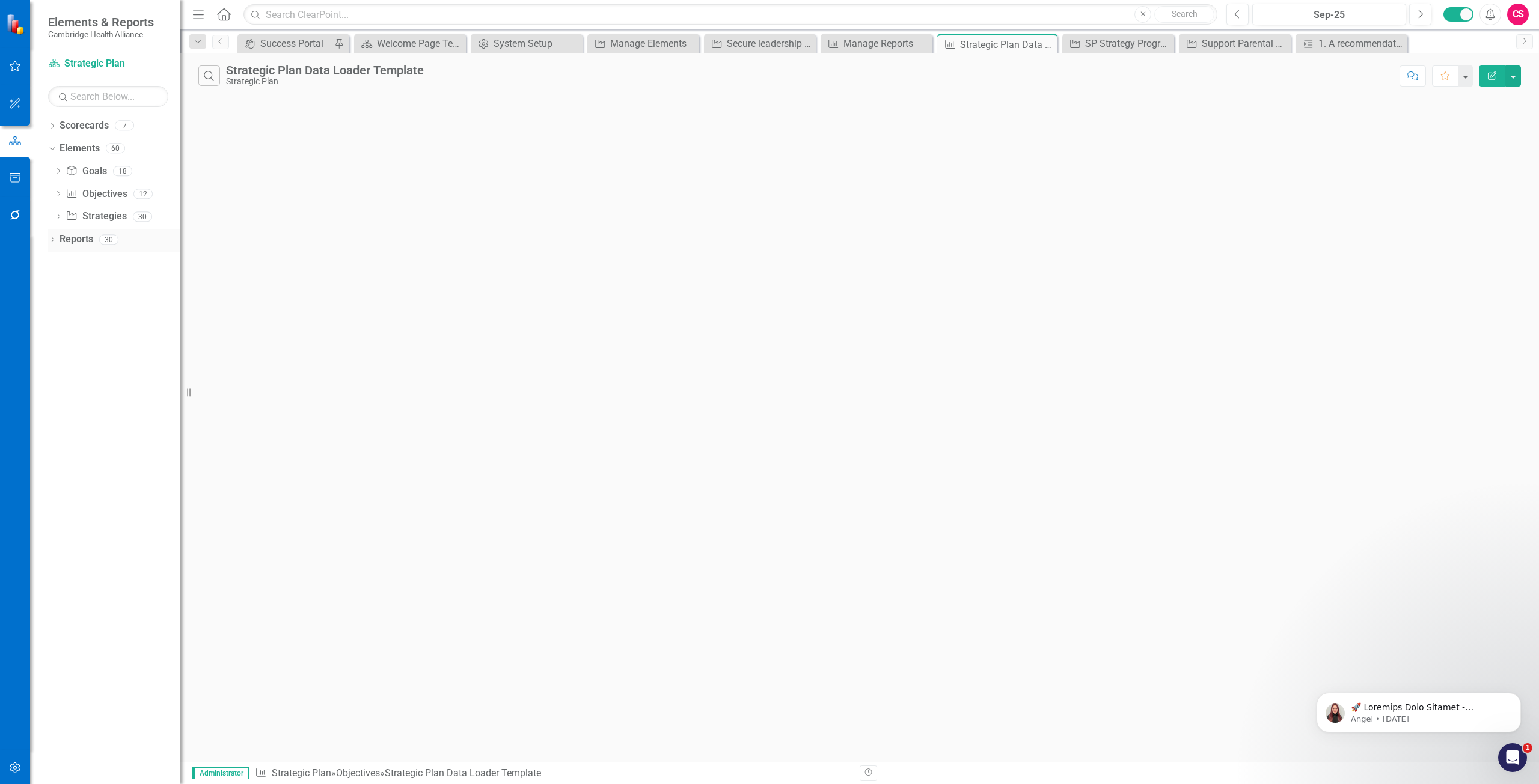
click at [80, 237] on link "Reports" at bounding box center [76, 240] width 34 height 14
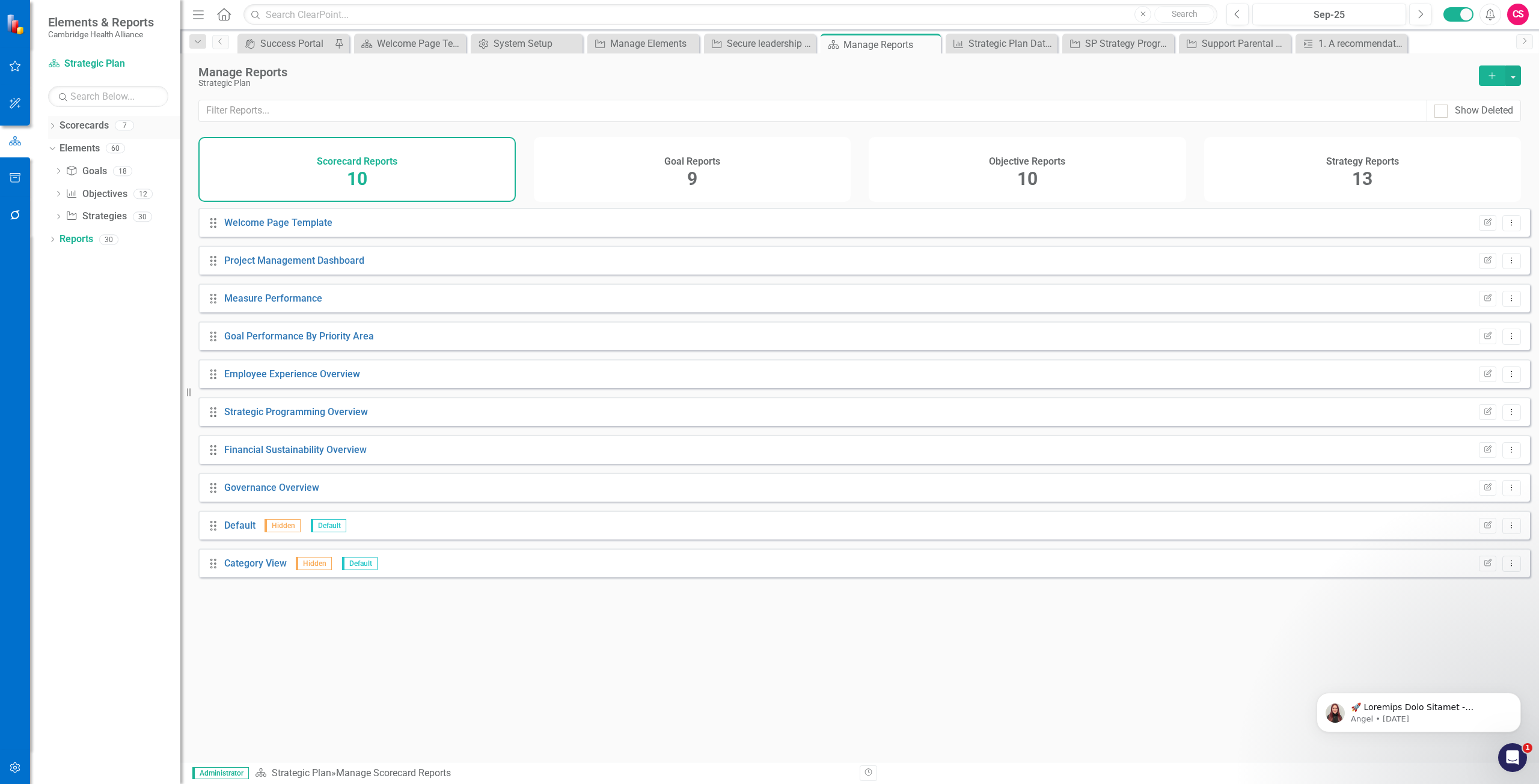
click at [85, 122] on link "Scorecards" at bounding box center [84, 126] width 49 height 14
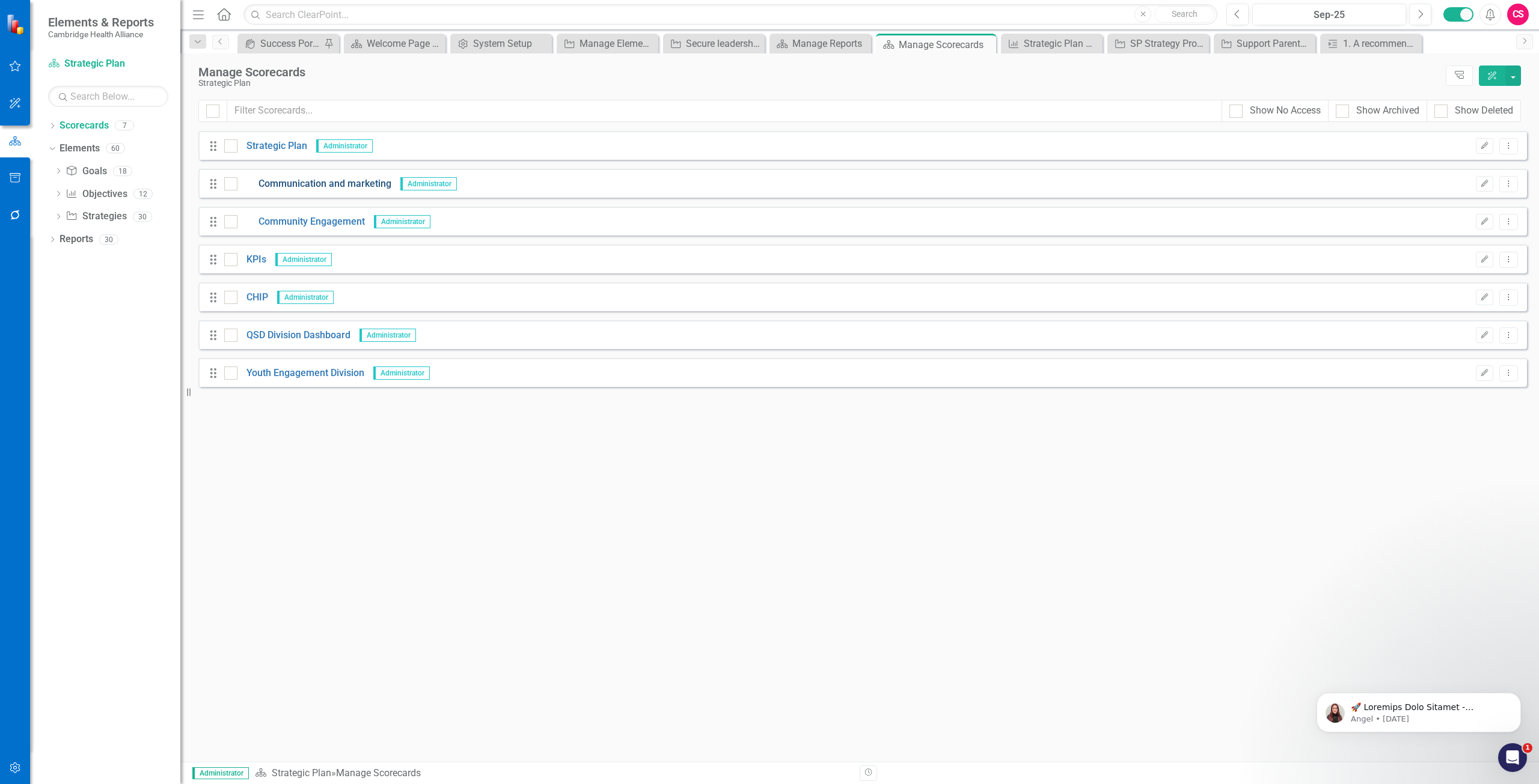
click at [327, 185] on link "Communication and marketing" at bounding box center [314, 184] width 154 height 14
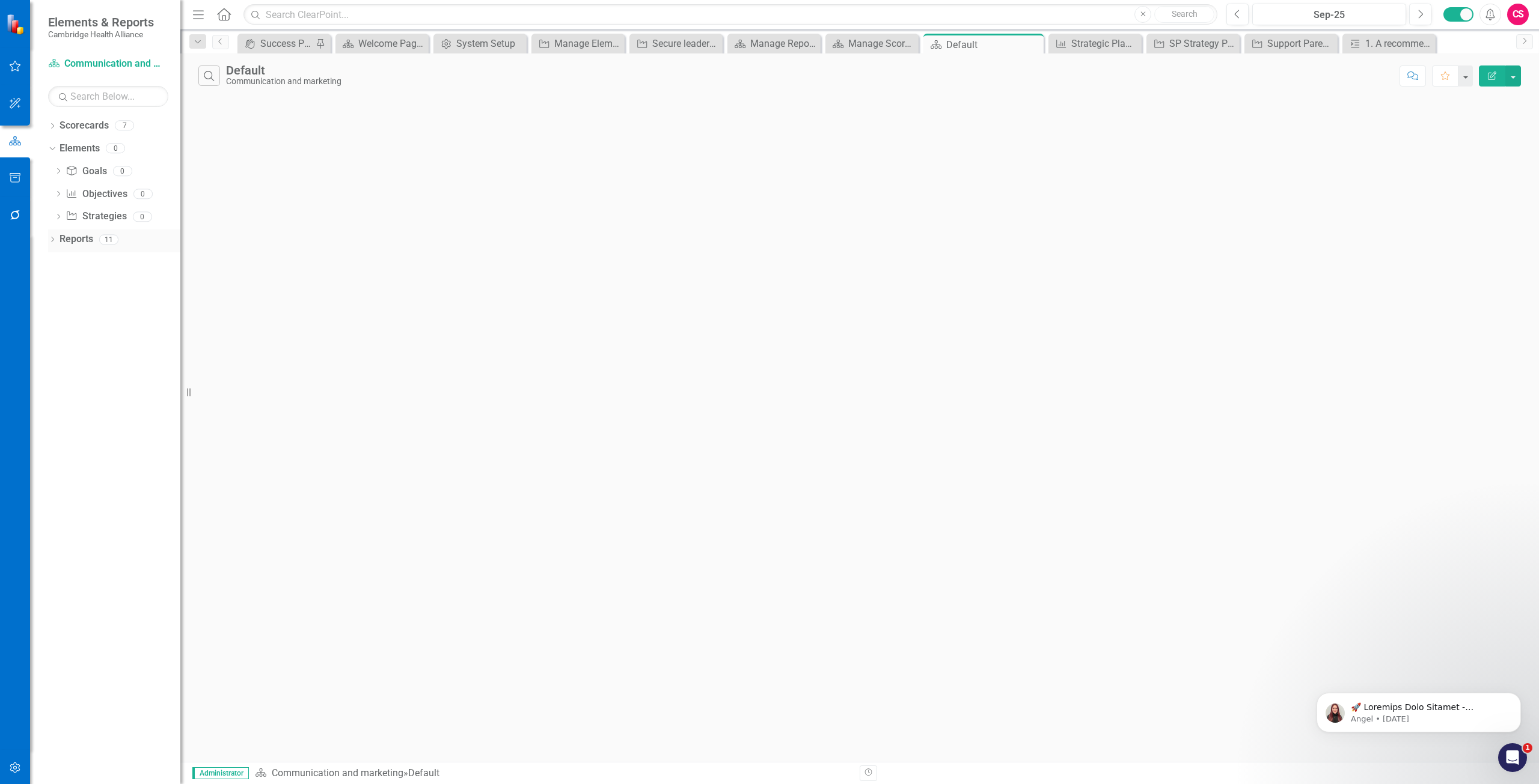
click at [82, 237] on link "Reports" at bounding box center [76, 240] width 34 height 14
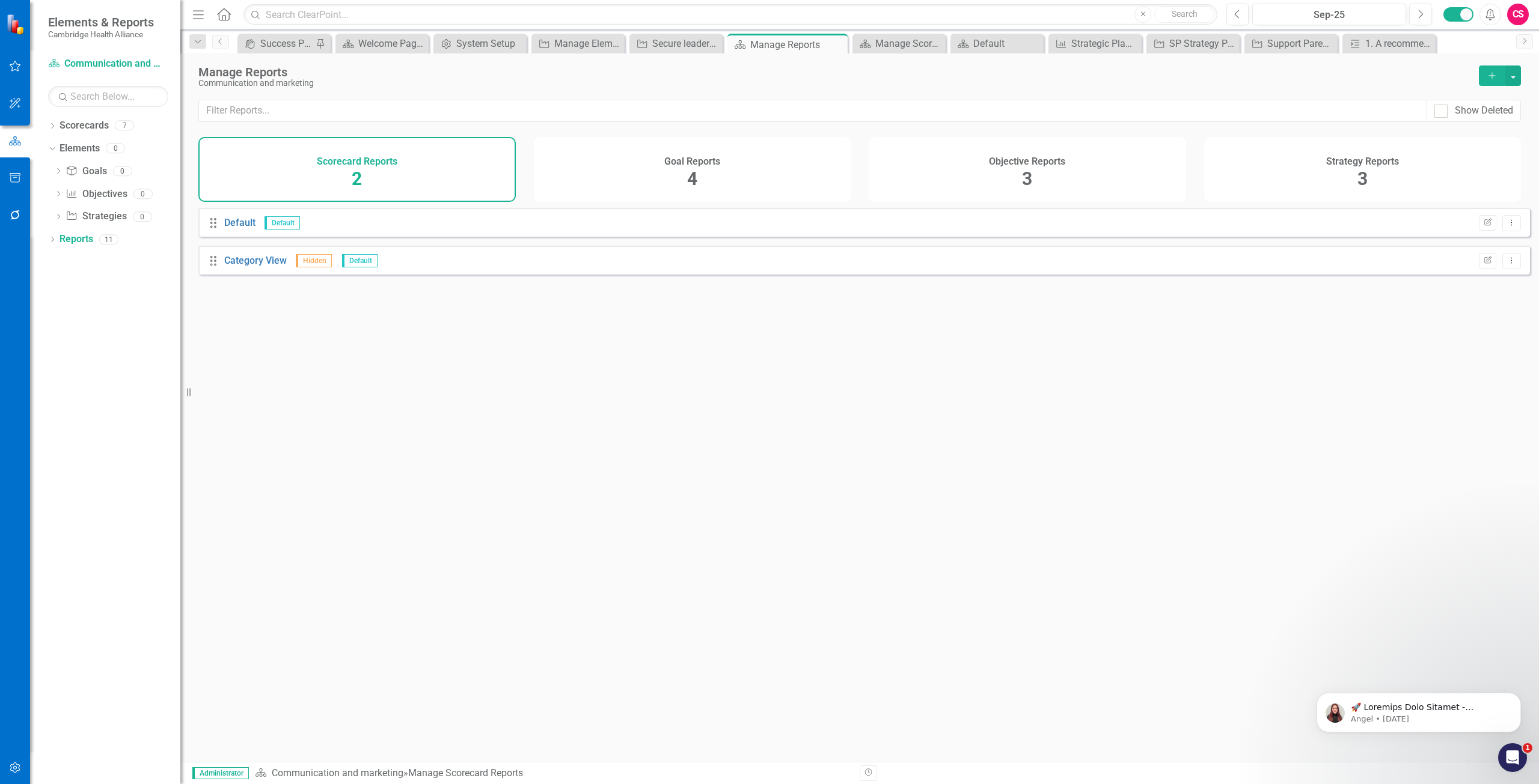
drag, startPoint x: 1041, startPoint y: 173, endPoint x: 917, endPoint y: 167, distance: 124.1
click at [1041, 173] on div "Objective Reports 3" at bounding box center [1027, 169] width 318 height 64
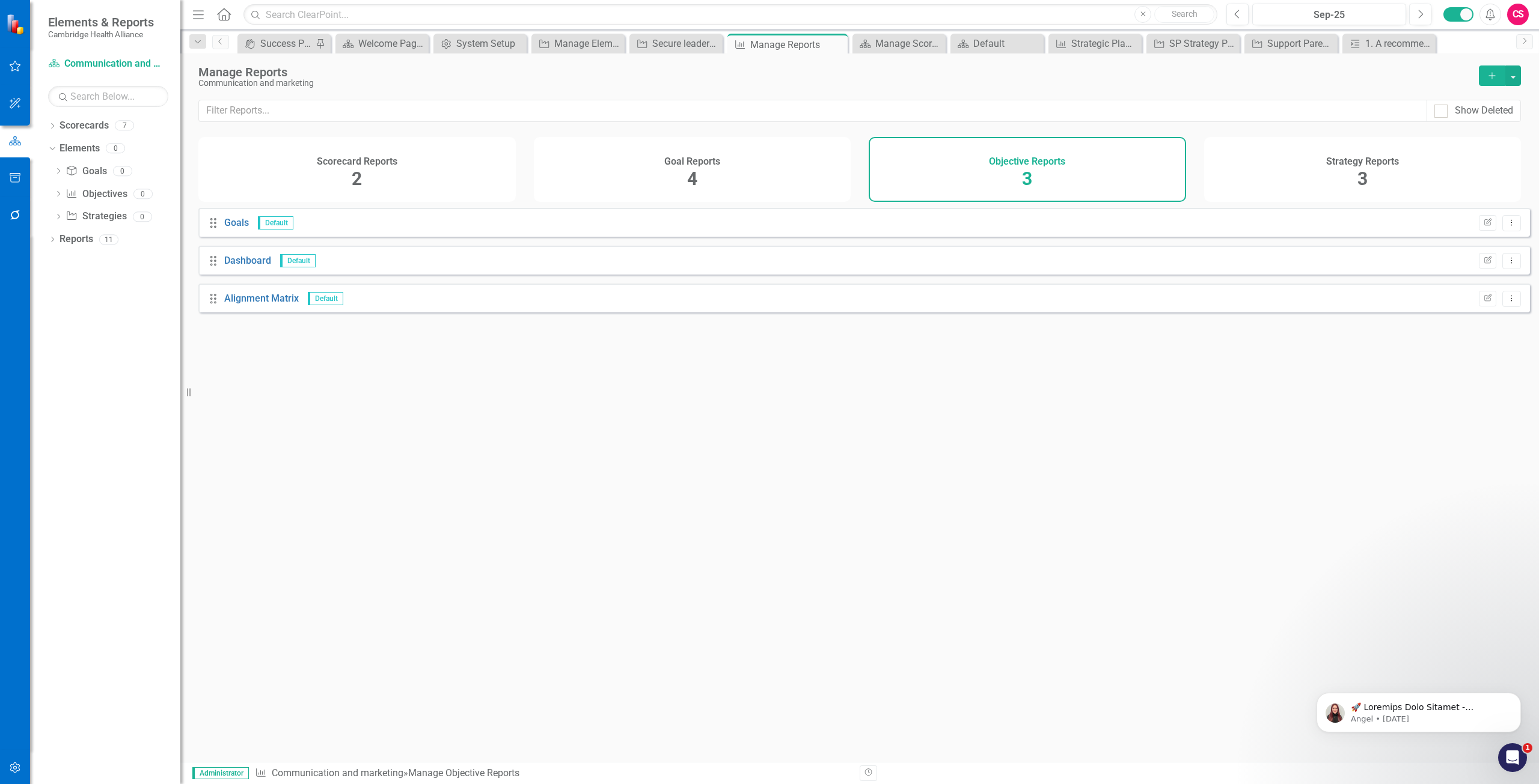
drag, startPoint x: 782, startPoint y: 171, endPoint x: 773, endPoint y: 167, distance: 9.8
click at [783, 171] on div "Goal Reports 4" at bounding box center [692, 169] width 318 height 64
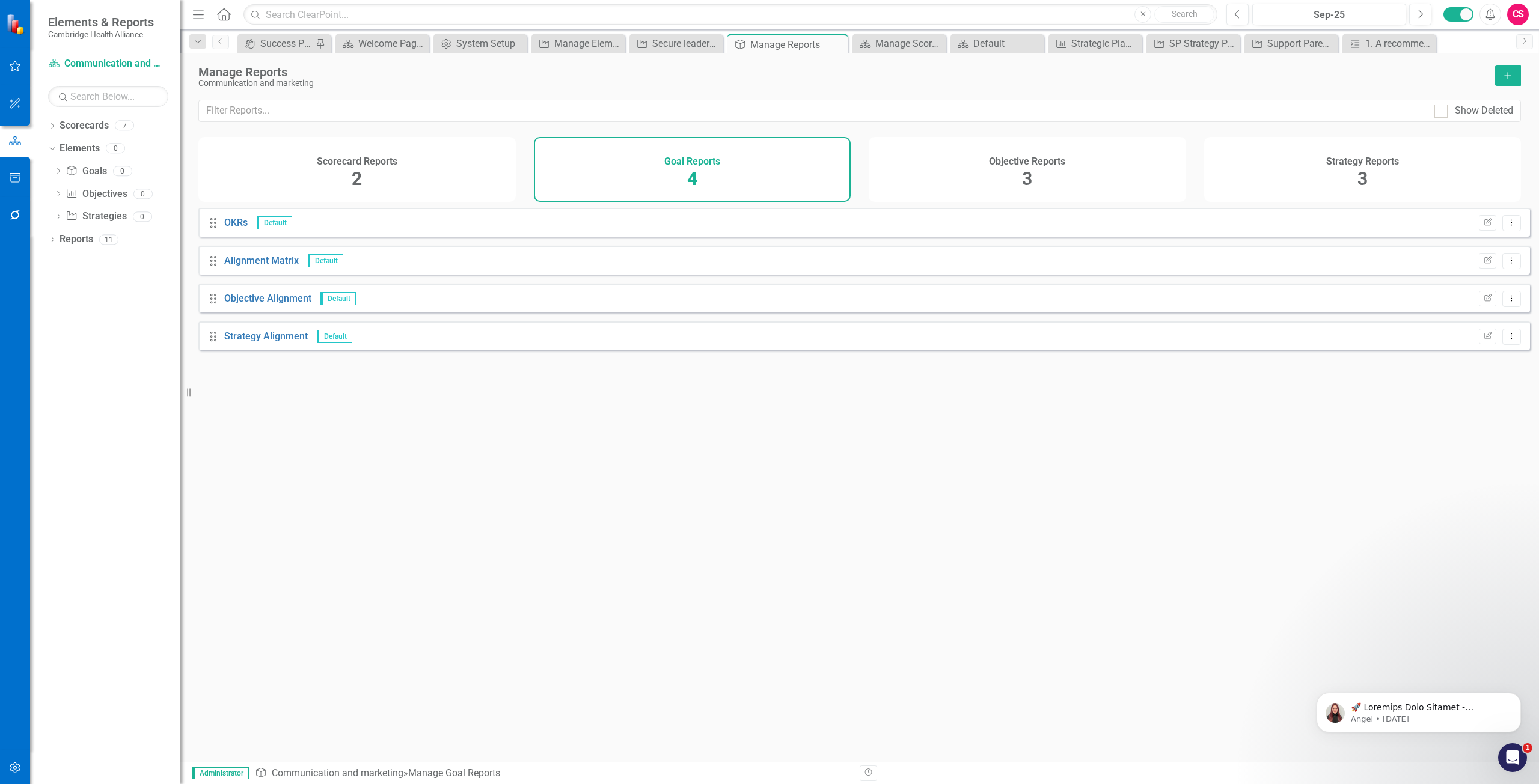
click at [1188, 163] on div "Scorecard Reports 2 Goal Reports 4 Objective Reports 3 Strategy Reports 3" at bounding box center [860, 169] width 1322 height 64
drag, startPoint x: 1419, startPoint y: 148, endPoint x: 1408, endPoint y: 147, distance: 11.0
click at [1420, 148] on div "Strategy Reports 3" at bounding box center [1362, 169] width 318 height 64
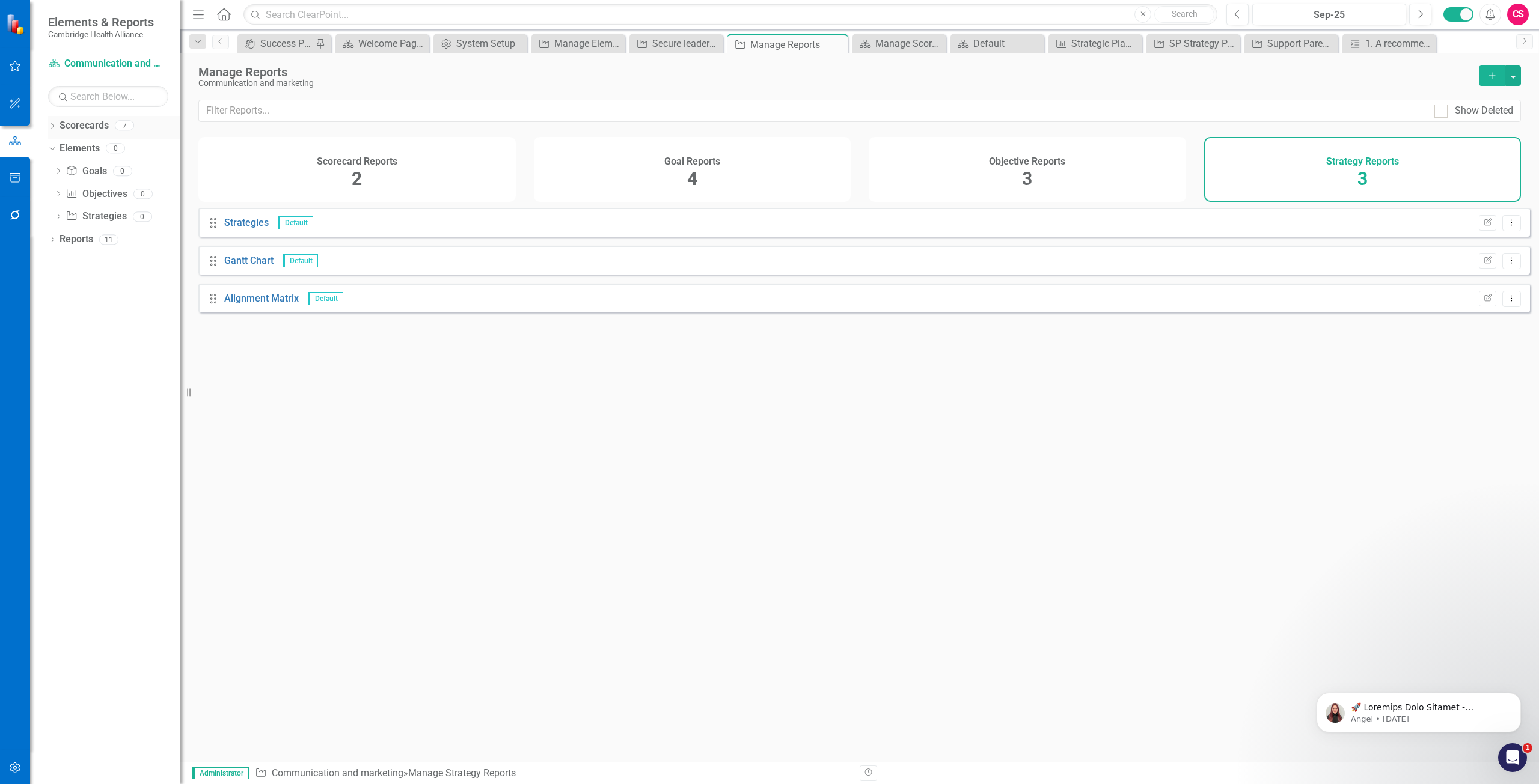
click at [69, 136] on div "Scorecards 7" at bounding box center [120, 126] width 121 height 23
click at [74, 131] on link "Scorecards" at bounding box center [84, 126] width 49 height 14
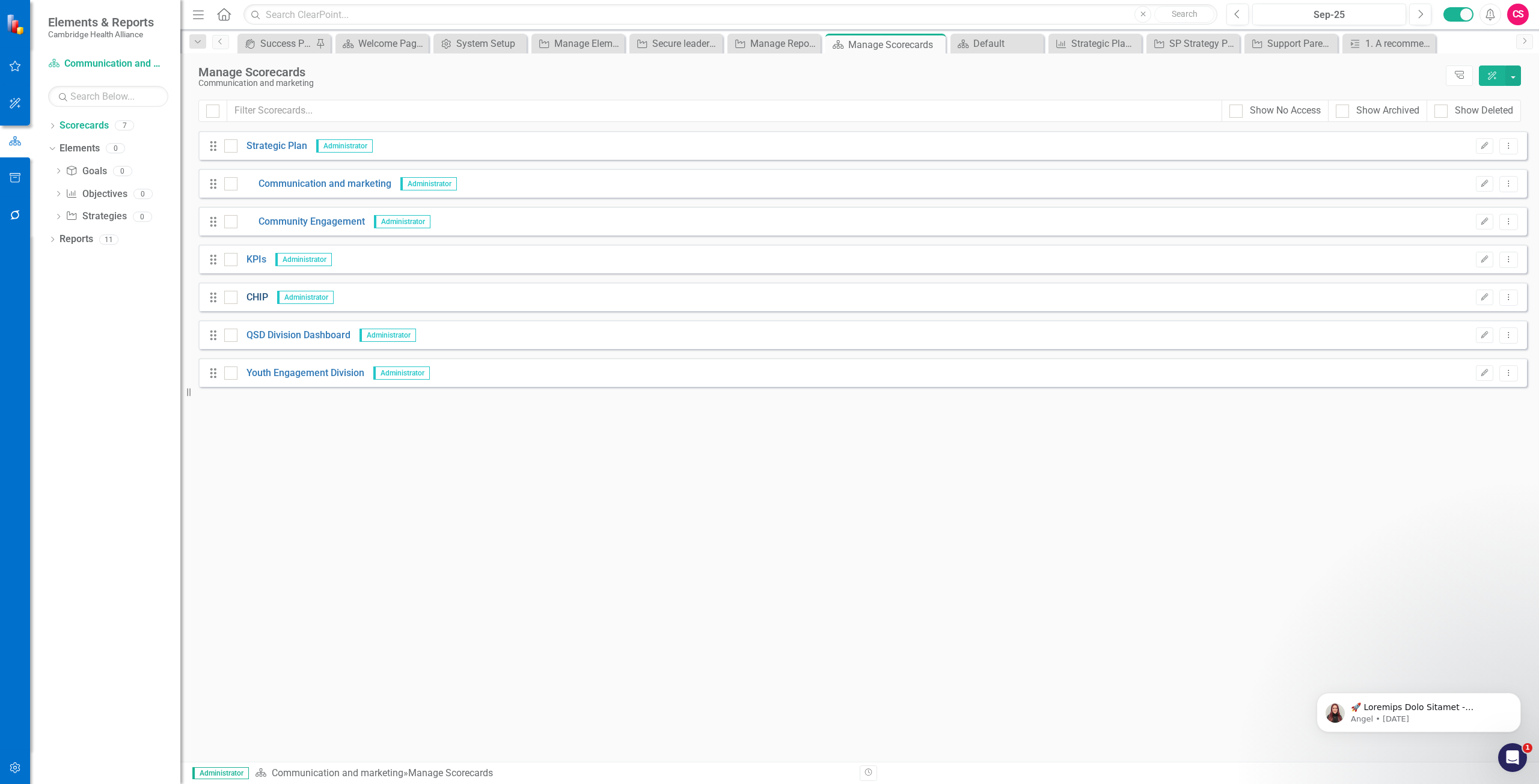
click at [263, 297] on link "CHIP" at bounding box center [252, 297] width 31 height 14
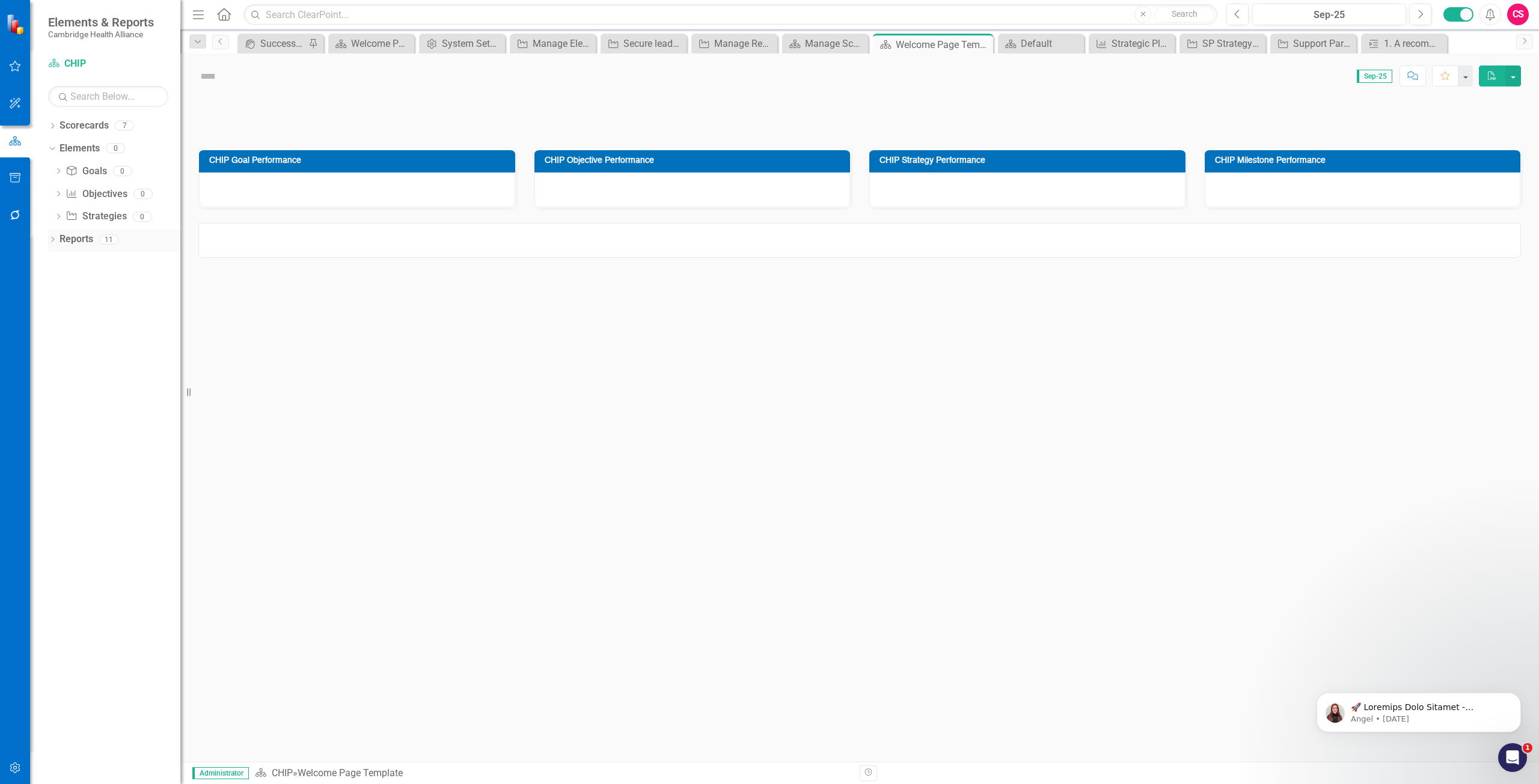
click at [78, 244] on link "Reports" at bounding box center [76, 240] width 34 height 14
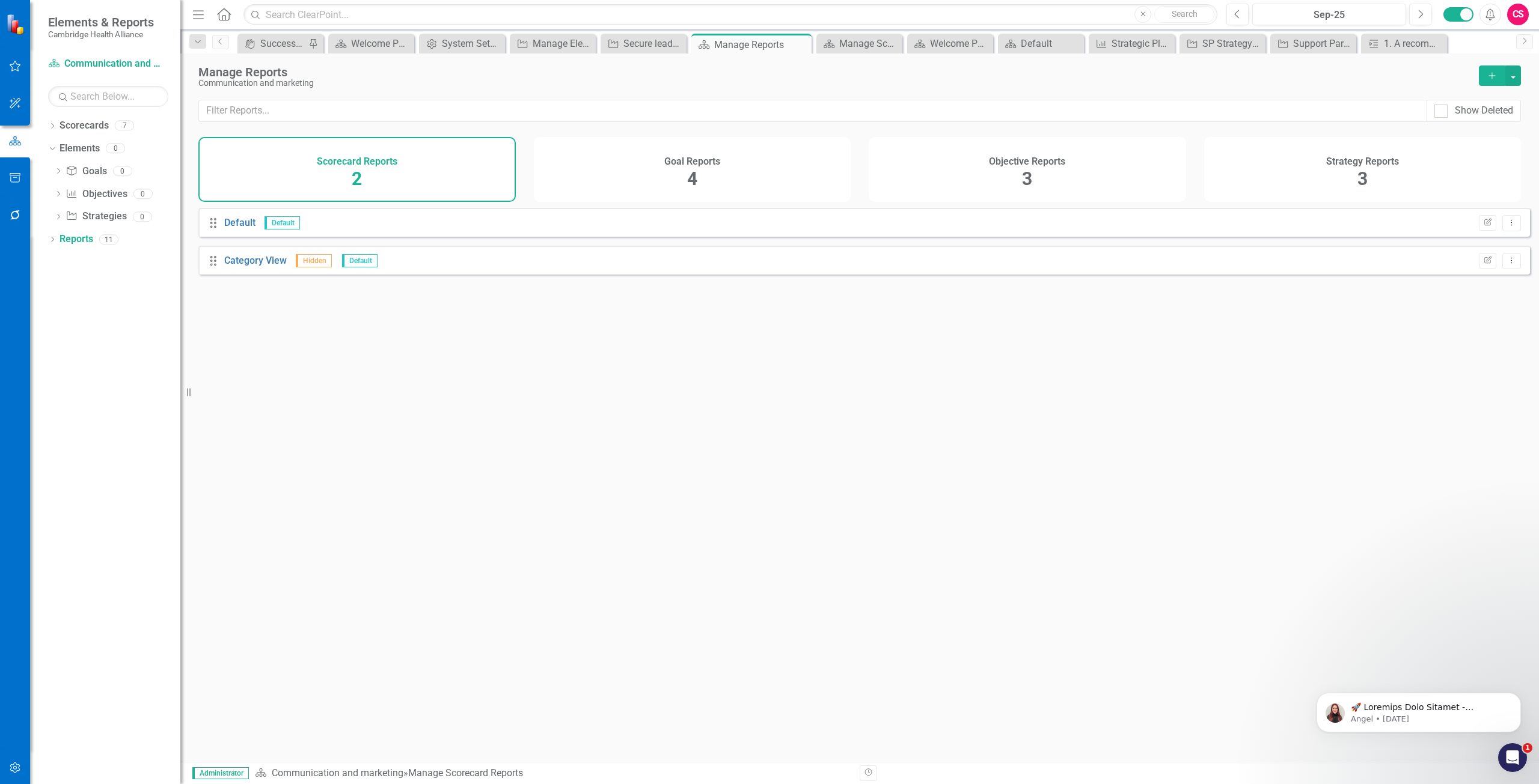
drag, startPoint x: 1018, startPoint y: 176, endPoint x: 1010, endPoint y: 174, distance: 8.2
click at [1018, 176] on div "Objective Reports 3" at bounding box center [1027, 169] width 318 height 64
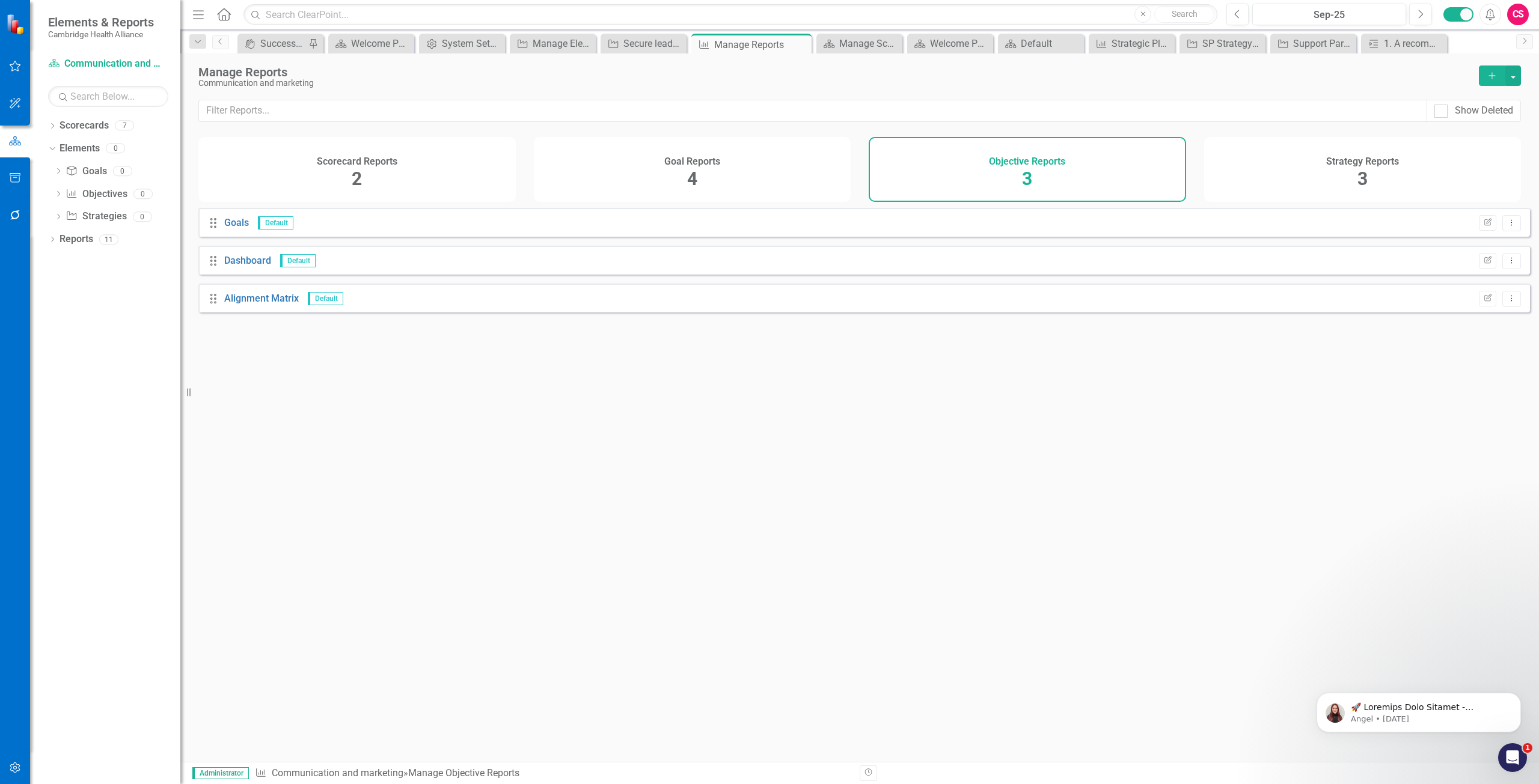
click at [727, 173] on div "Goal Reports 4" at bounding box center [692, 169] width 318 height 64
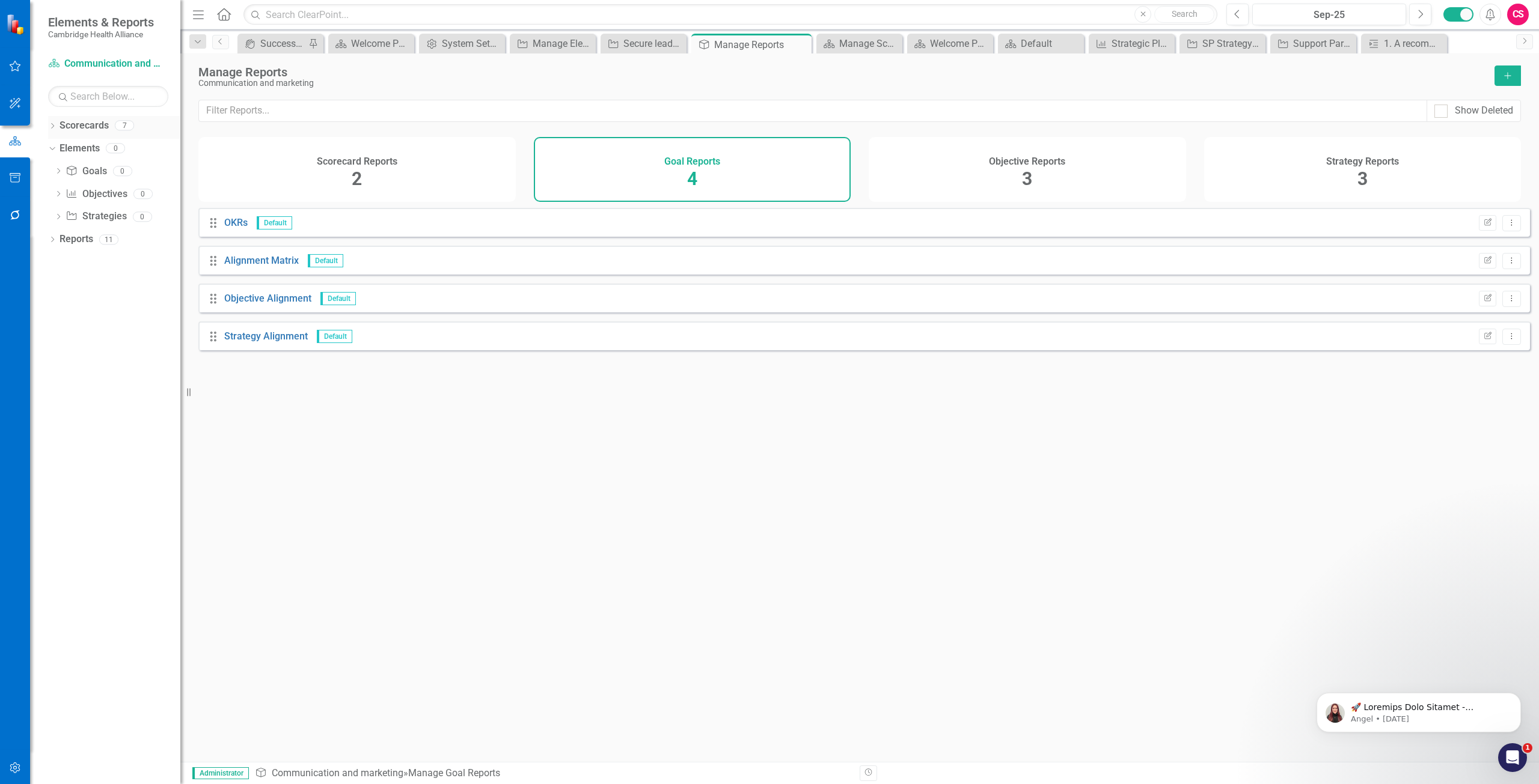
click at [102, 133] on div "Scorecards" at bounding box center [84, 126] width 49 height 20
click at [92, 120] on link "Scorecards" at bounding box center [84, 126] width 49 height 14
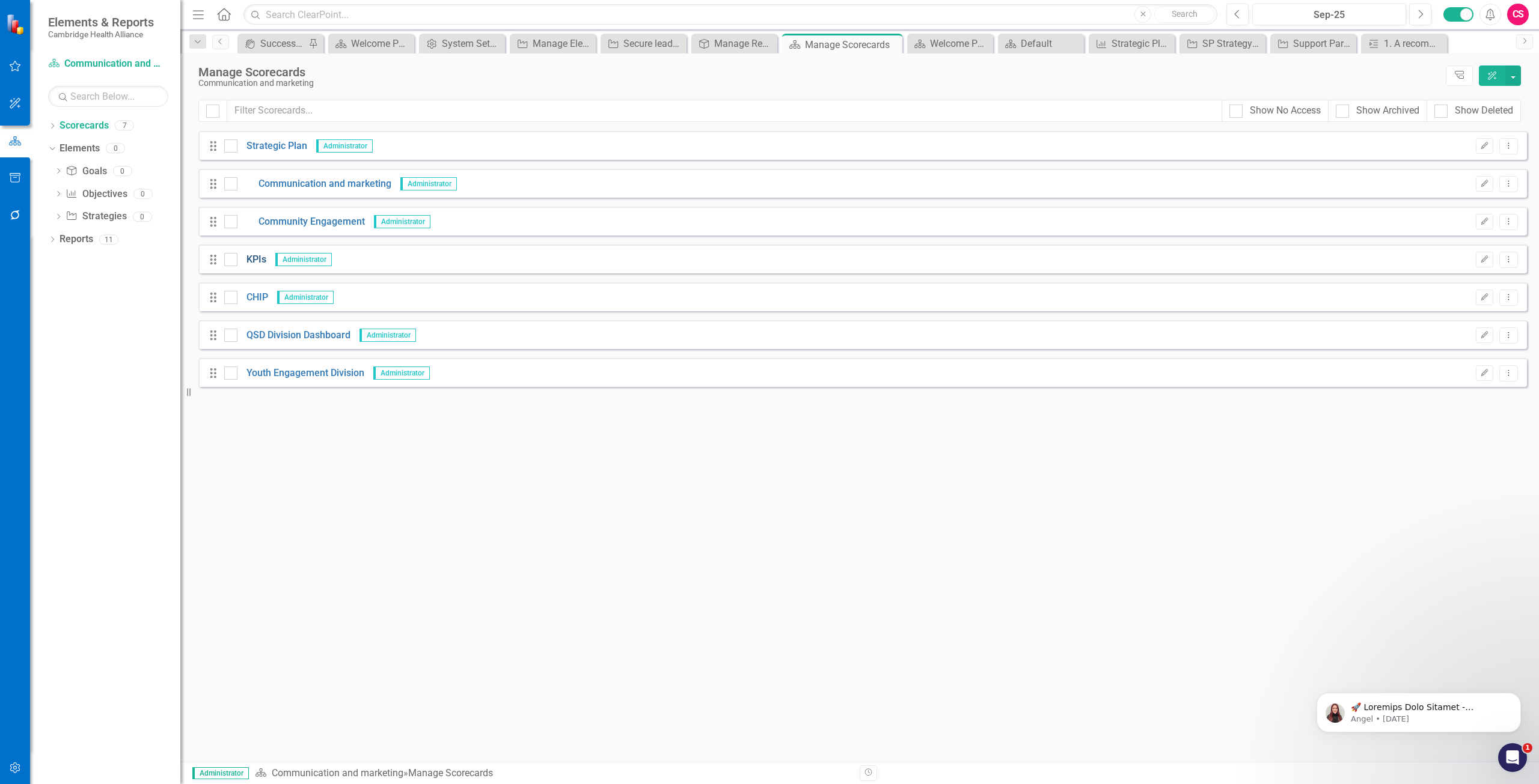
click at [259, 257] on link "KPIs" at bounding box center [251, 260] width 28 height 14
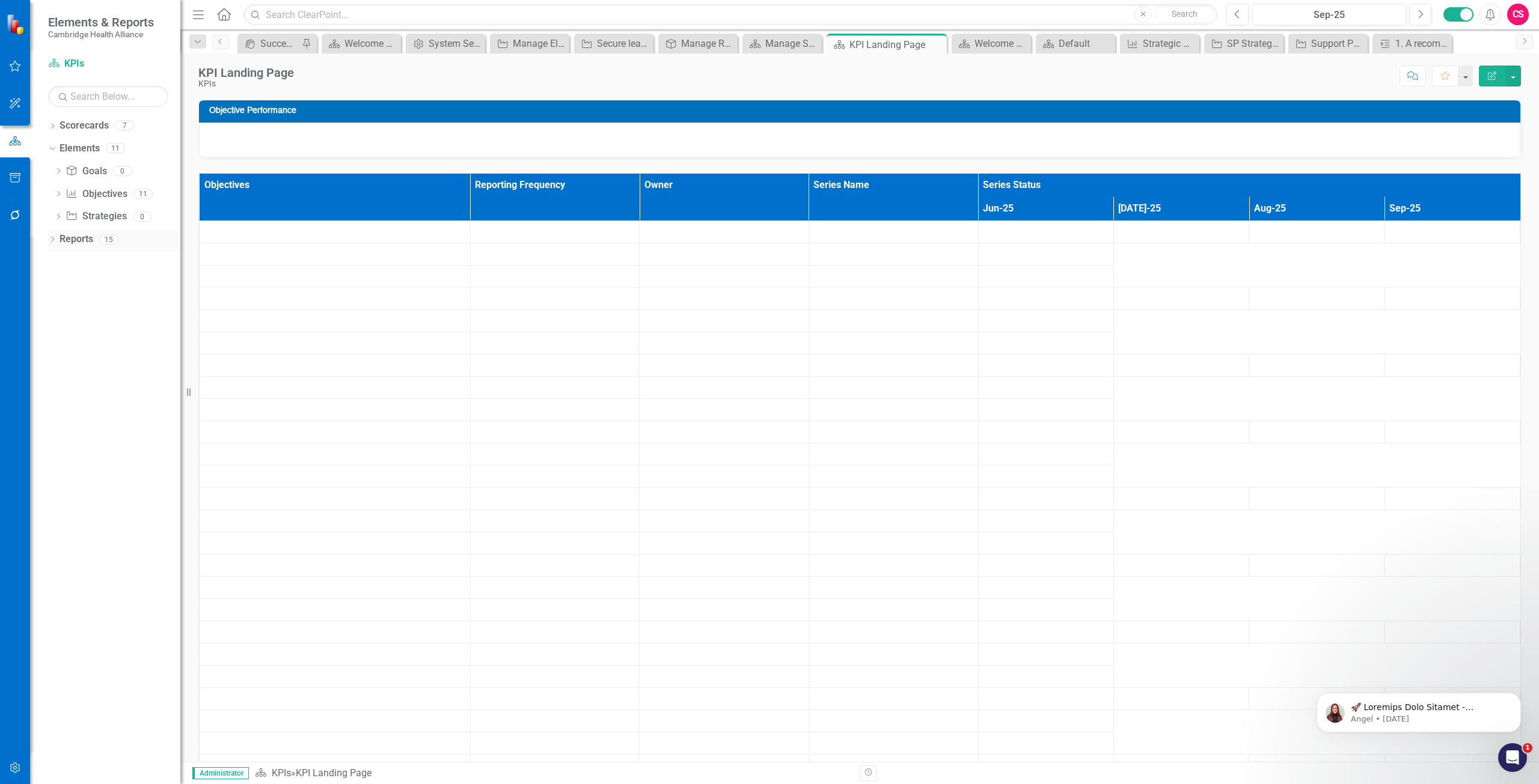
click at [82, 241] on link "Reports" at bounding box center [76, 240] width 34 height 14
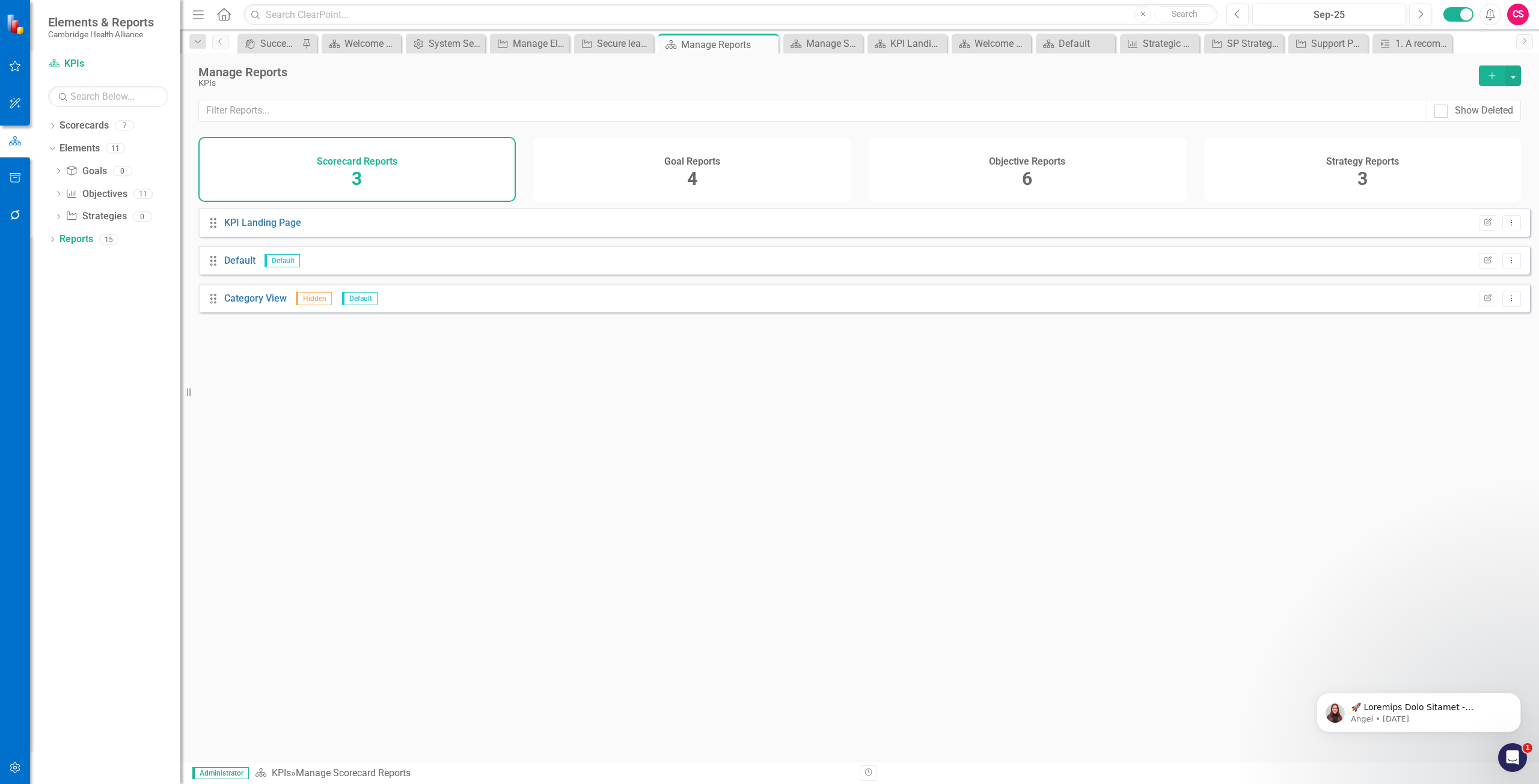
click at [771, 184] on div "Goal Reports 4" at bounding box center [692, 169] width 318 height 64
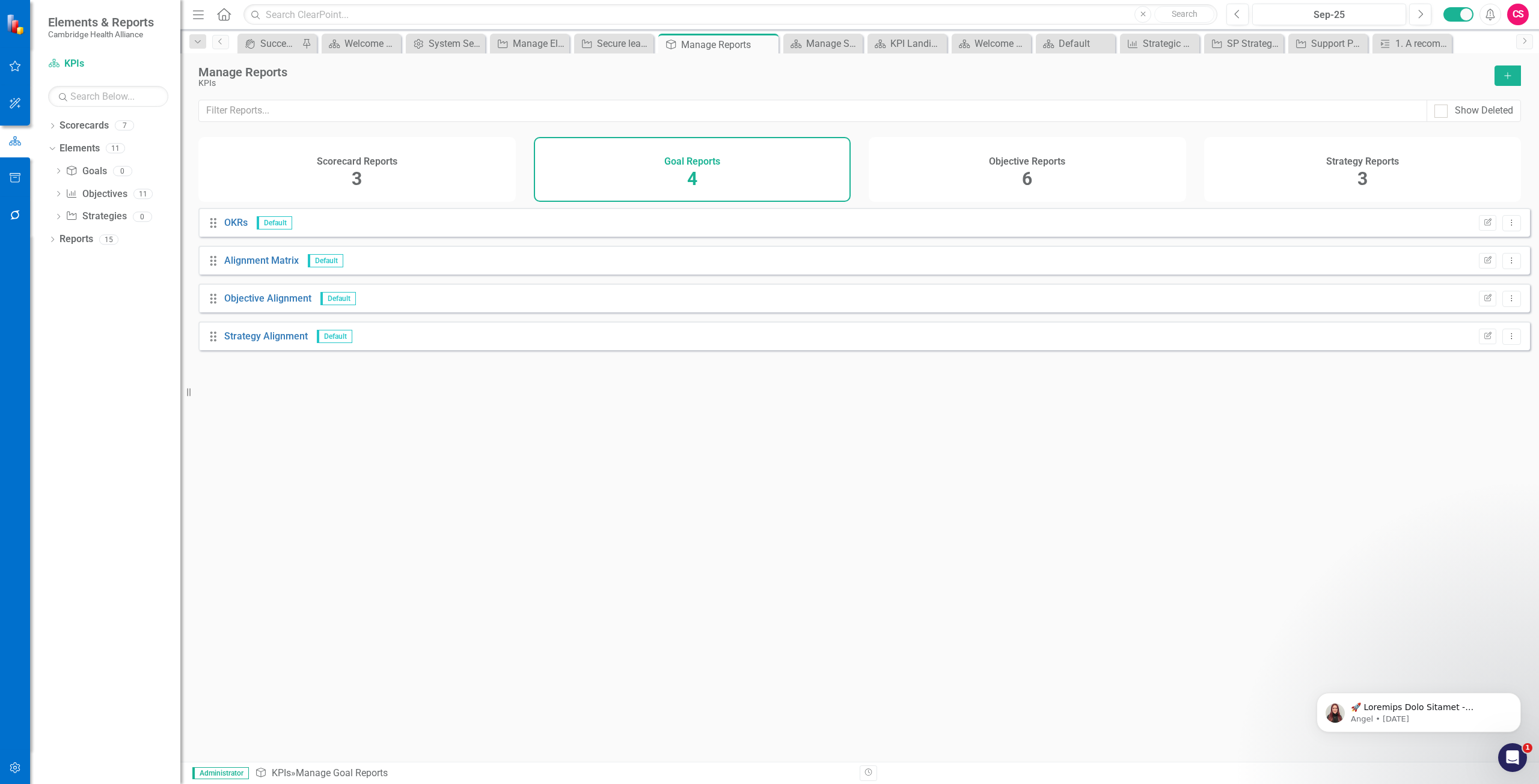
click at [1072, 184] on div "Objective Reports 6" at bounding box center [1027, 169] width 318 height 64
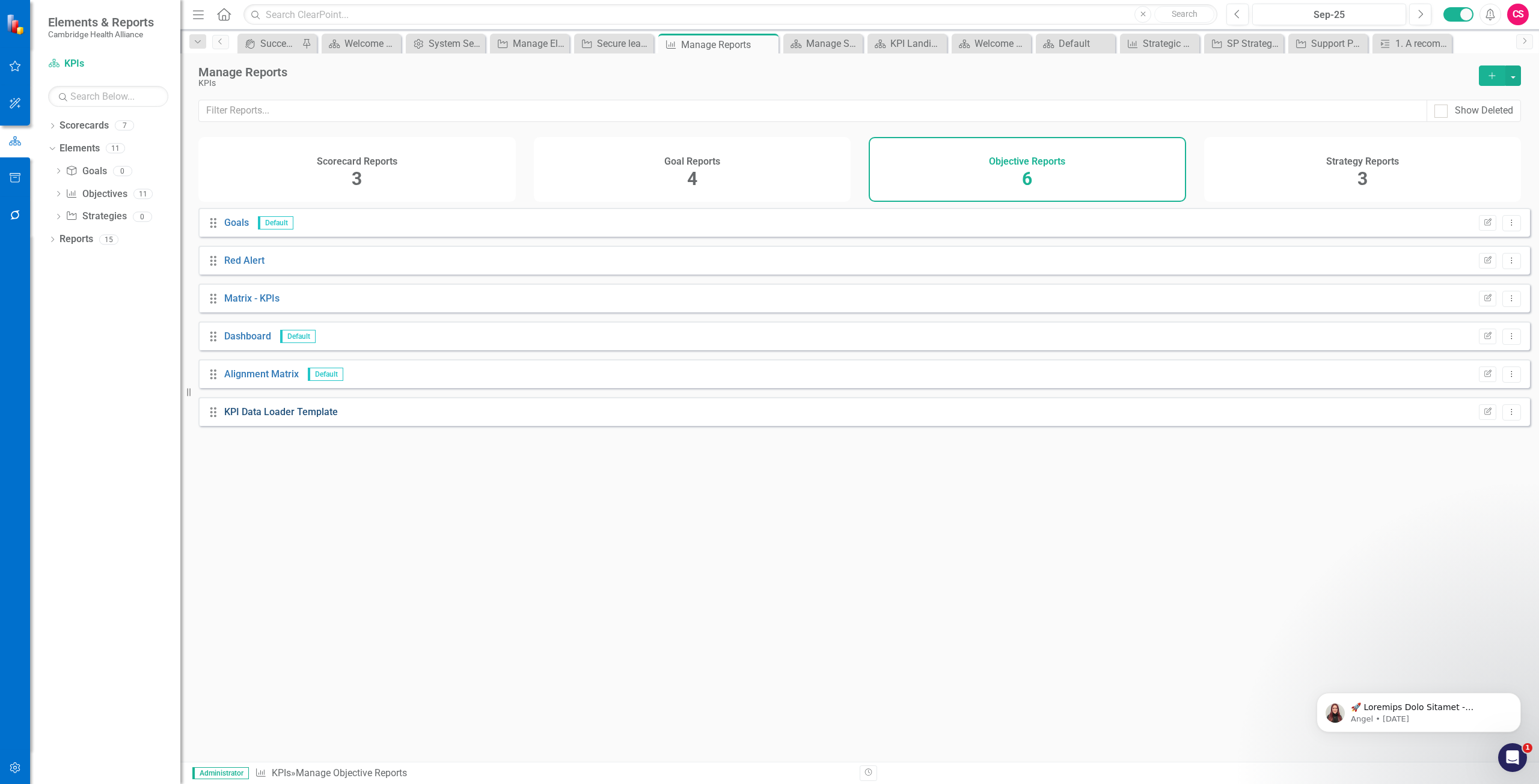
click at [280, 418] on link "KPI Data Loader Template" at bounding box center [281, 412] width 114 height 12
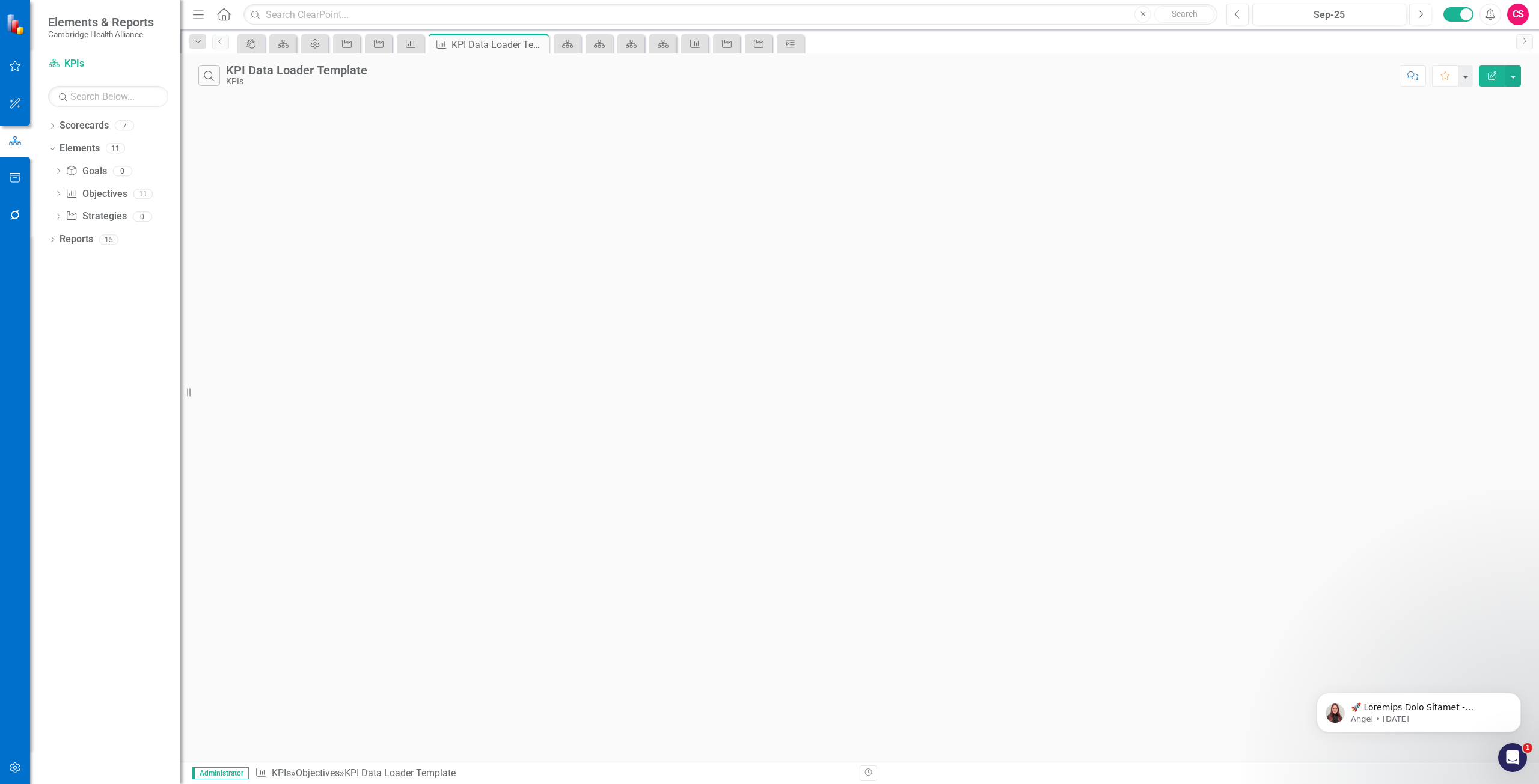
click at [1486, 80] on button "Edit Report" at bounding box center [1492, 75] width 27 height 21
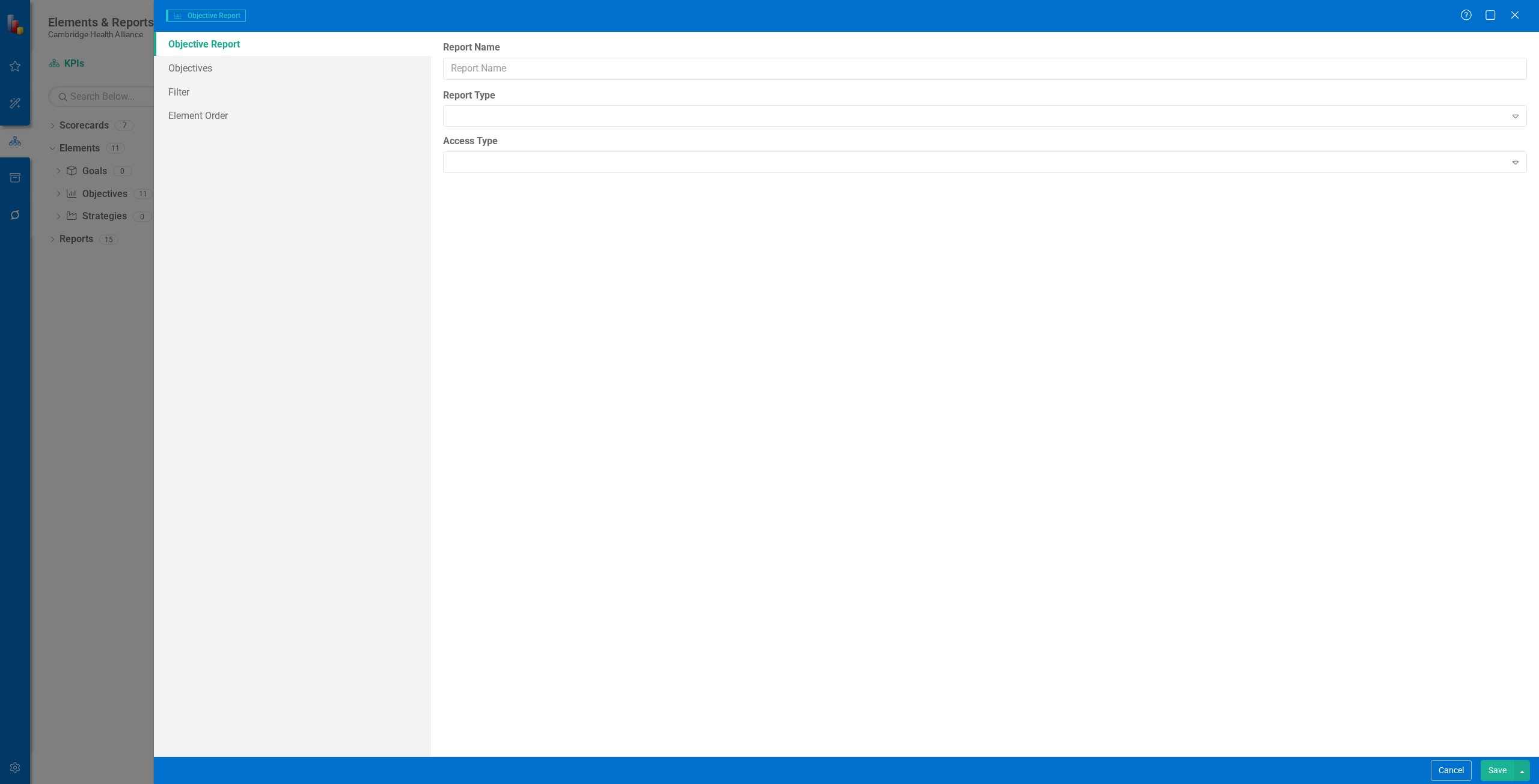
type input "KPI Data Loader Template"
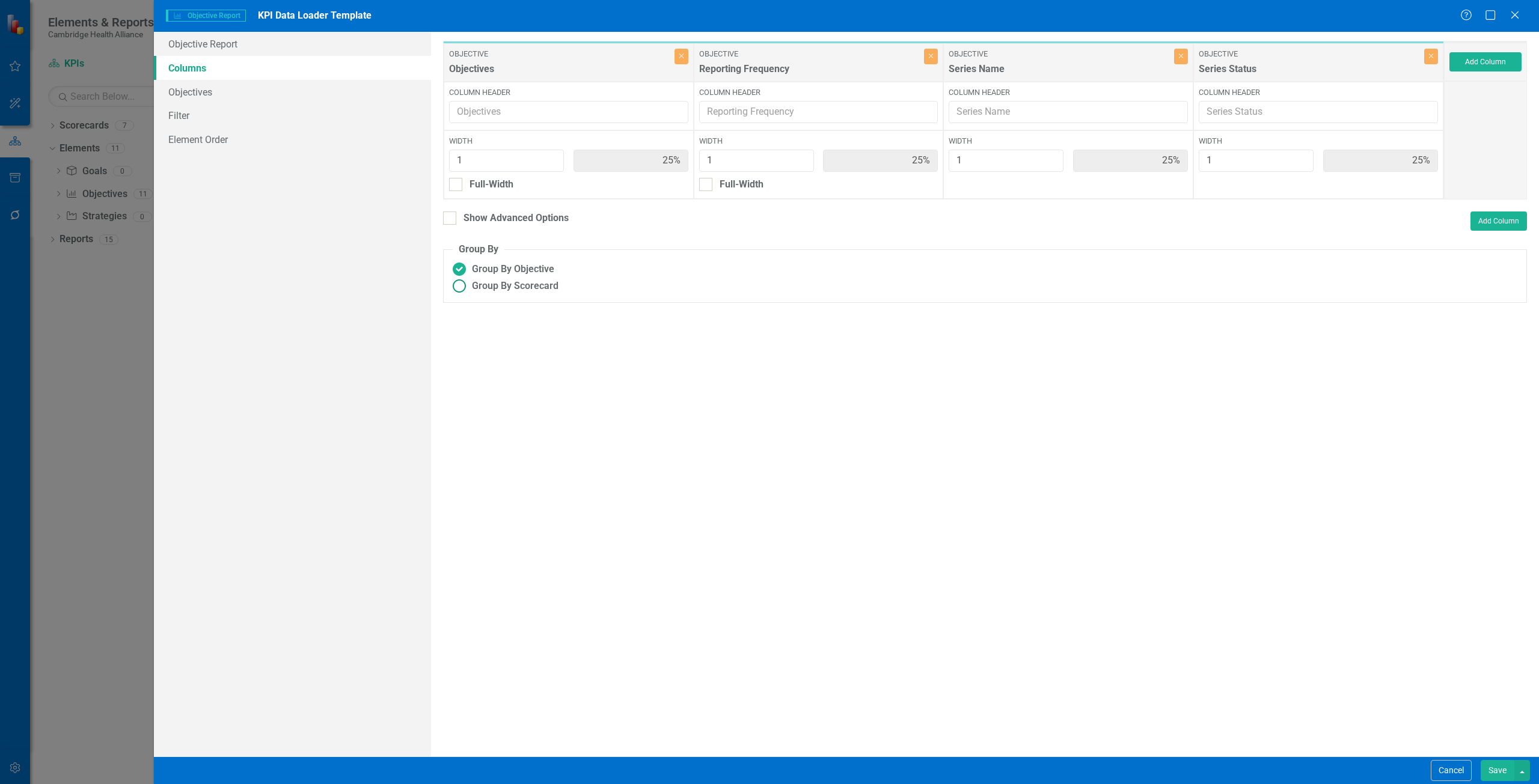
click at [493, 289] on span "Group By Scorecard" at bounding box center [514, 286] width 86 height 14
click at [468, 289] on input "Group By Scorecard" at bounding box center [459, 286] width 18 height 18
radio input "true"
click at [493, 274] on span "Group By Objective" at bounding box center [513, 270] width 82 height 14
click at [468, 274] on input "Group By Objective" at bounding box center [459, 270] width 18 height 18
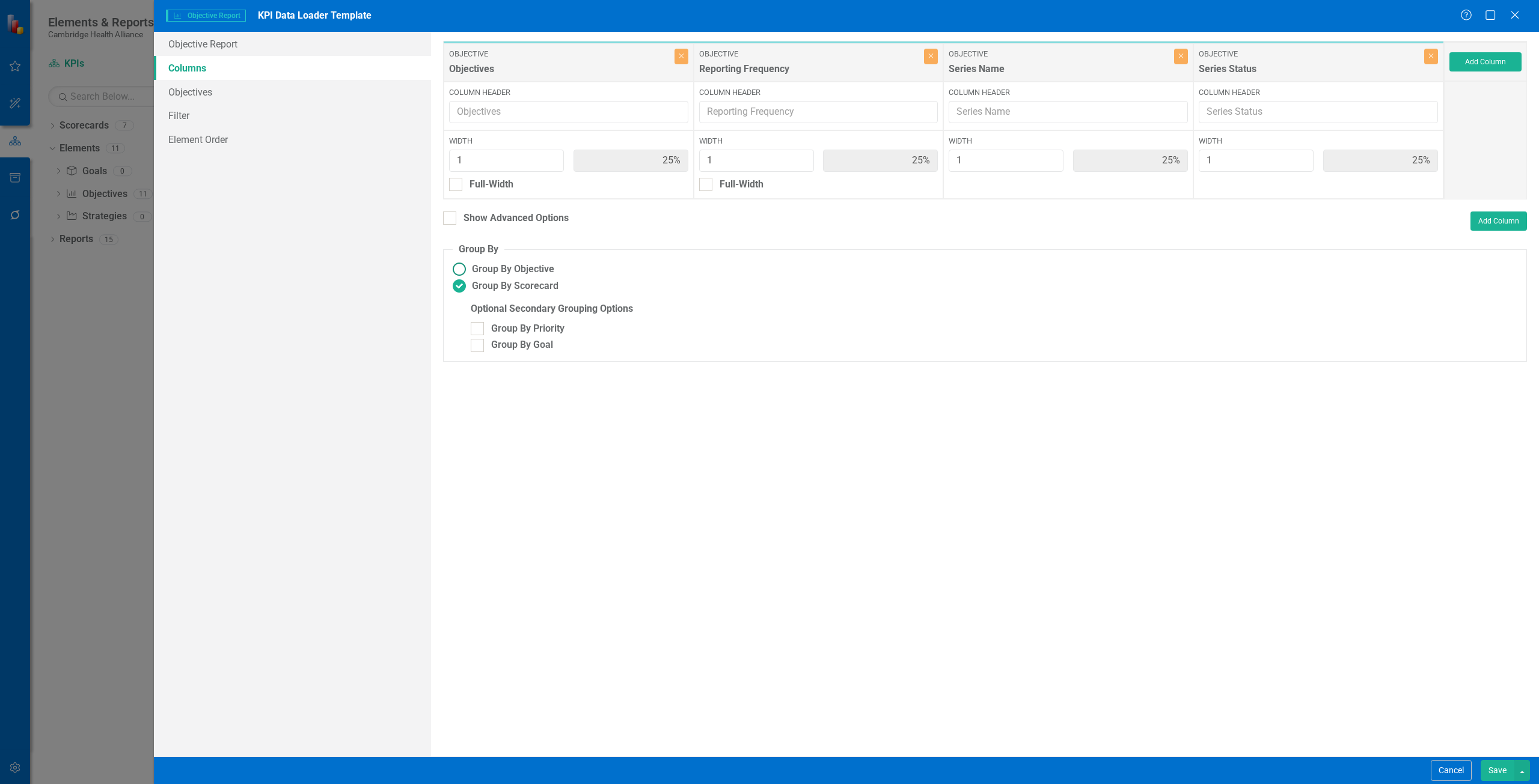
radio input "true"
click at [279, 94] on link "Objectives" at bounding box center [292, 91] width 277 height 24
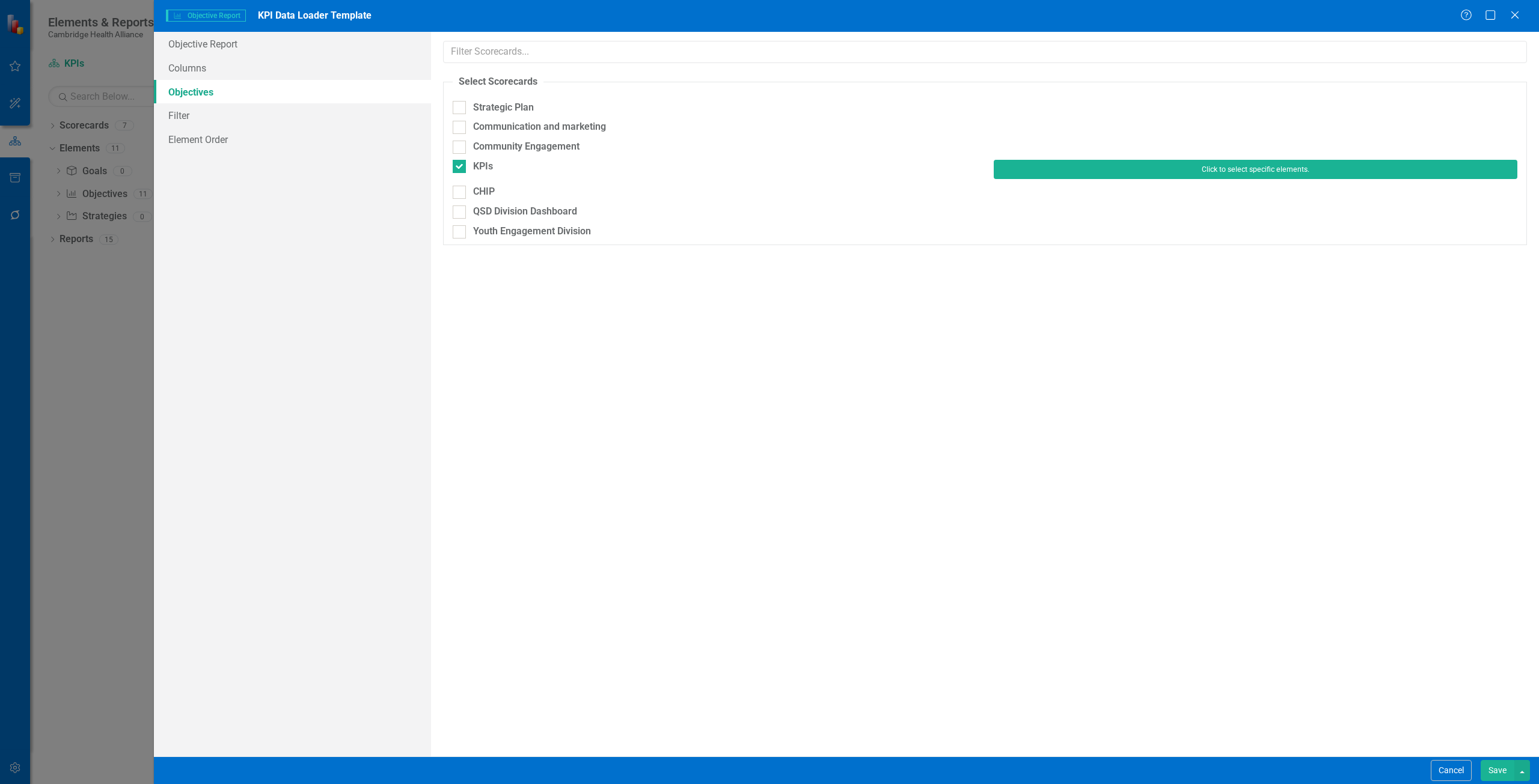
click at [1020, 168] on button "Click to select specific elements." at bounding box center [1255, 169] width 524 height 19
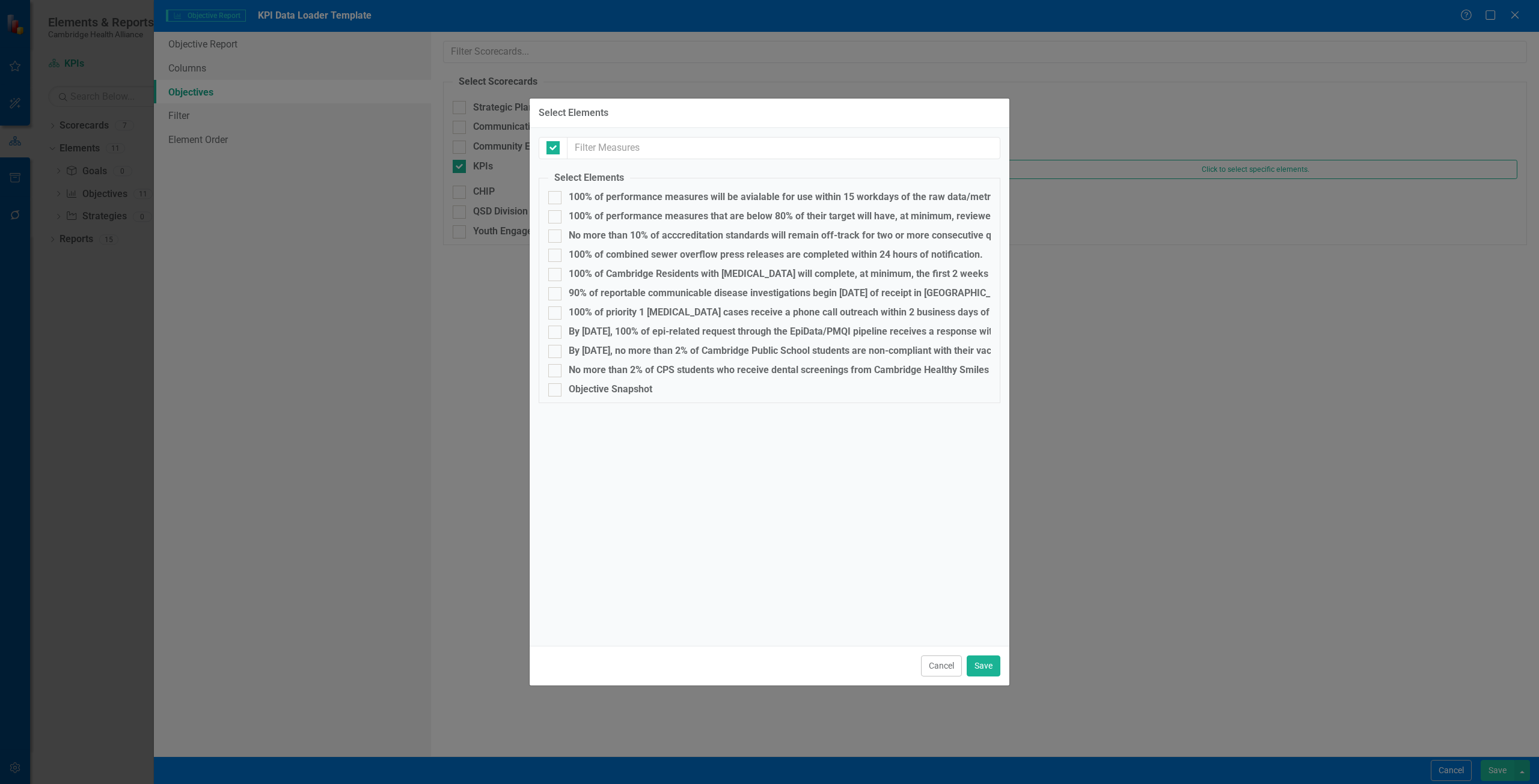
checkbox input "false"
click at [954, 659] on button "Cancel" at bounding box center [941, 666] width 41 height 21
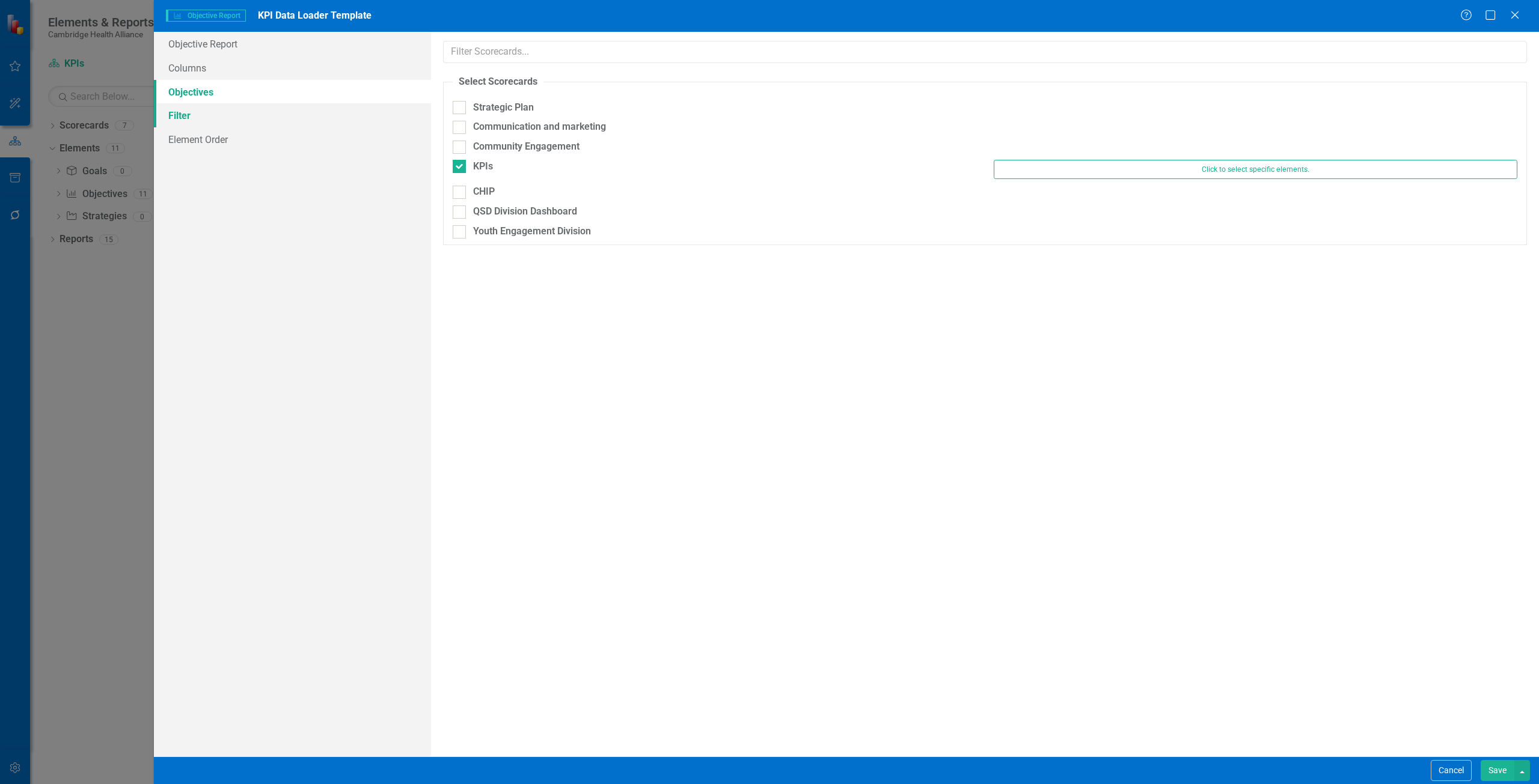
click at [297, 118] on link "Filter" at bounding box center [292, 115] width 277 height 24
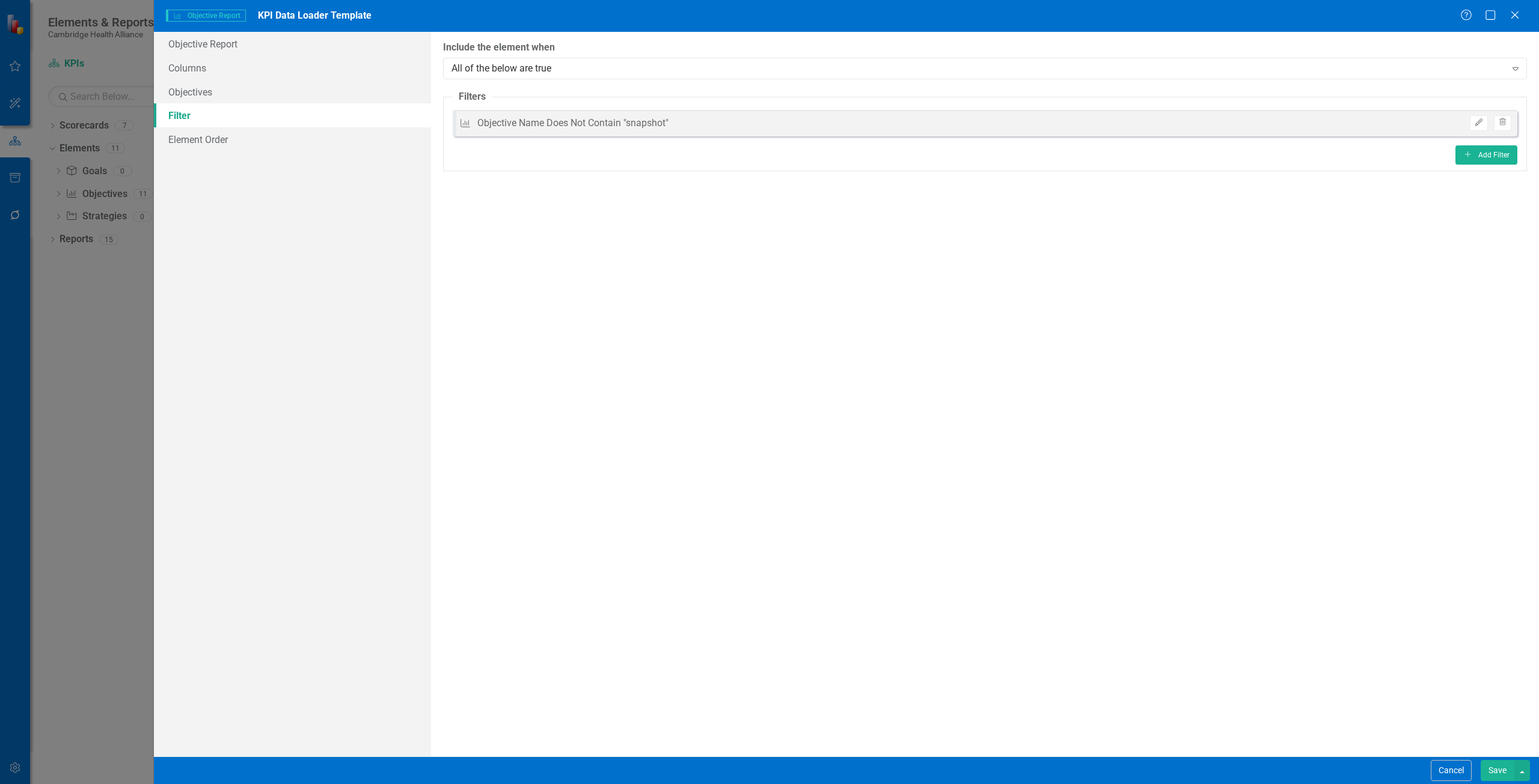
click at [1497, 771] on button "Save" at bounding box center [1497, 771] width 34 height 21
